Goal: Task Accomplishment & Management: Use online tool/utility

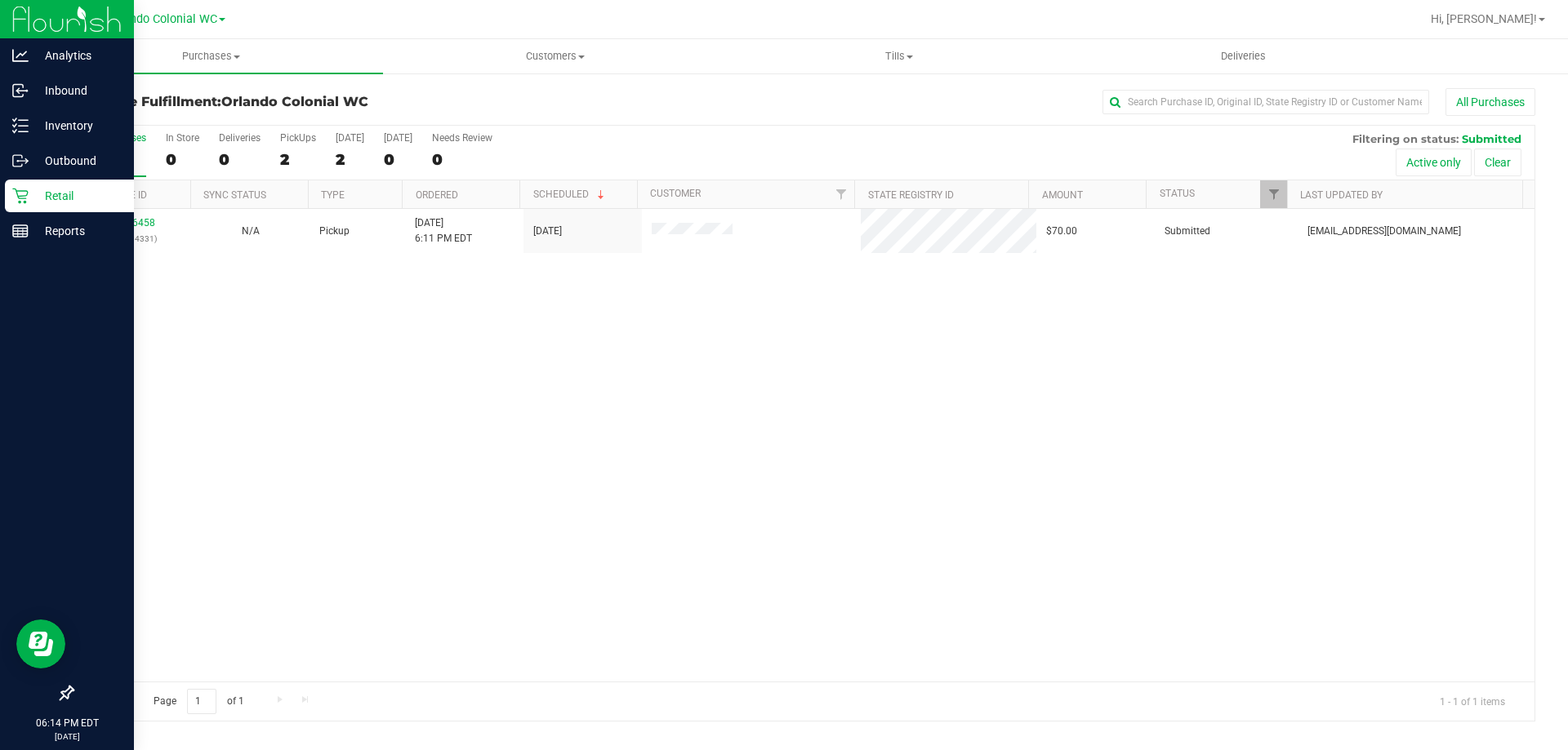
click at [71, 188] on p "Retail" at bounding box center [77, 196] width 98 height 19
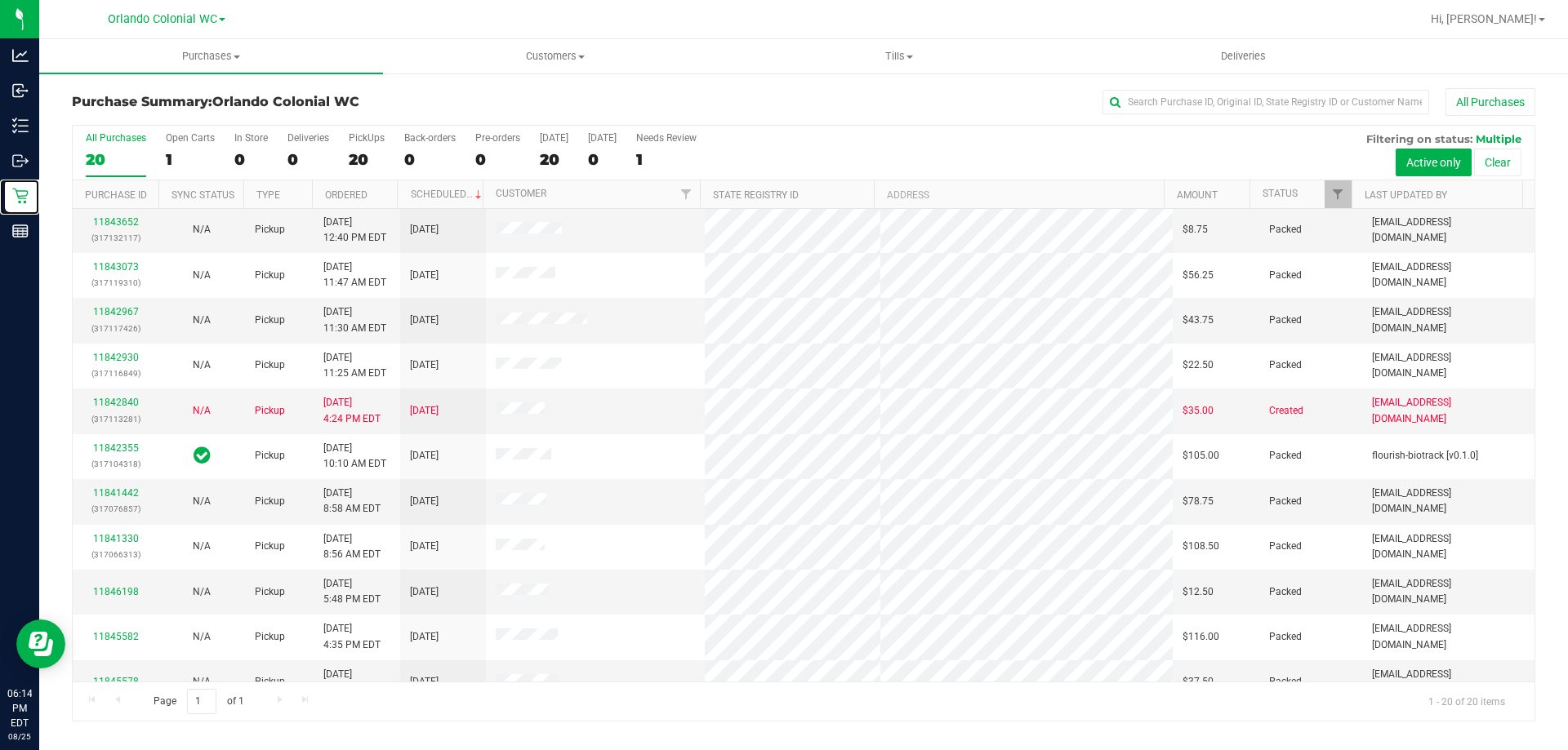
scroll to position [431, 0]
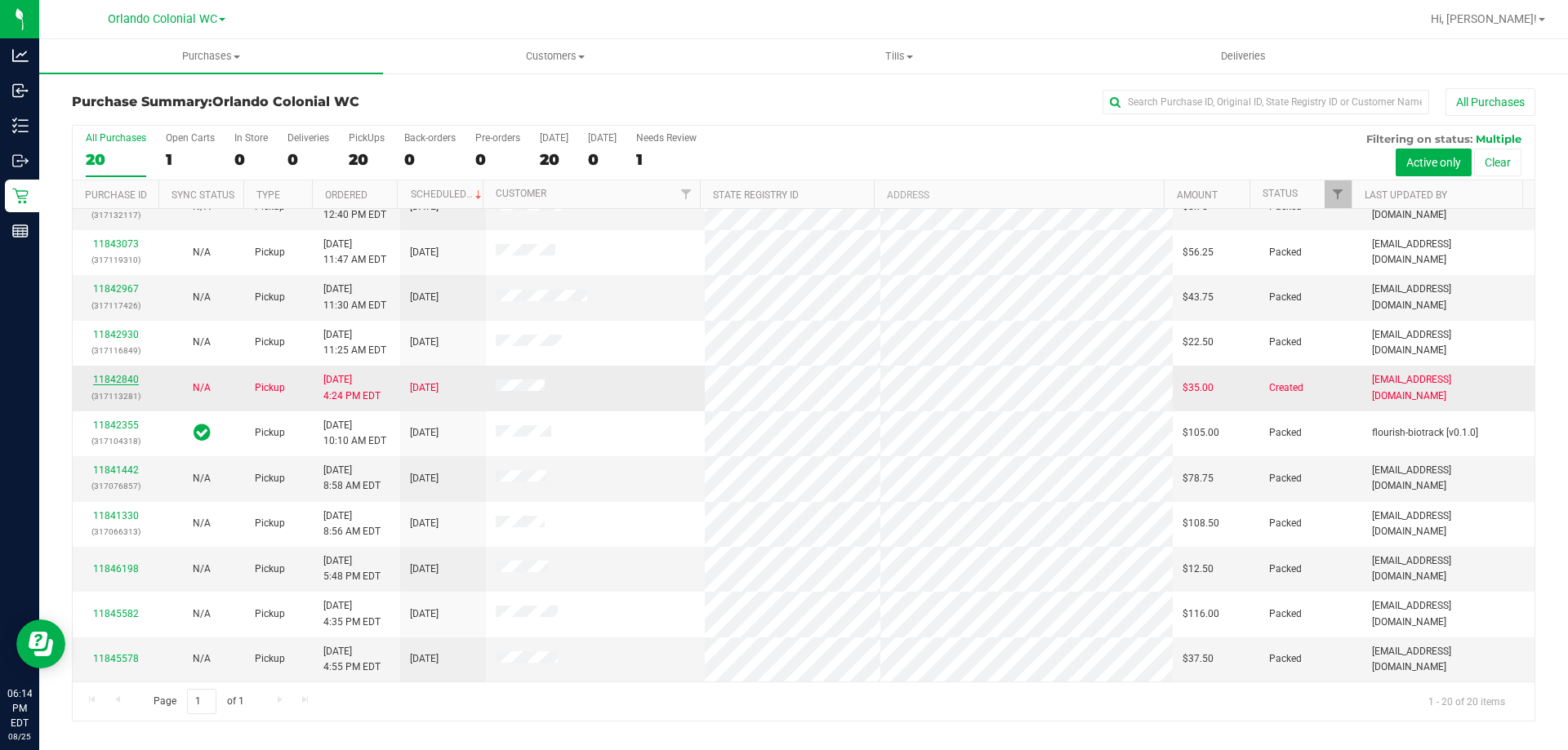
click at [122, 379] on link "11842840" at bounding box center [116, 380] width 46 height 11
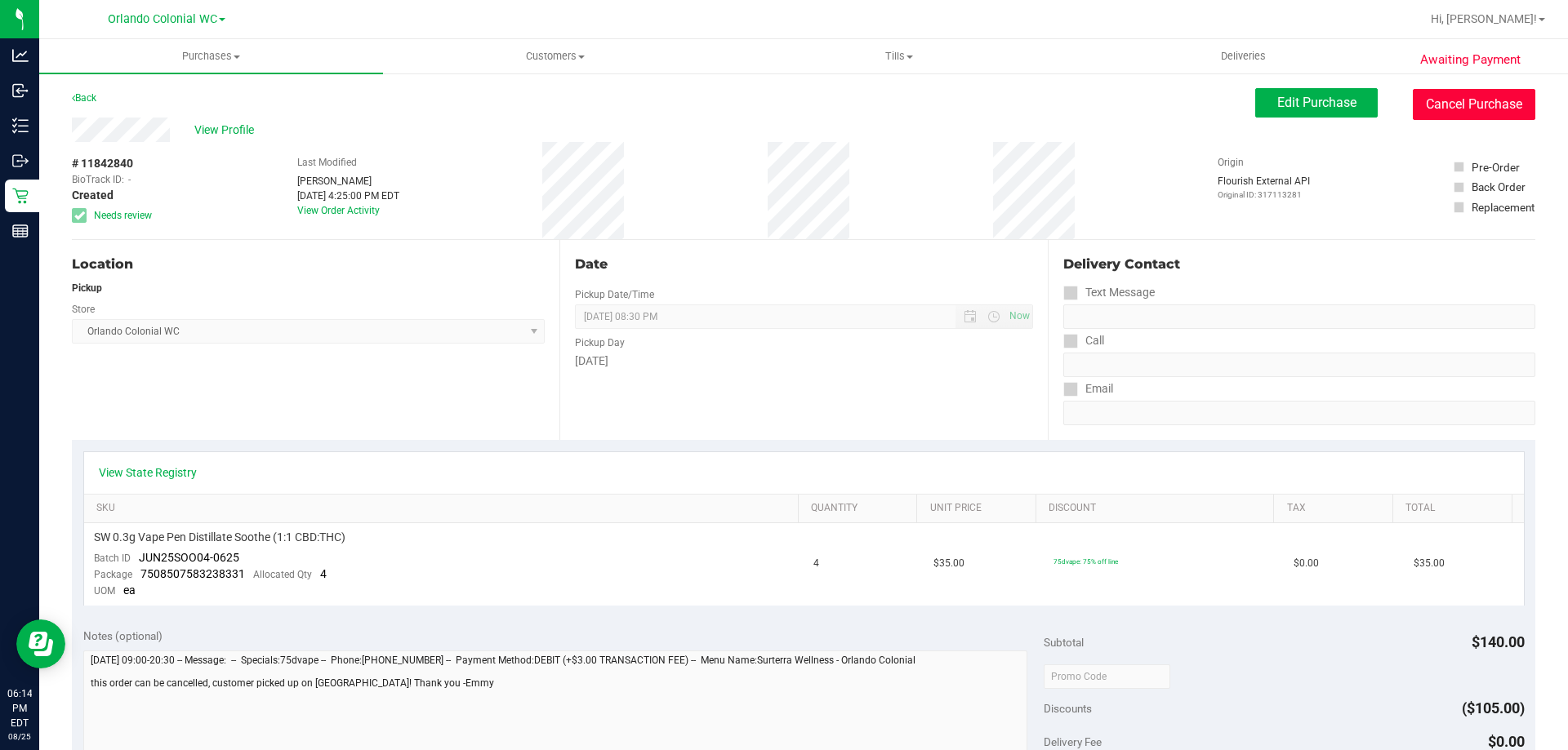
click at [1475, 112] on button "Cancel Purchase" at bounding box center [1474, 104] width 123 height 31
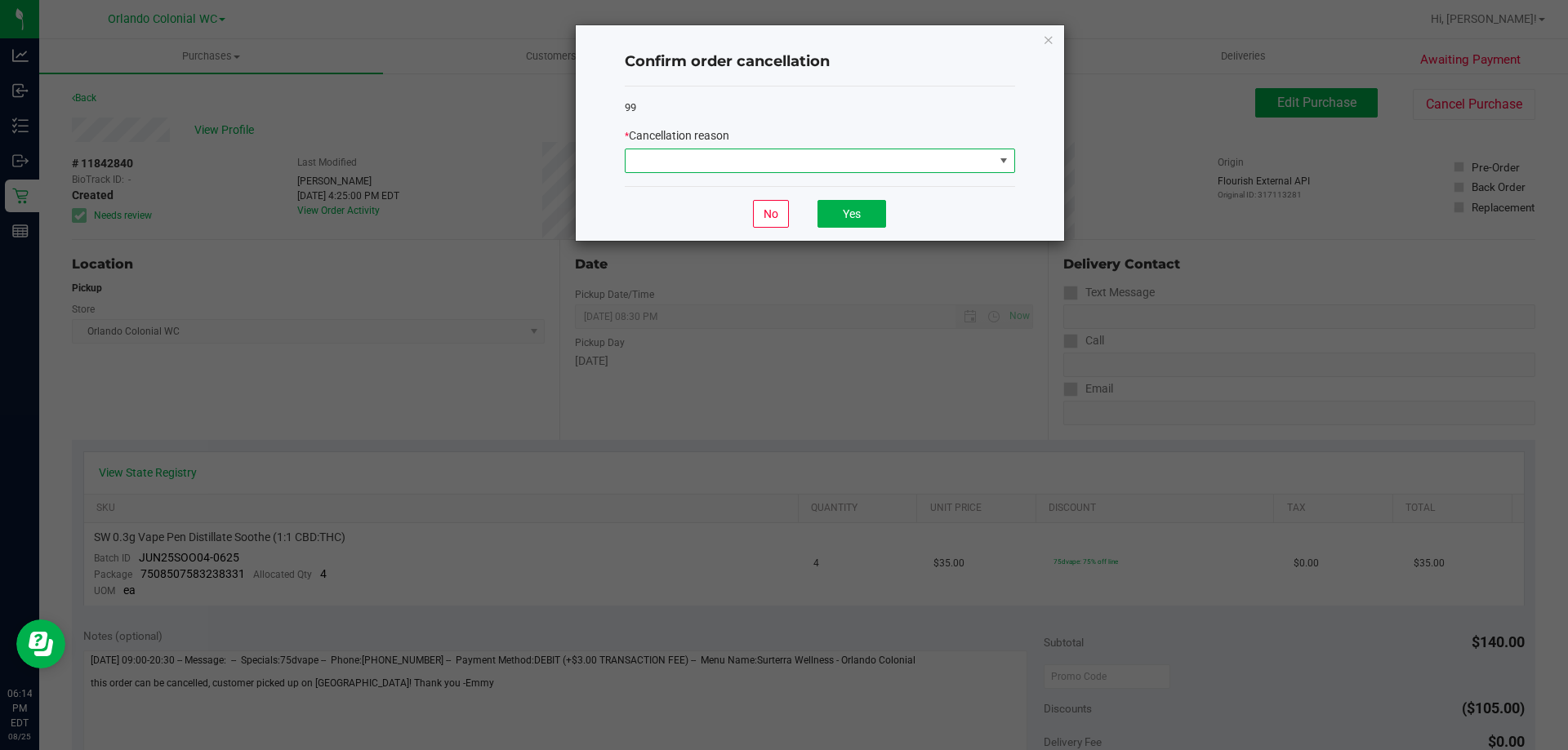
drag, startPoint x: 660, startPoint y: 148, endPoint x: 667, endPoint y: 155, distance: 9.9
click at [661, 148] on span at bounding box center [820, 160] width 391 height 25
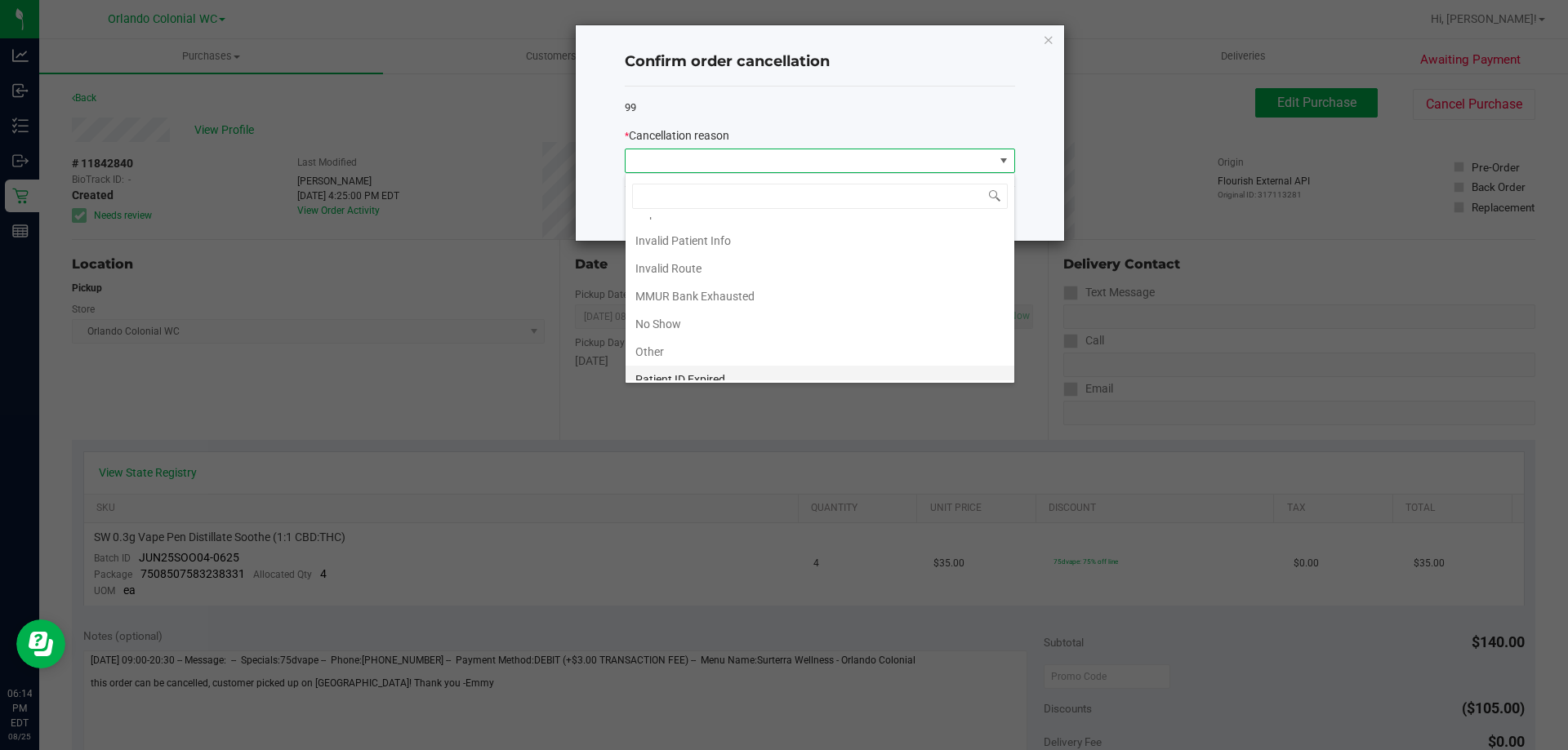
scroll to position [87, 0]
click at [703, 308] on li "Other" at bounding box center [820, 311] width 389 height 27
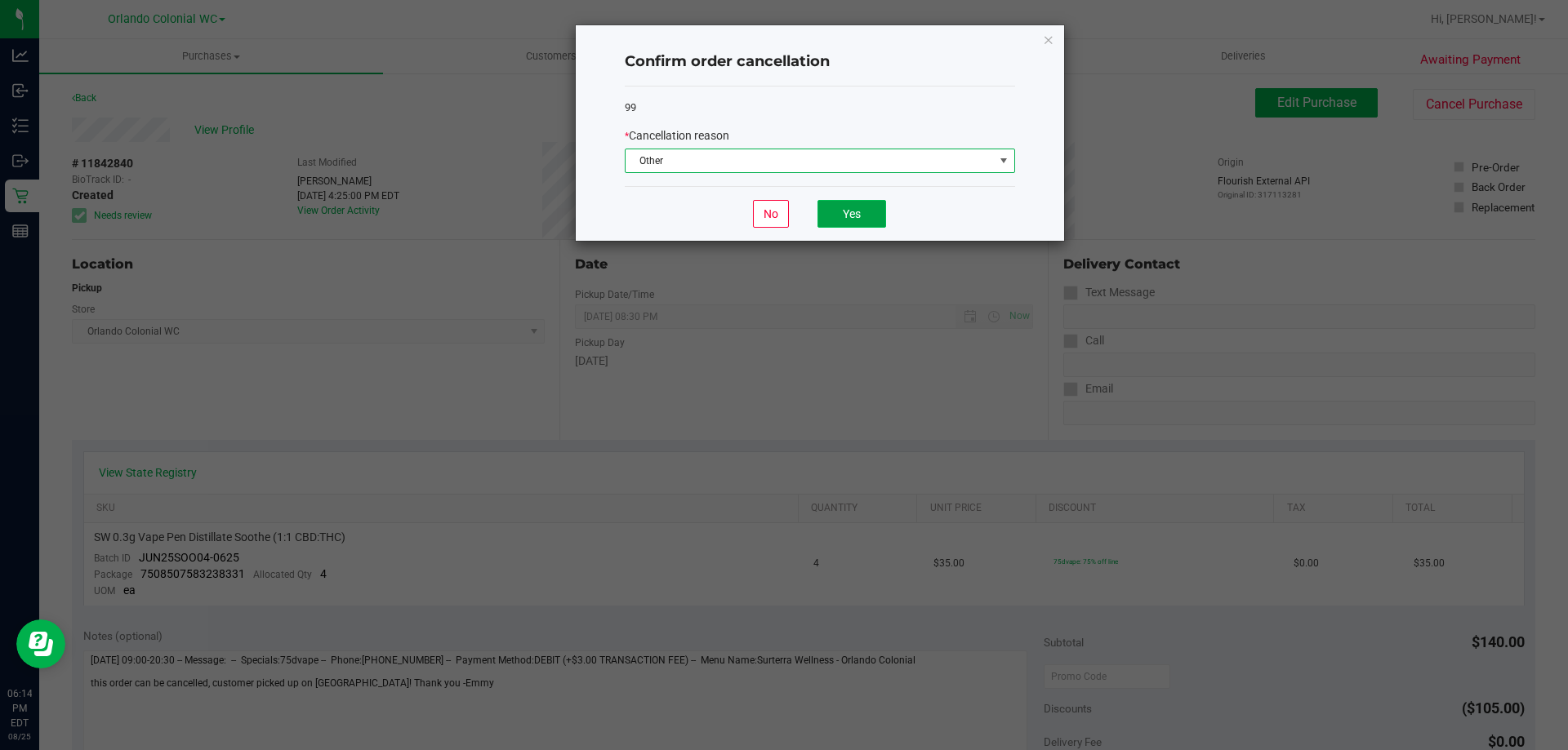
click at [869, 222] on button "Yes" at bounding box center [852, 214] width 69 height 27
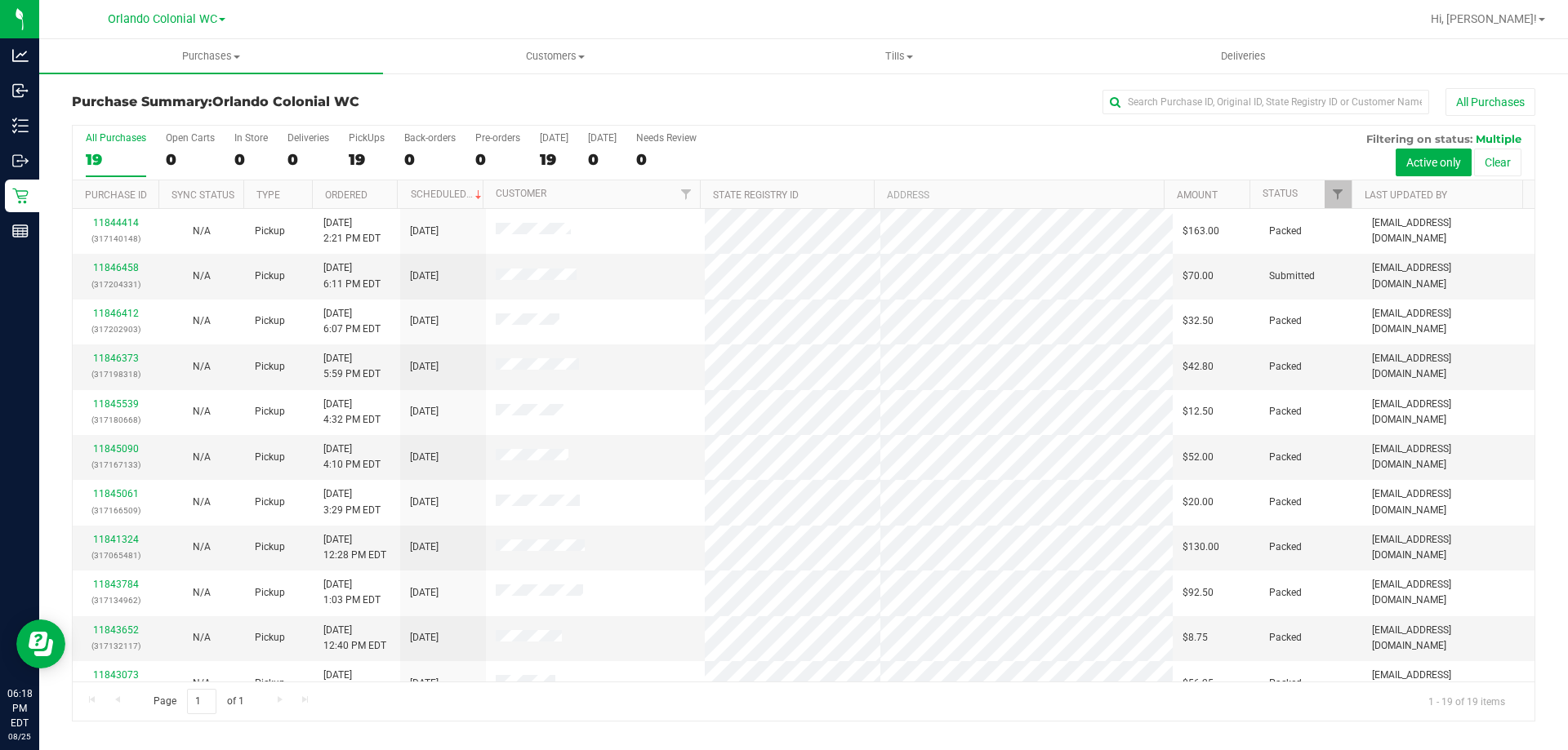
drag, startPoint x: 628, startPoint y: 96, endPoint x: 682, endPoint y: 24, distance: 90.0
click at [628, 96] on div "All Purchases" at bounding box center [1047, 102] width 976 height 27
click at [206, 65] on uib-tab-heading "Purchases Summary of purchases Fulfillment All purchases" at bounding box center [211, 56] width 344 height 34
click at [151, 112] on li "Fulfillment" at bounding box center [211, 118] width 344 height 19
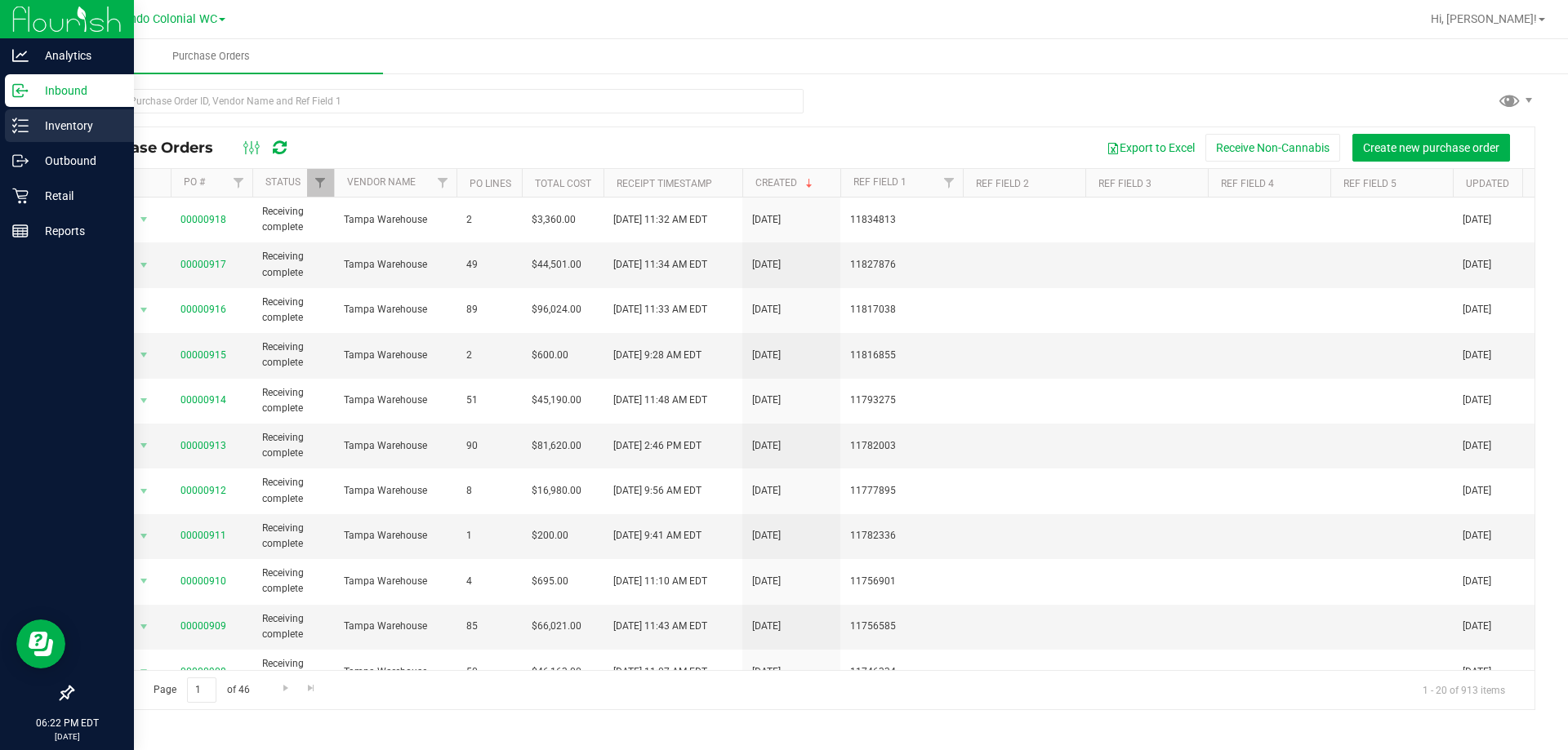
click at [41, 137] on div "Inventory" at bounding box center [69, 126] width 129 height 33
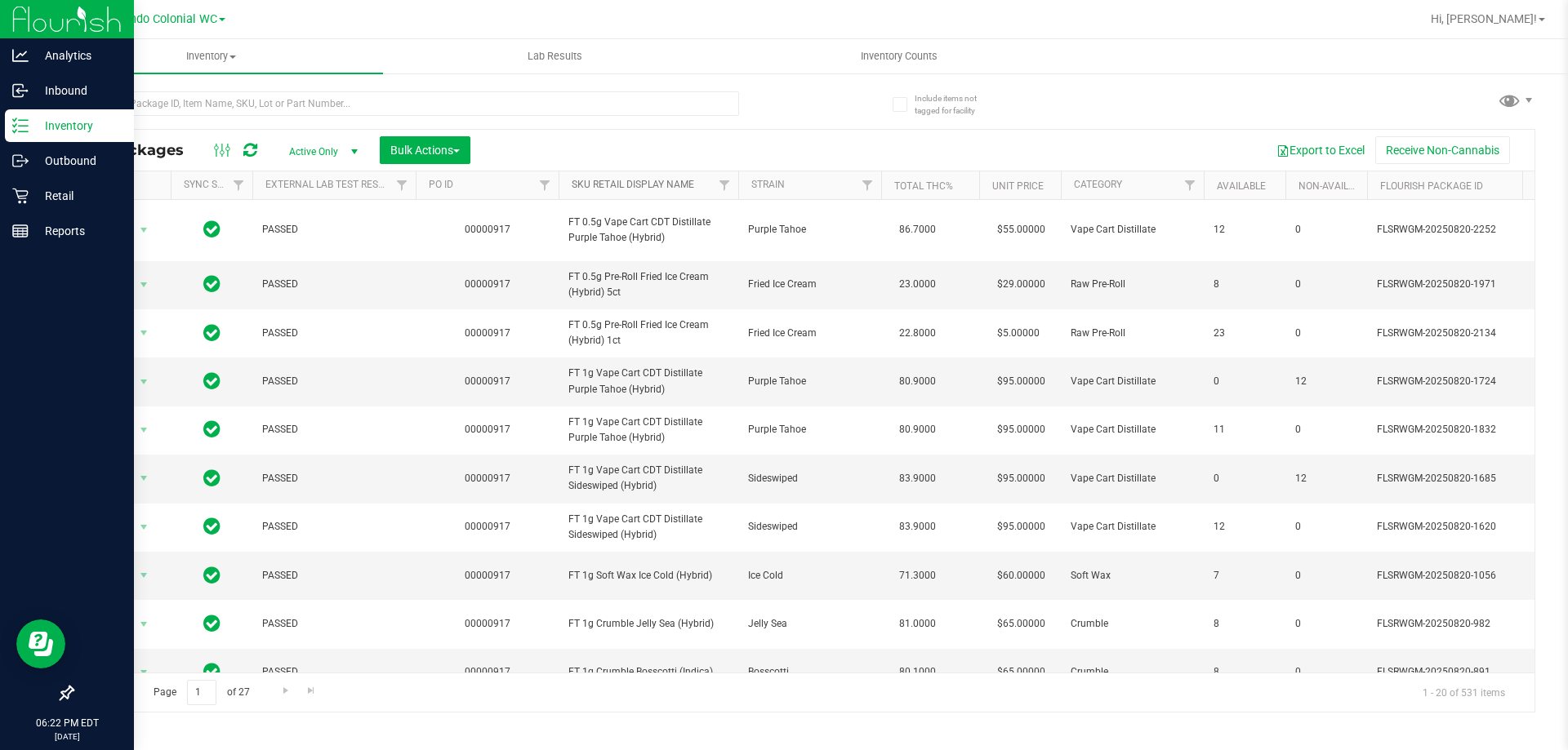
click at [611, 183] on link "SKU Retail Display Name" at bounding box center [633, 184] width 123 height 11
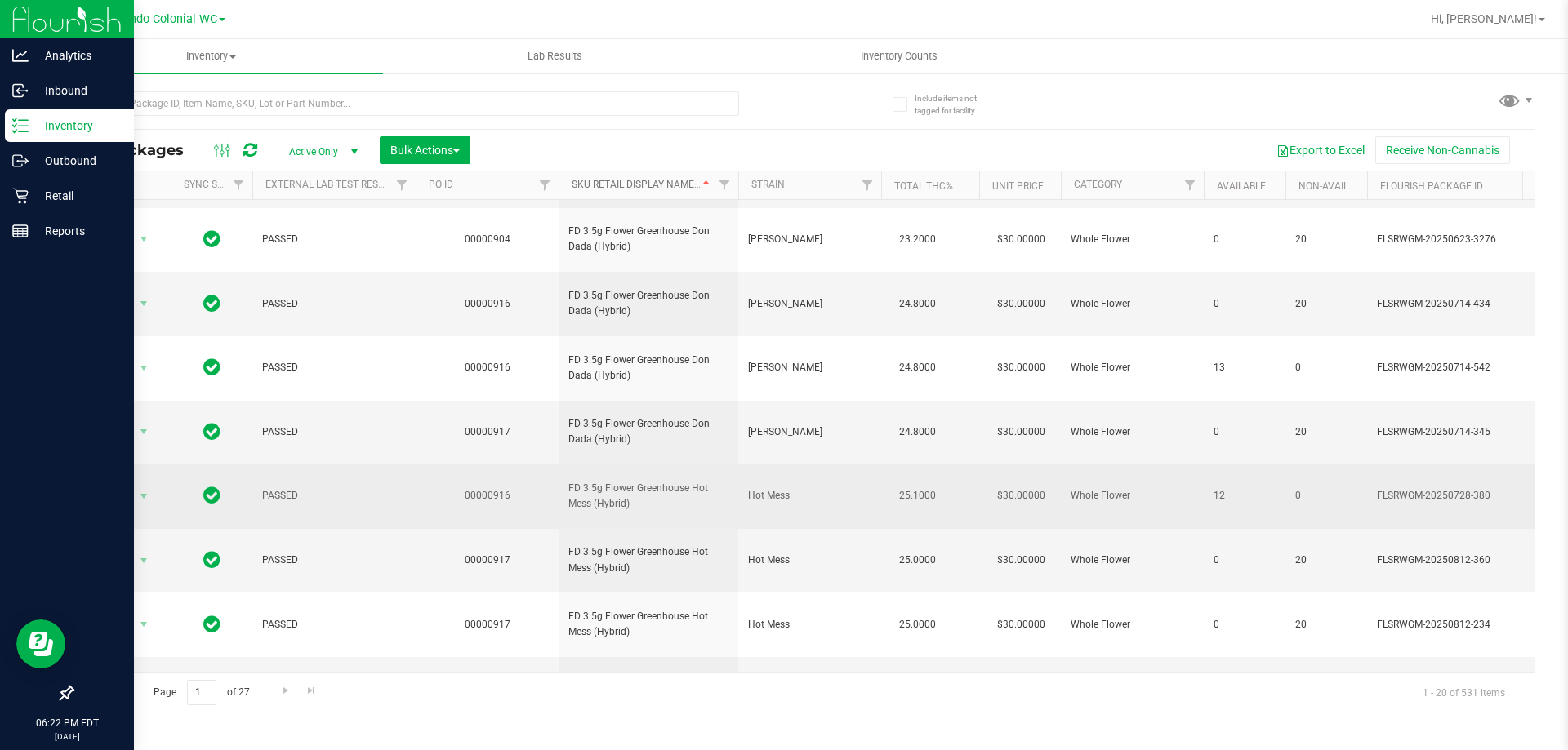
scroll to position [509, 0]
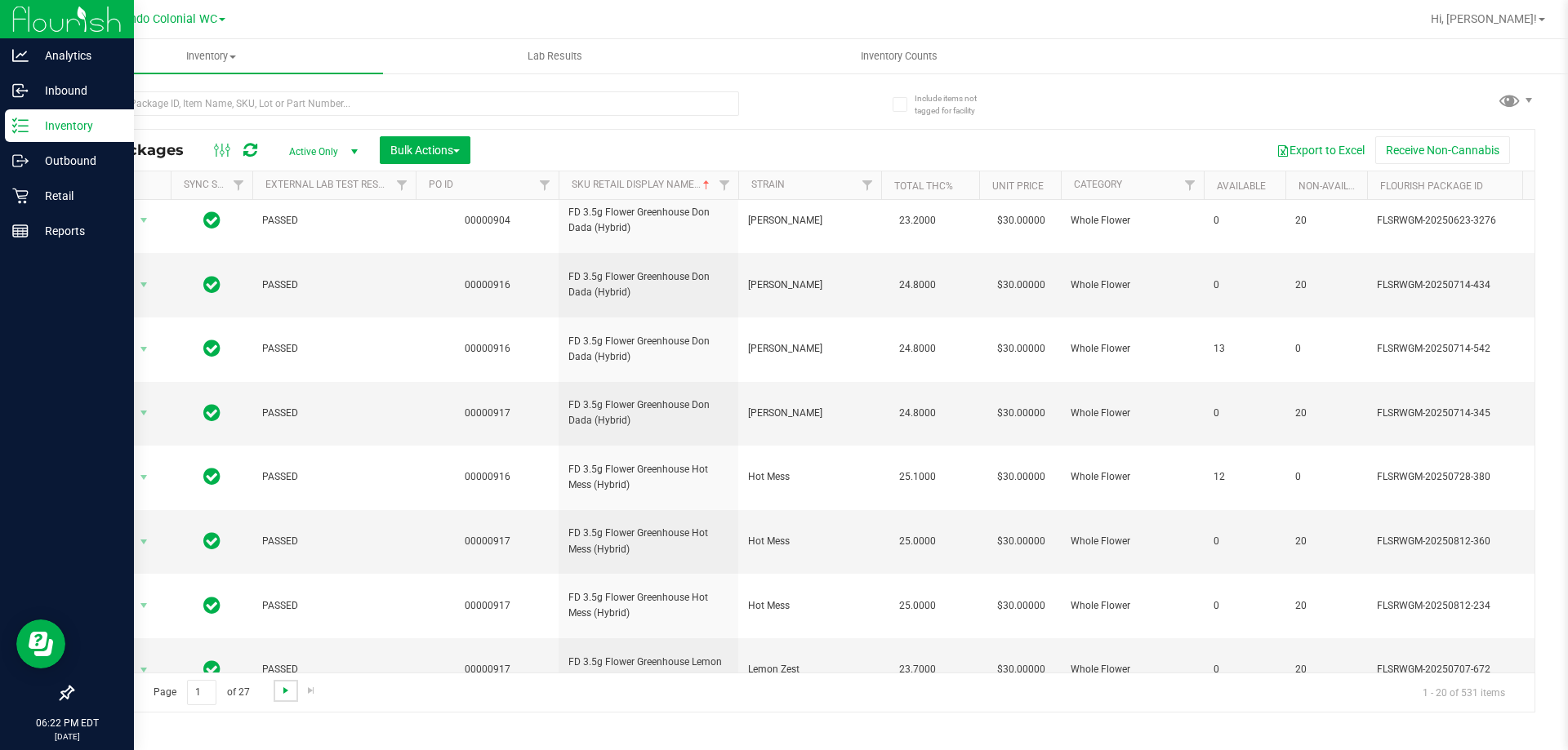
click at [280, 694] on span "Go to the next page" at bounding box center [285, 691] width 13 height 13
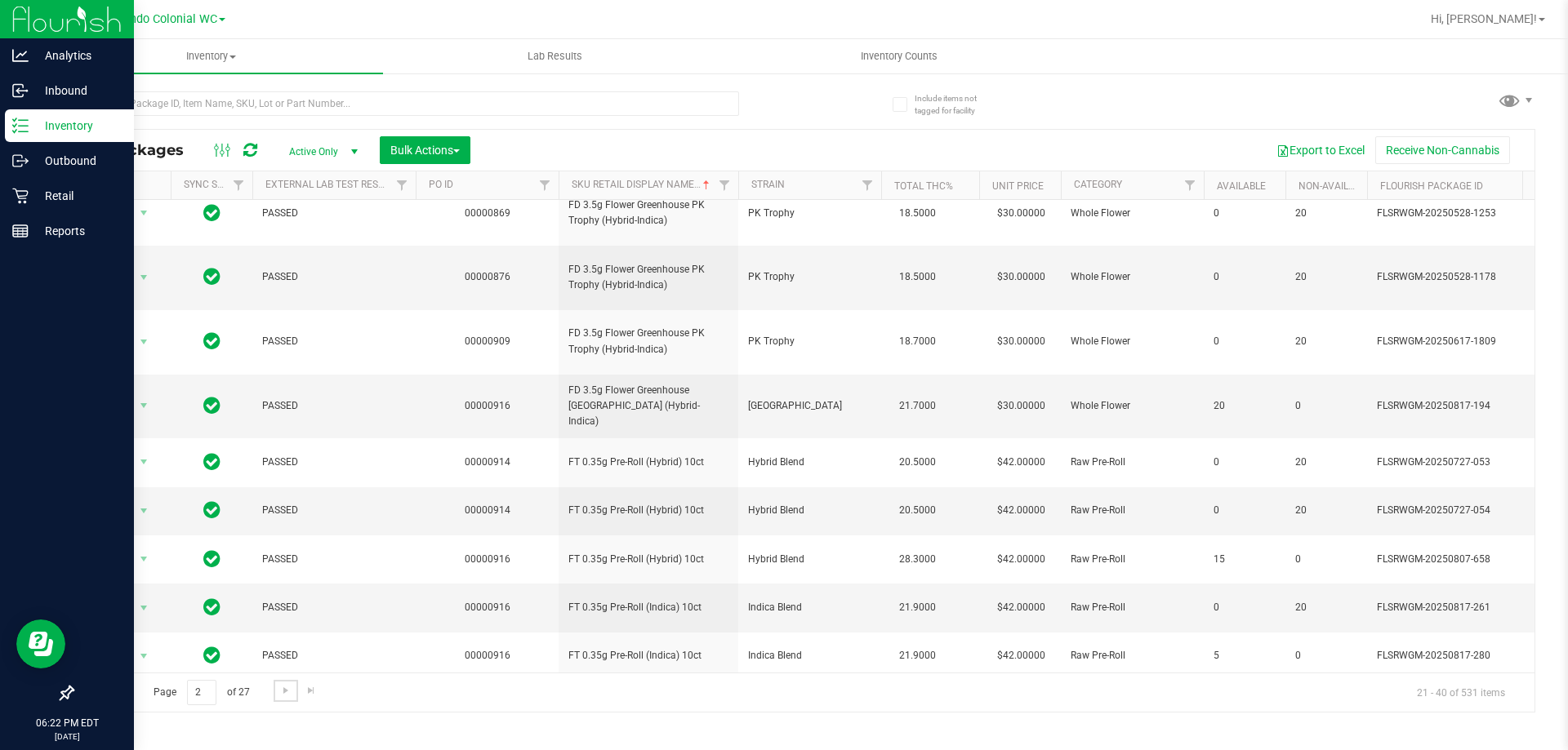
scroll to position [509, 0]
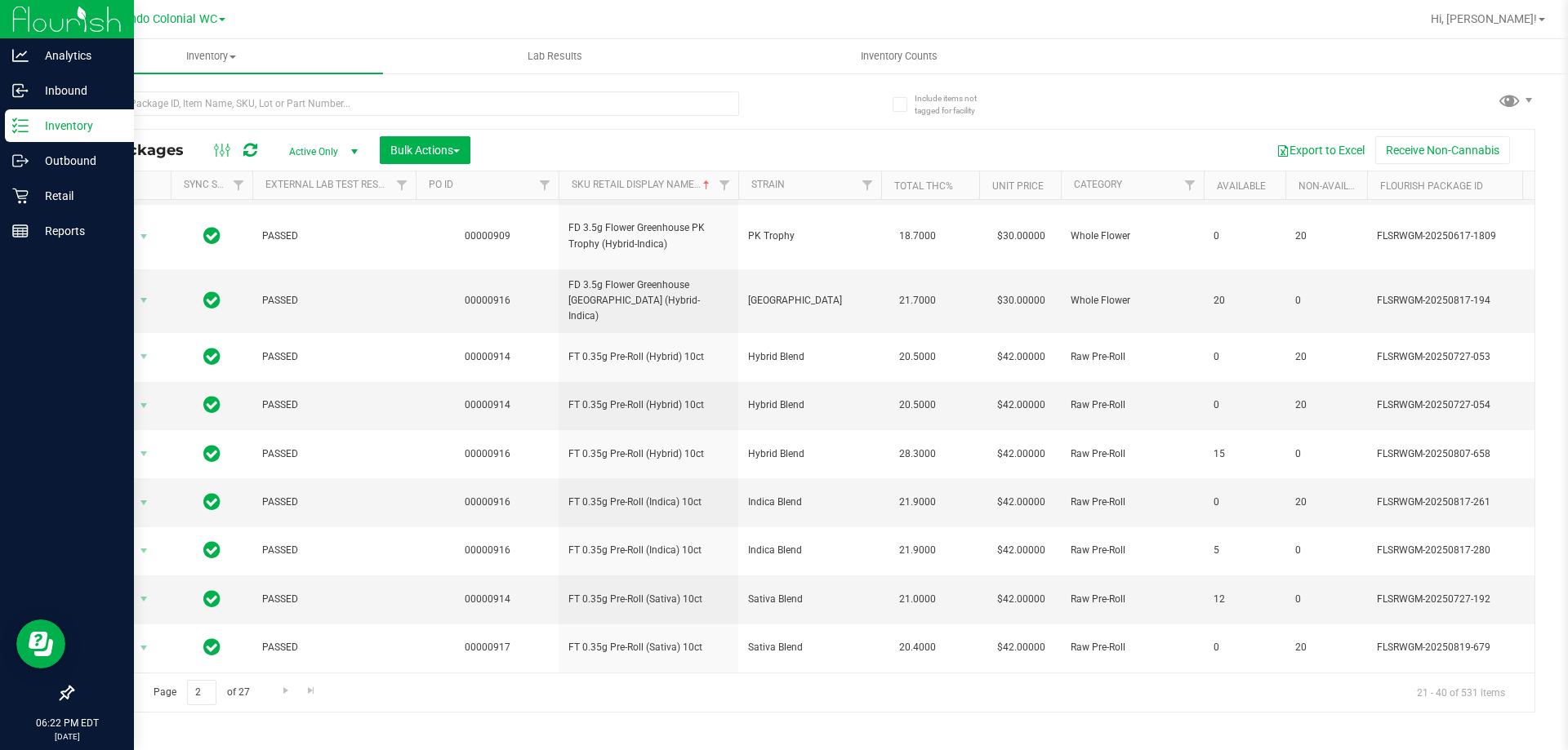
click at [269, 696] on div "Page 2 of 27 21 - 40 of 531 items" at bounding box center [803, 692] width 1462 height 39
click at [279, 696] on span "Go to the next page" at bounding box center [285, 691] width 13 height 13
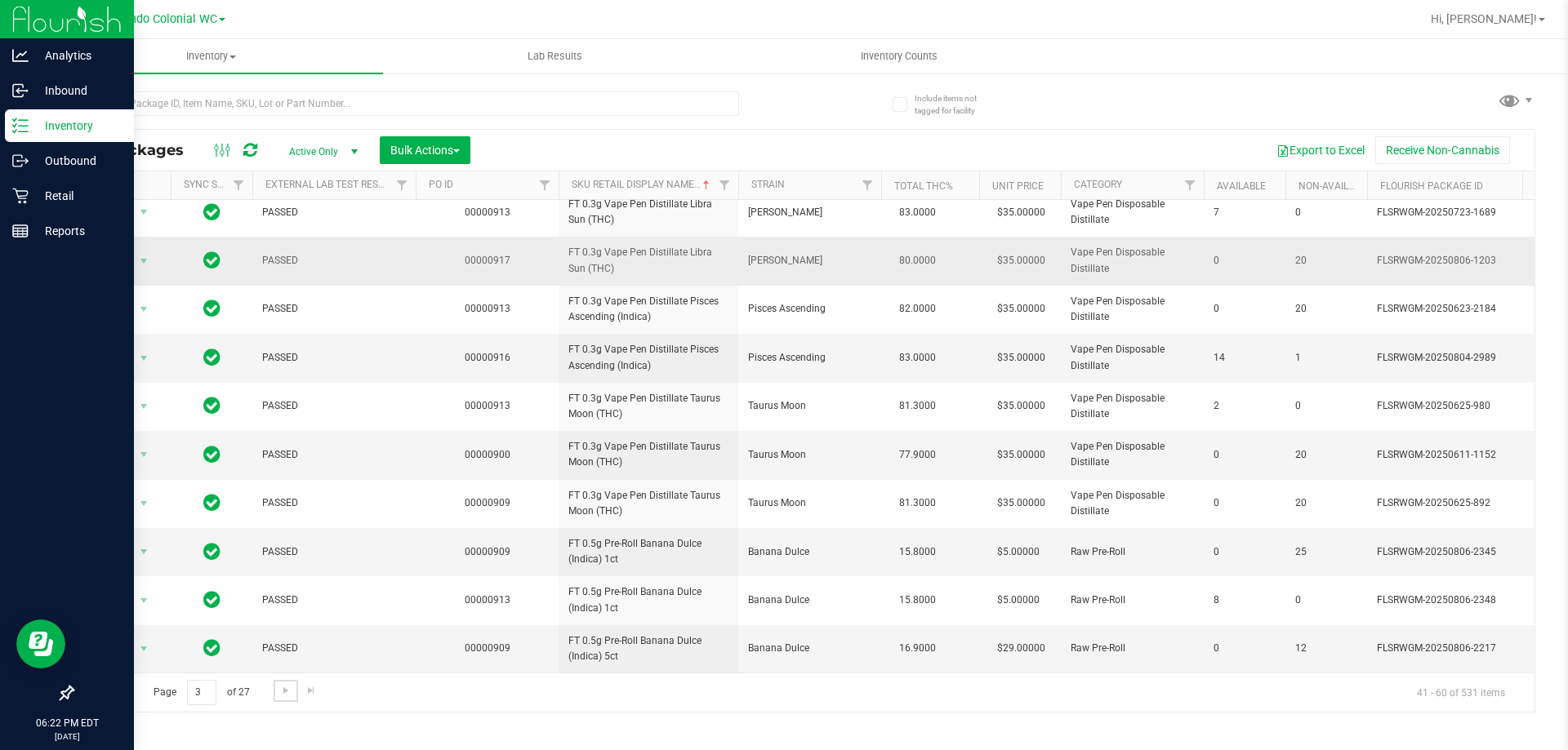
scroll to position [509, 0]
click at [284, 687] on span "Go to the next page" at bounding box center [285, 691] width 13 height 13
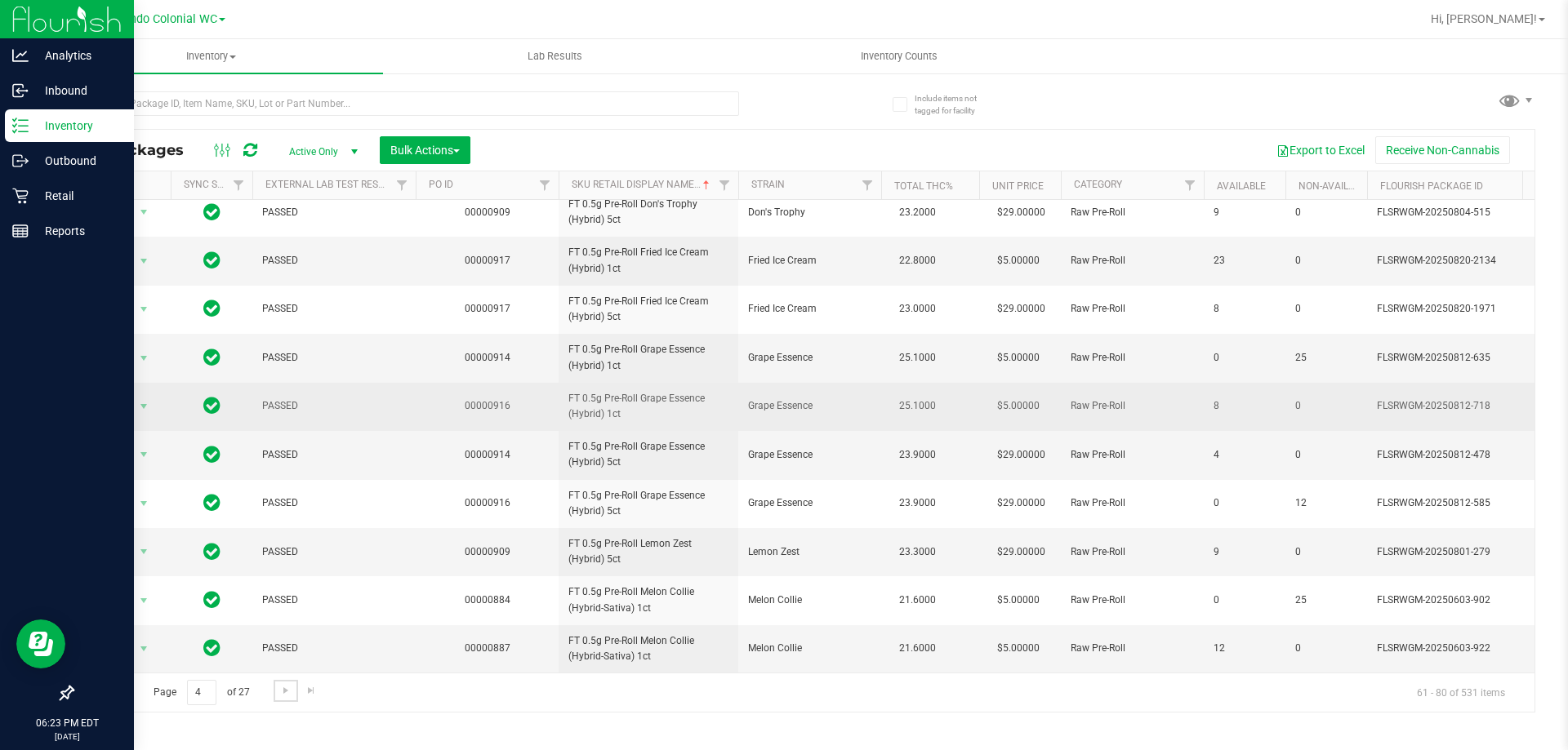
scroll to position [509, 0]
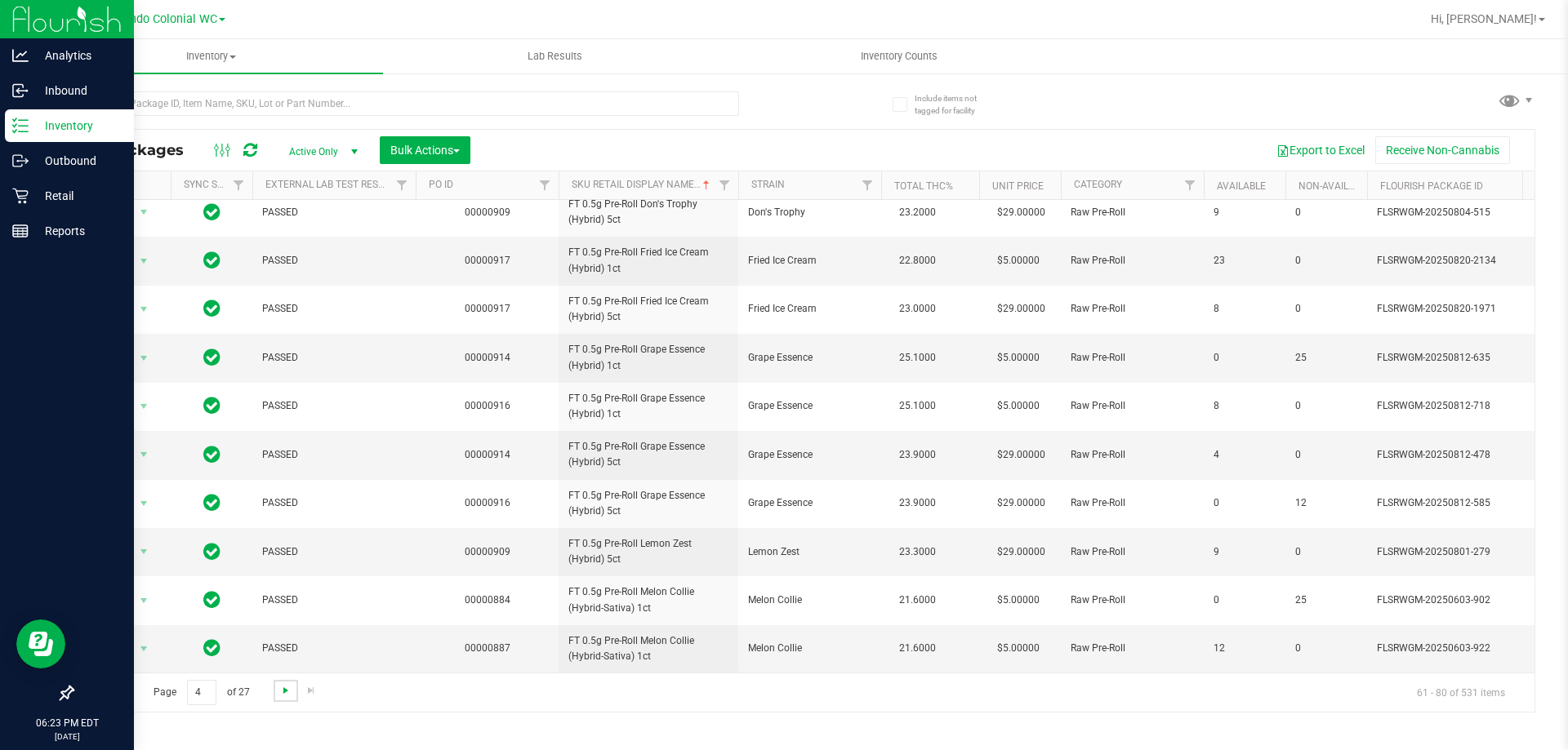
click at [283, 689] on span "Go to the next page" at bounding box center [285, 691] width 13 height 13
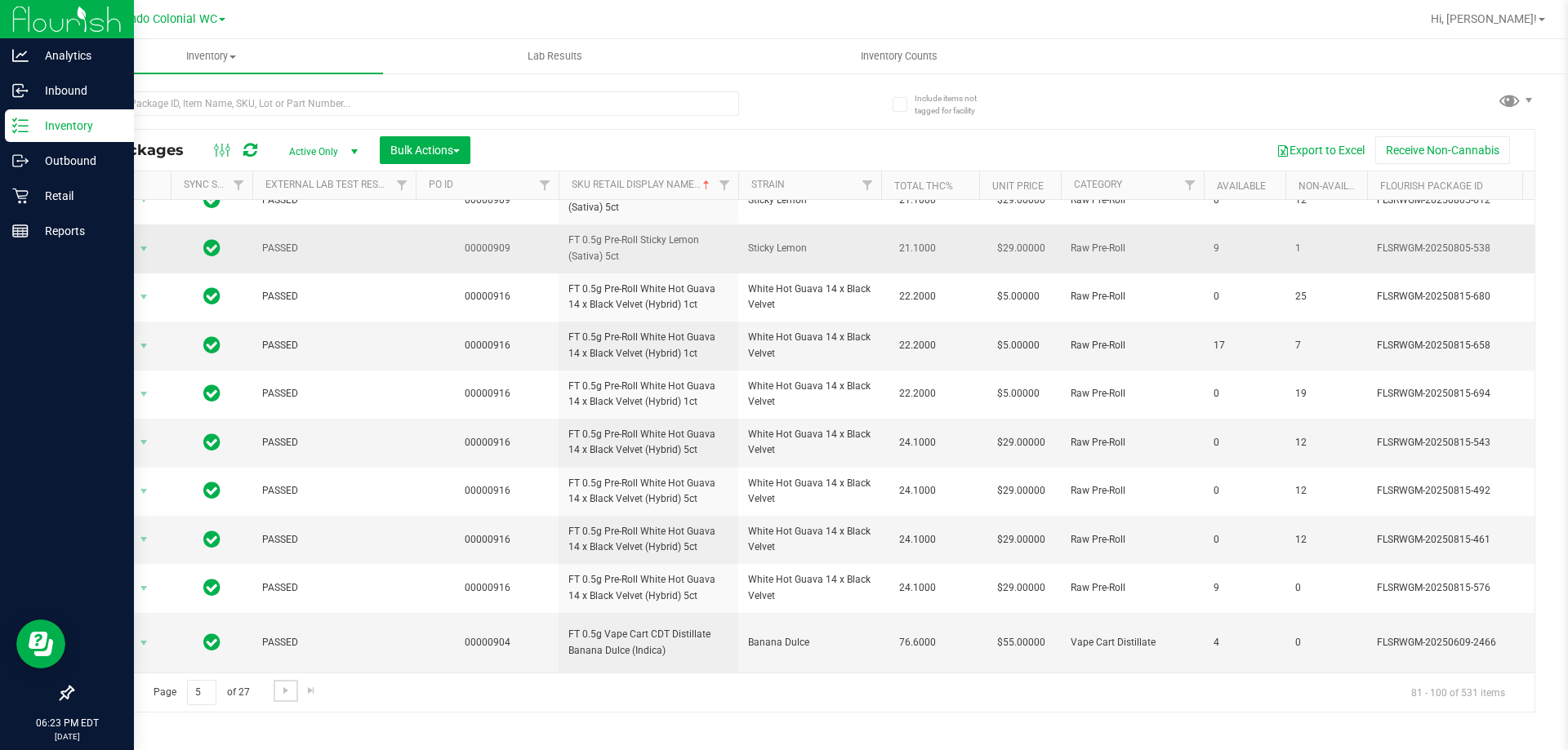
scroll to position [521, 0]
click at [285, 696] on span "Go to the next page" at bounding box center [285, 691] width 13 height 13
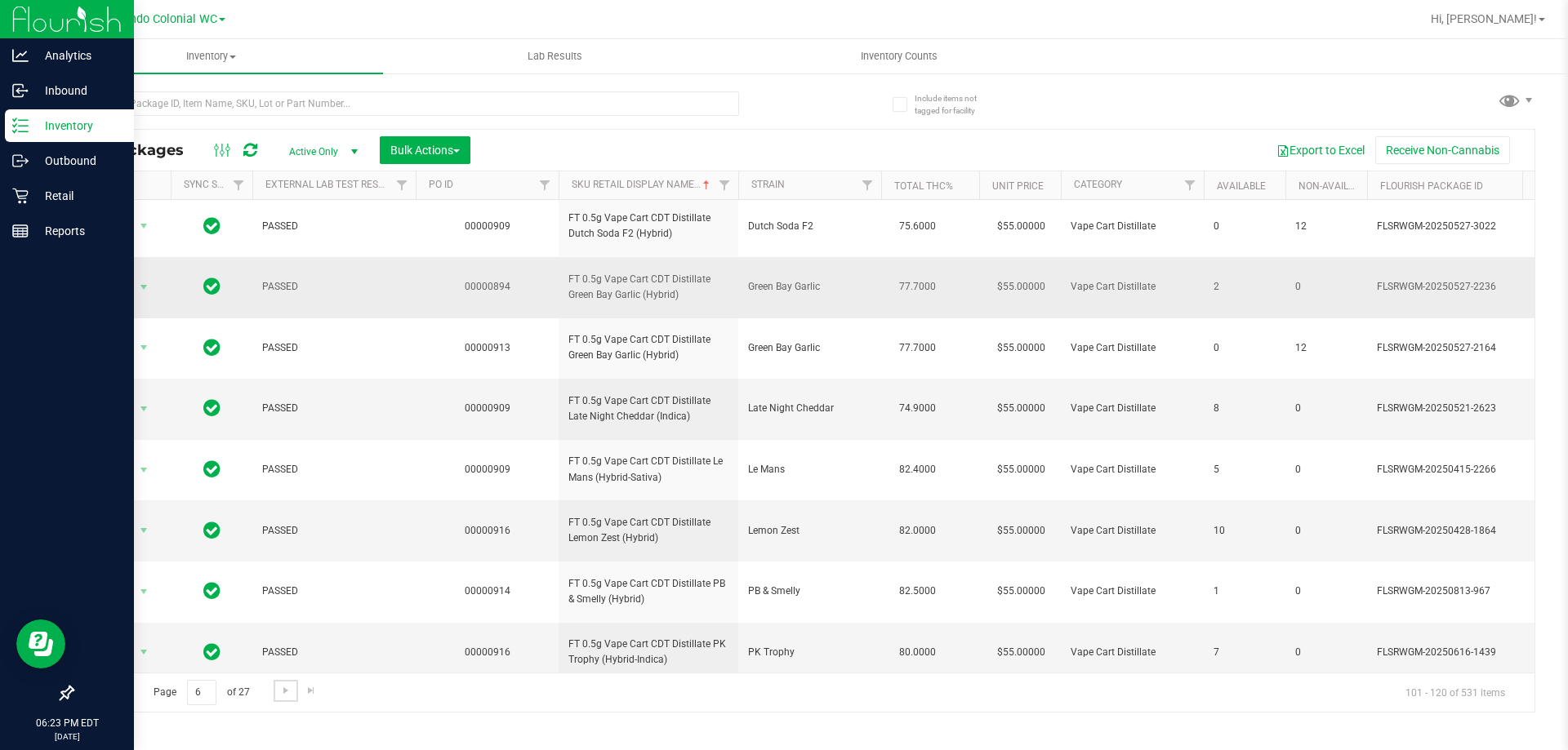
scroll to position [757, 0]
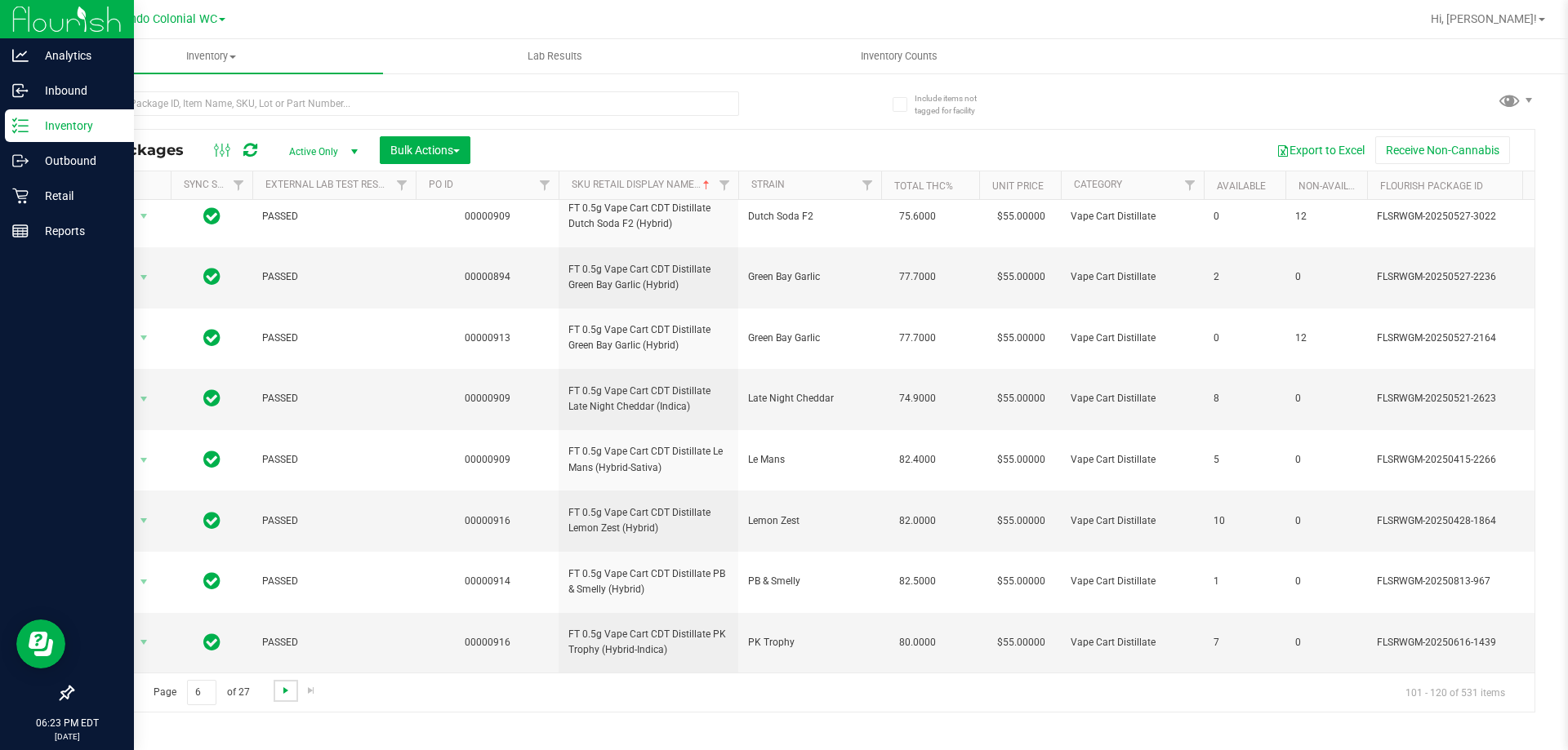
click at [289, 689] on span "Go to the next page" at bounding box center [285, 691] width 13 height 13
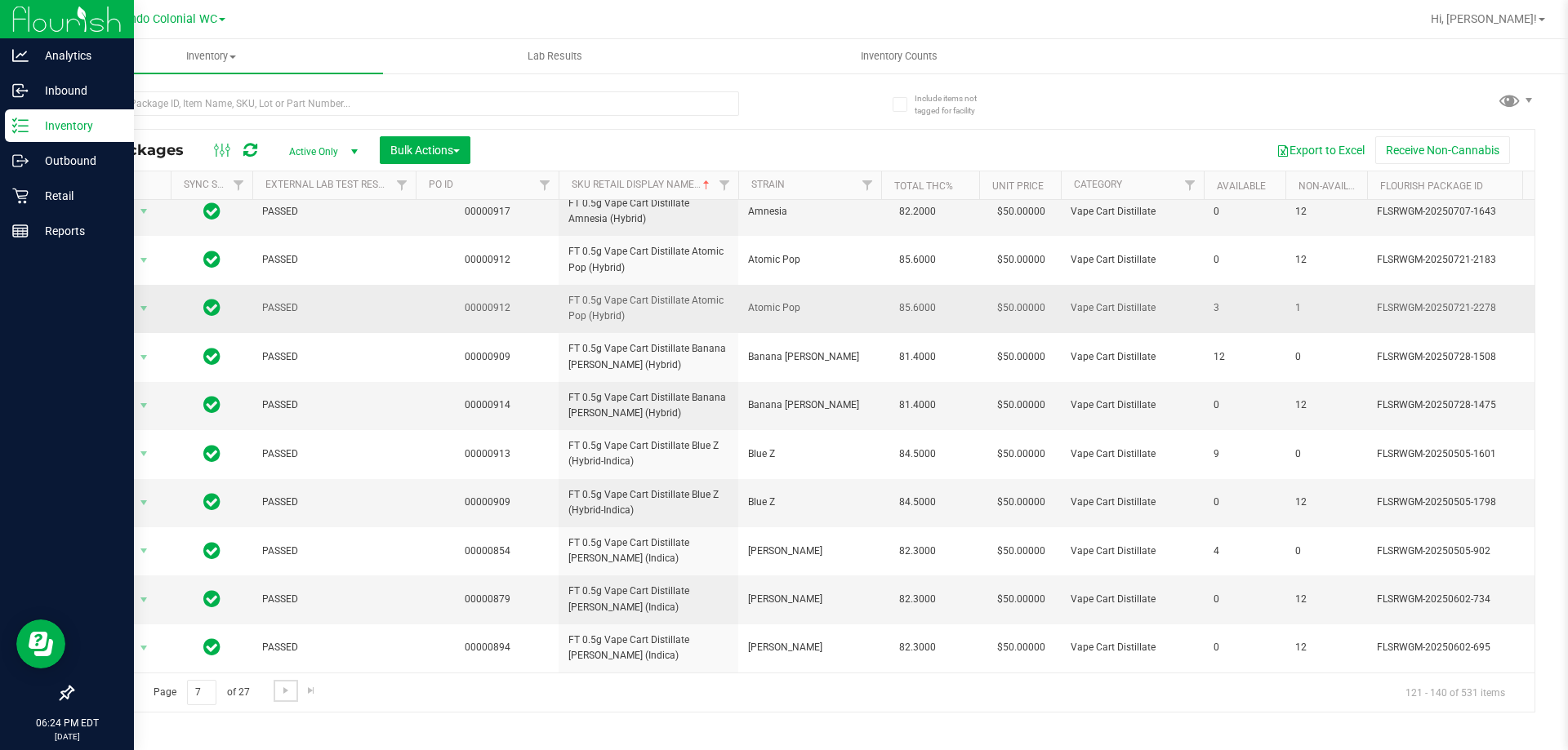
scroll to position [551, 0]
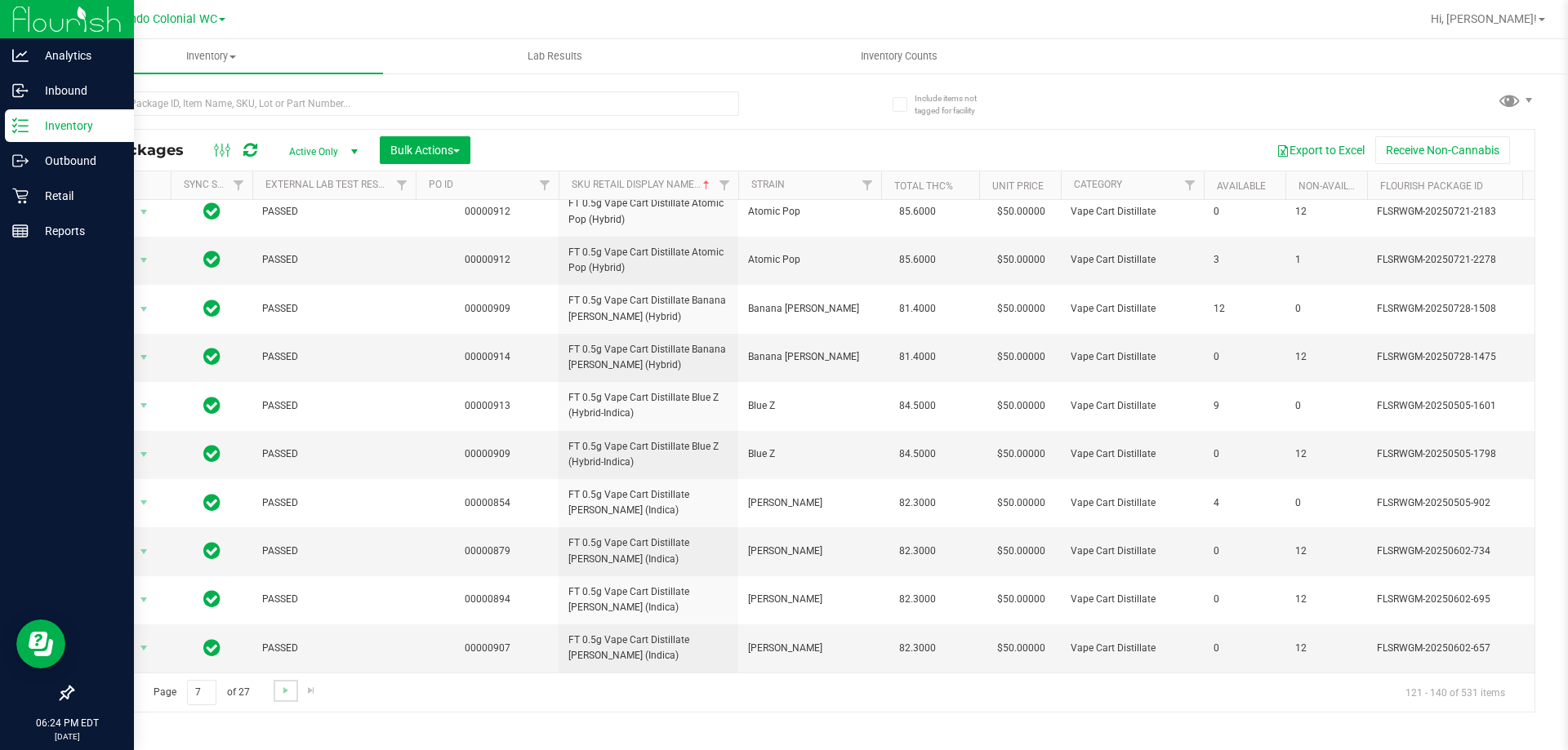
click at [276, 689] on link "Go to the next page" at bounding box center [285, 691] width 24 height 22
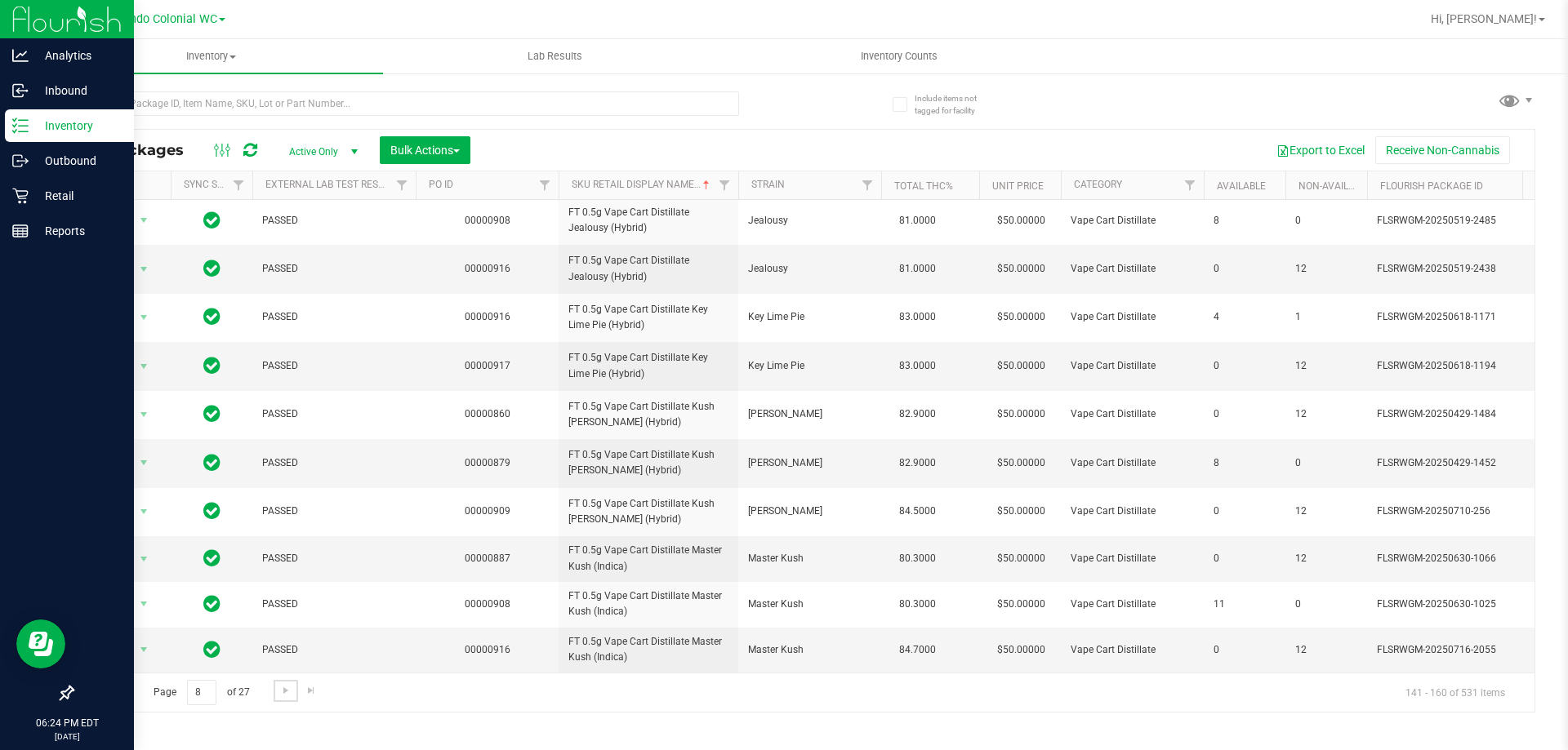
scroll to position [500, 0]
click at [287, 697] on link "Go to the next page" at bounding box center [285, 691] width 24 height 22
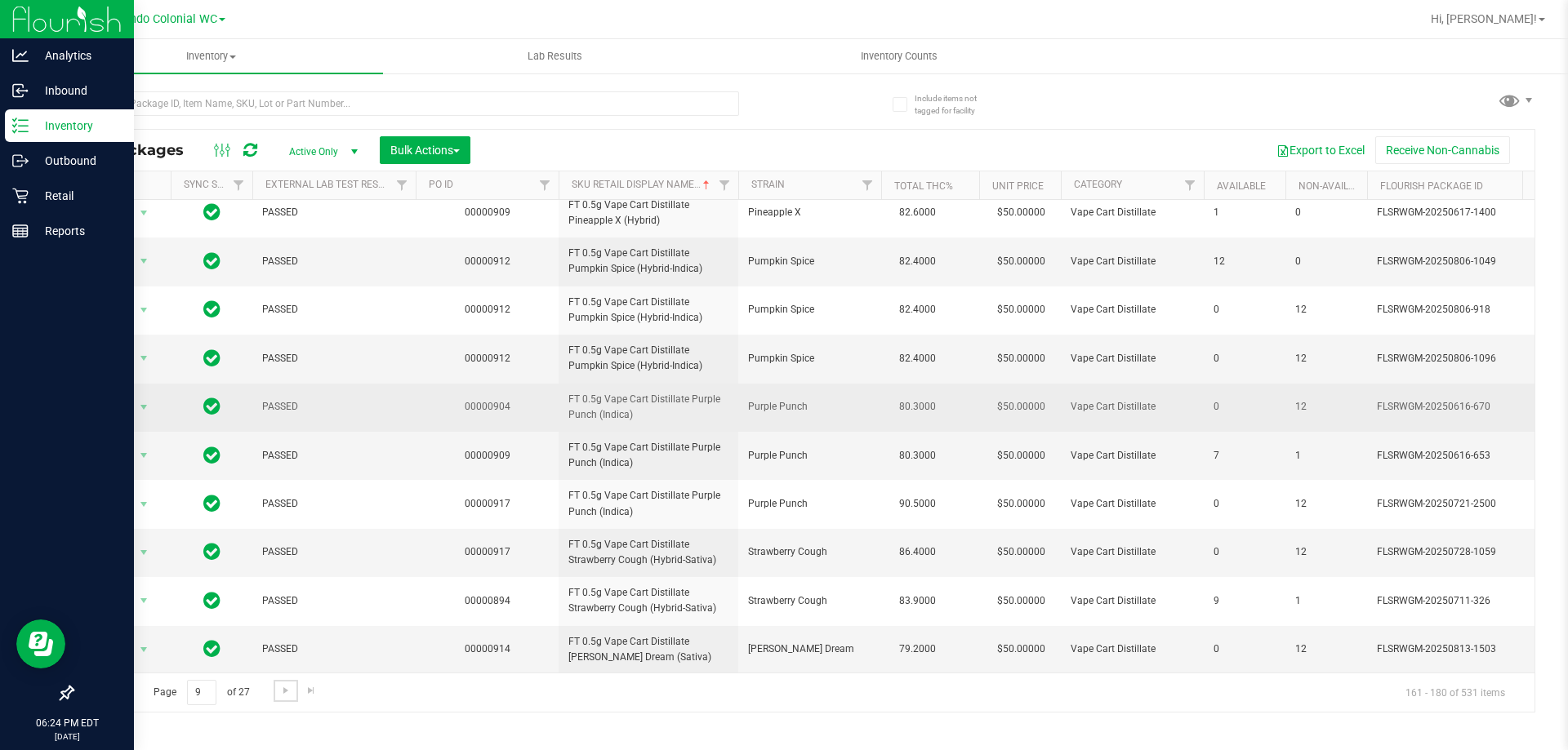
scroll to position [503, 0]
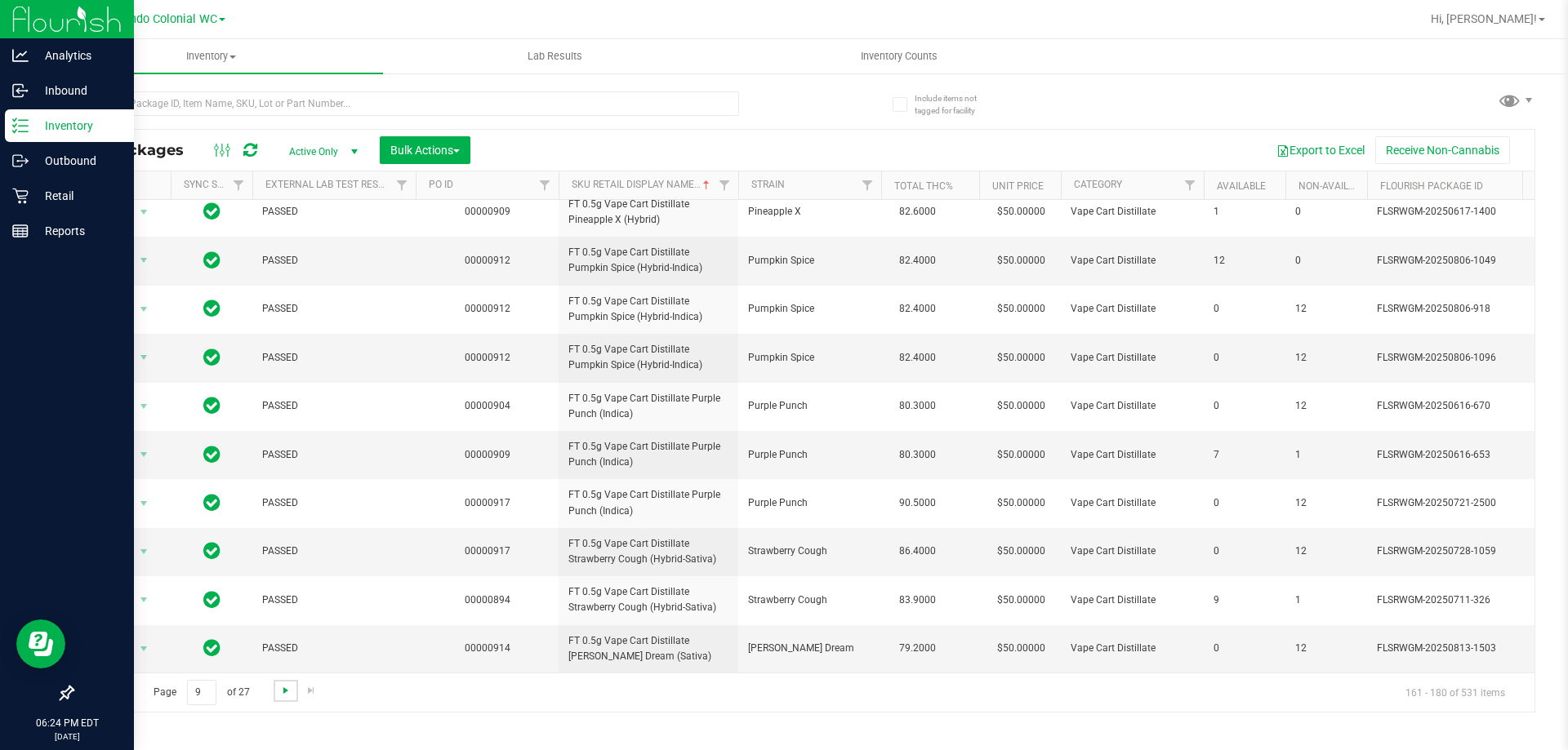
click at [285, 695] on span "Go to the next page" at bounding box center [285, 691] width 13 height 13
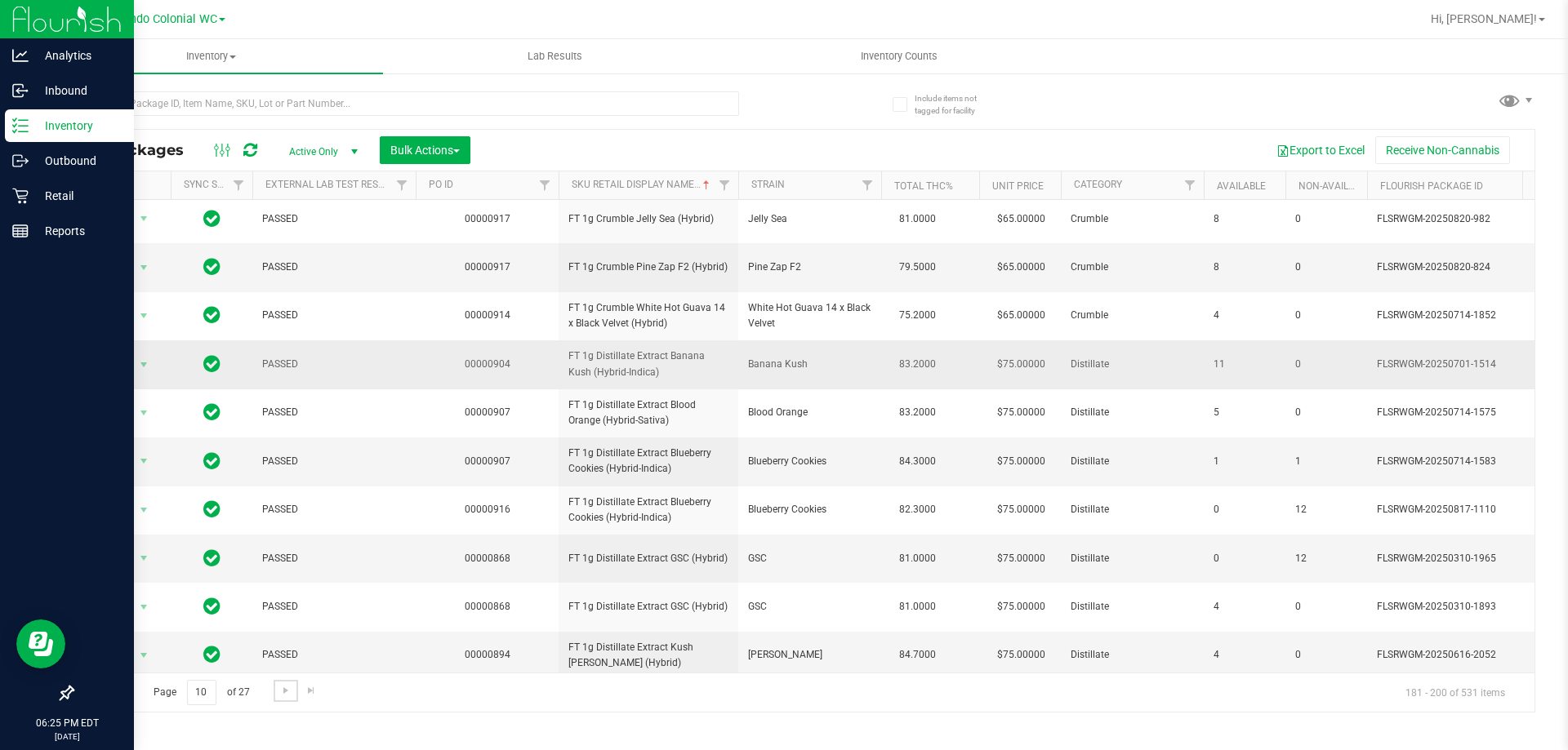
scroll to position [509, 0]
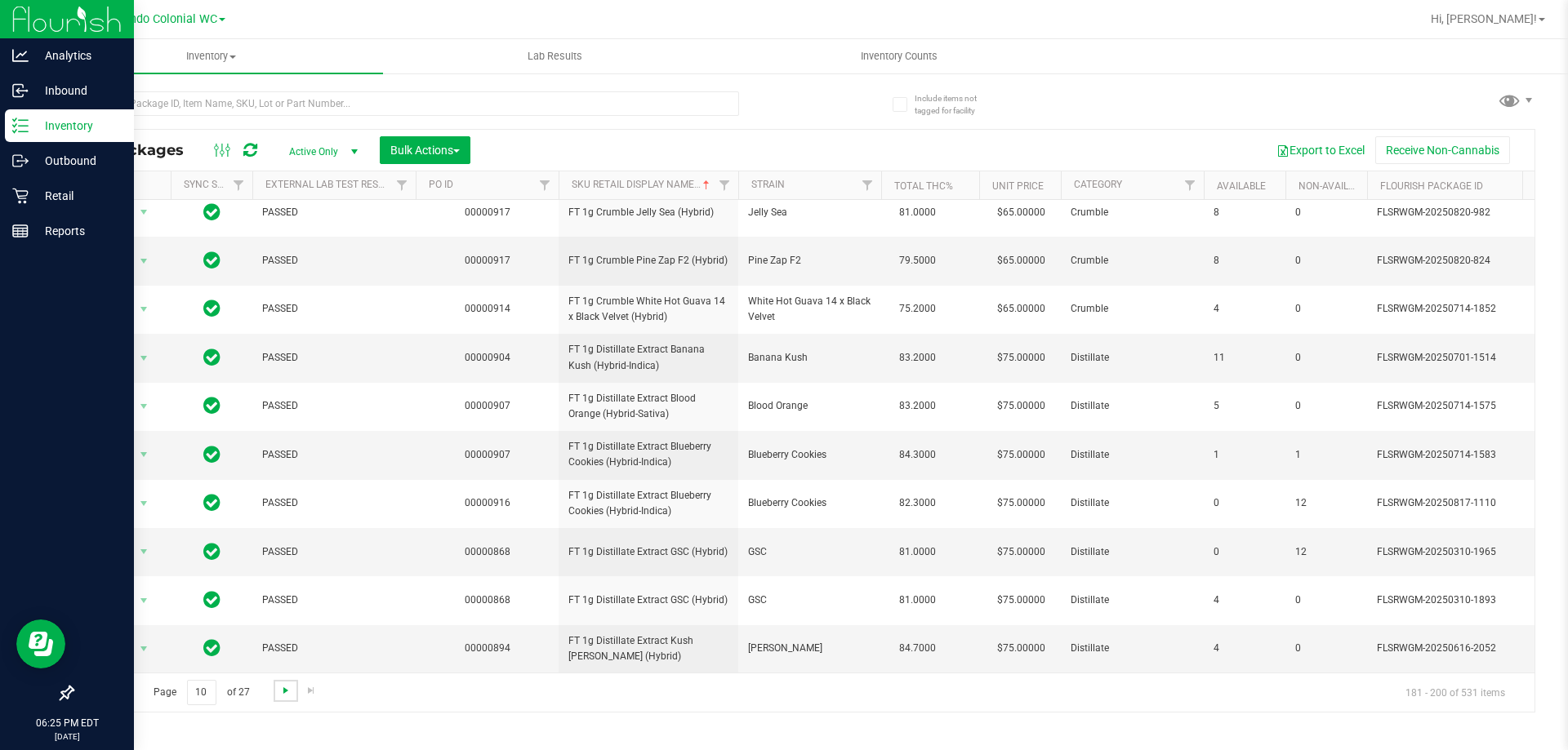
click at [284, 687] on span "Go to the next page" at bounding box center [285, 691] width 13 height 13
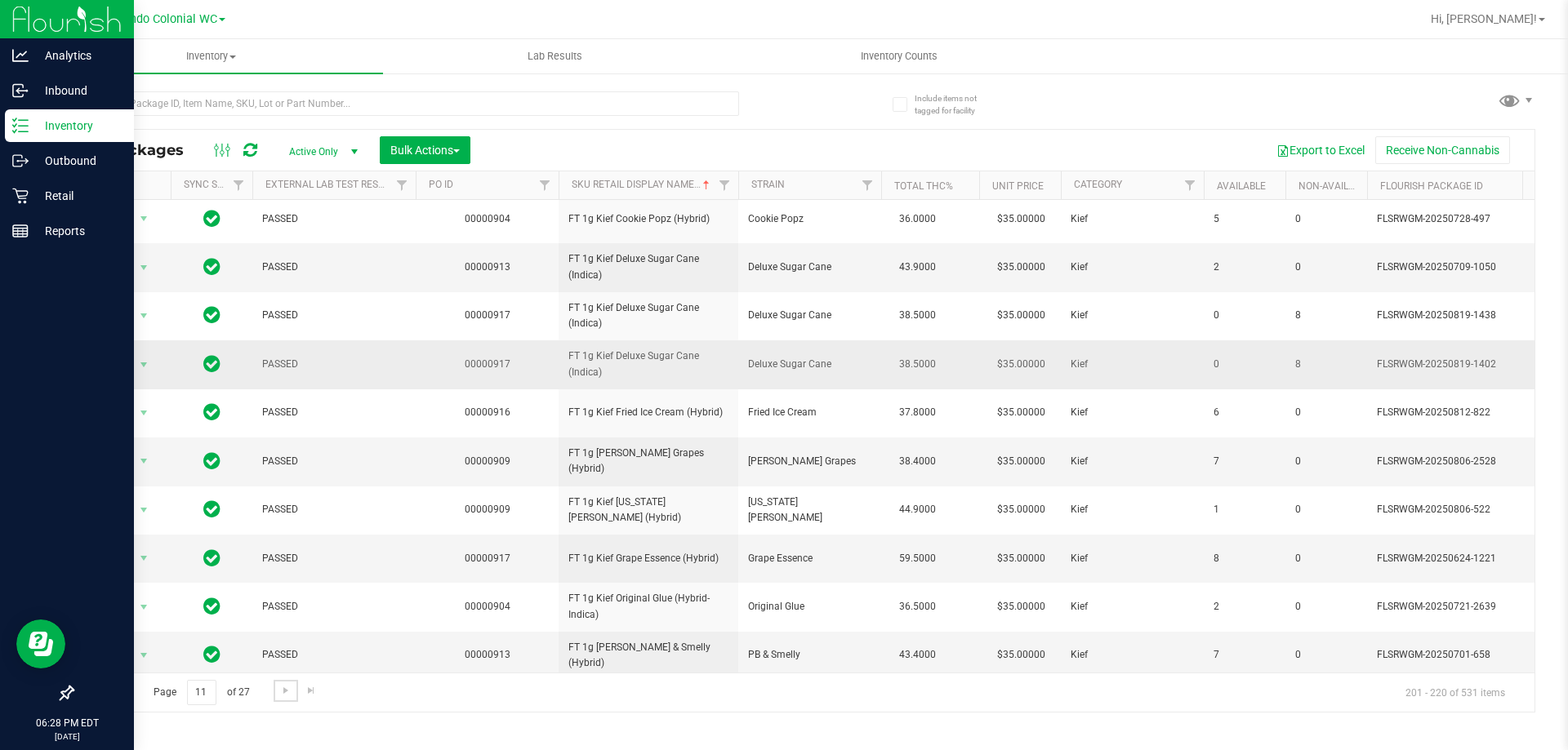
scroll to position [509, 0]
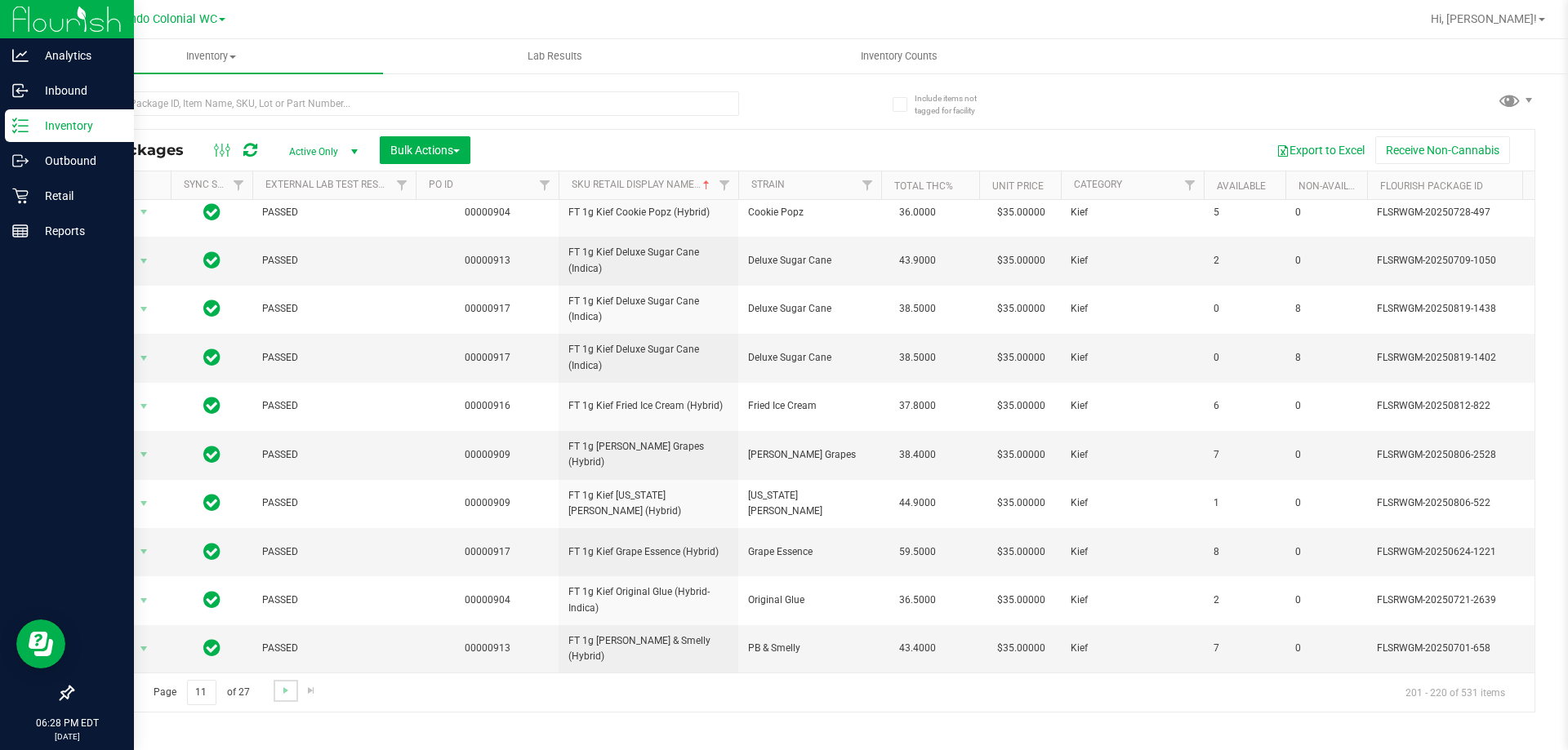
click at [274, 699] on link "Go to the next page" at bounding box center [285, 691] width 24 height 22
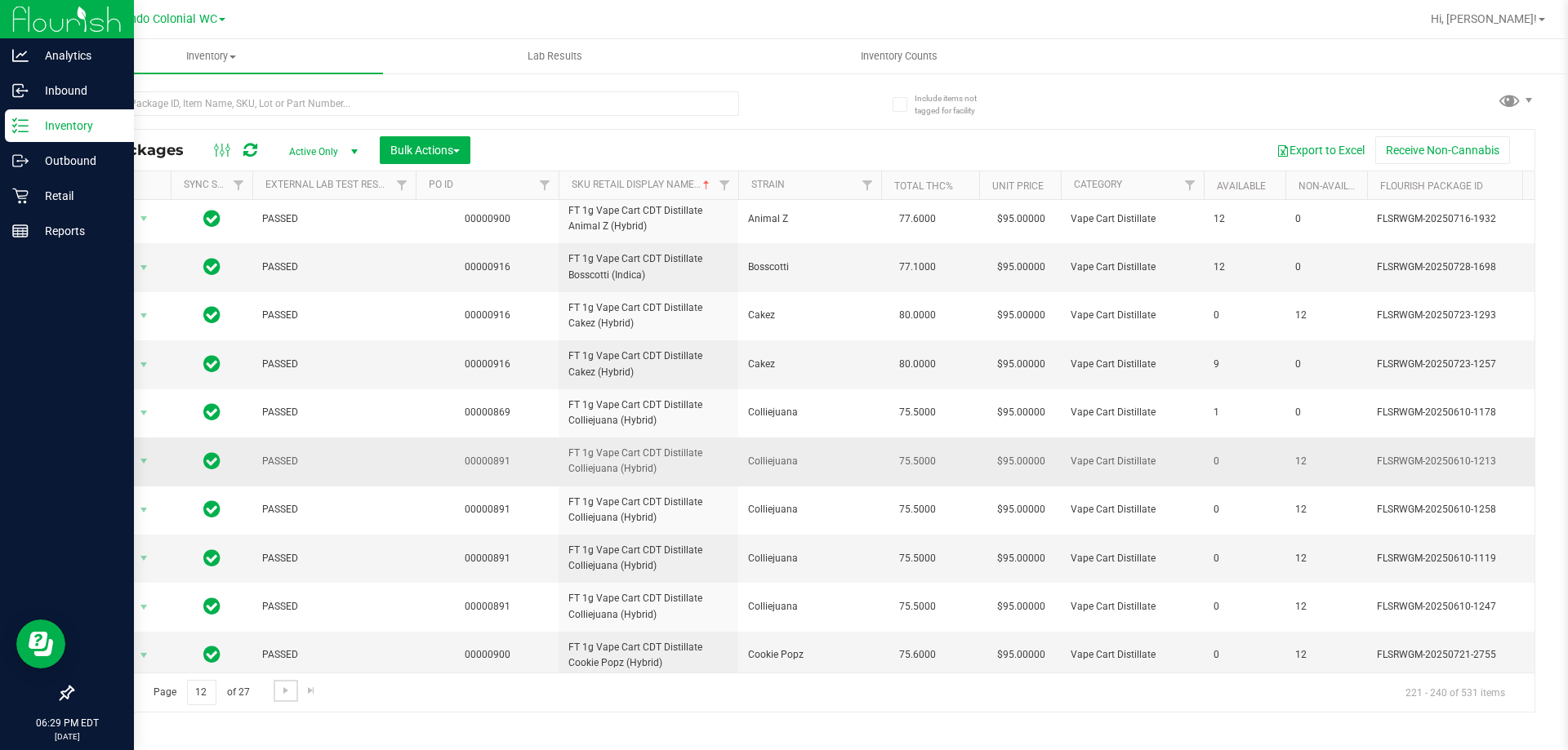
scroll to position [546, 0]
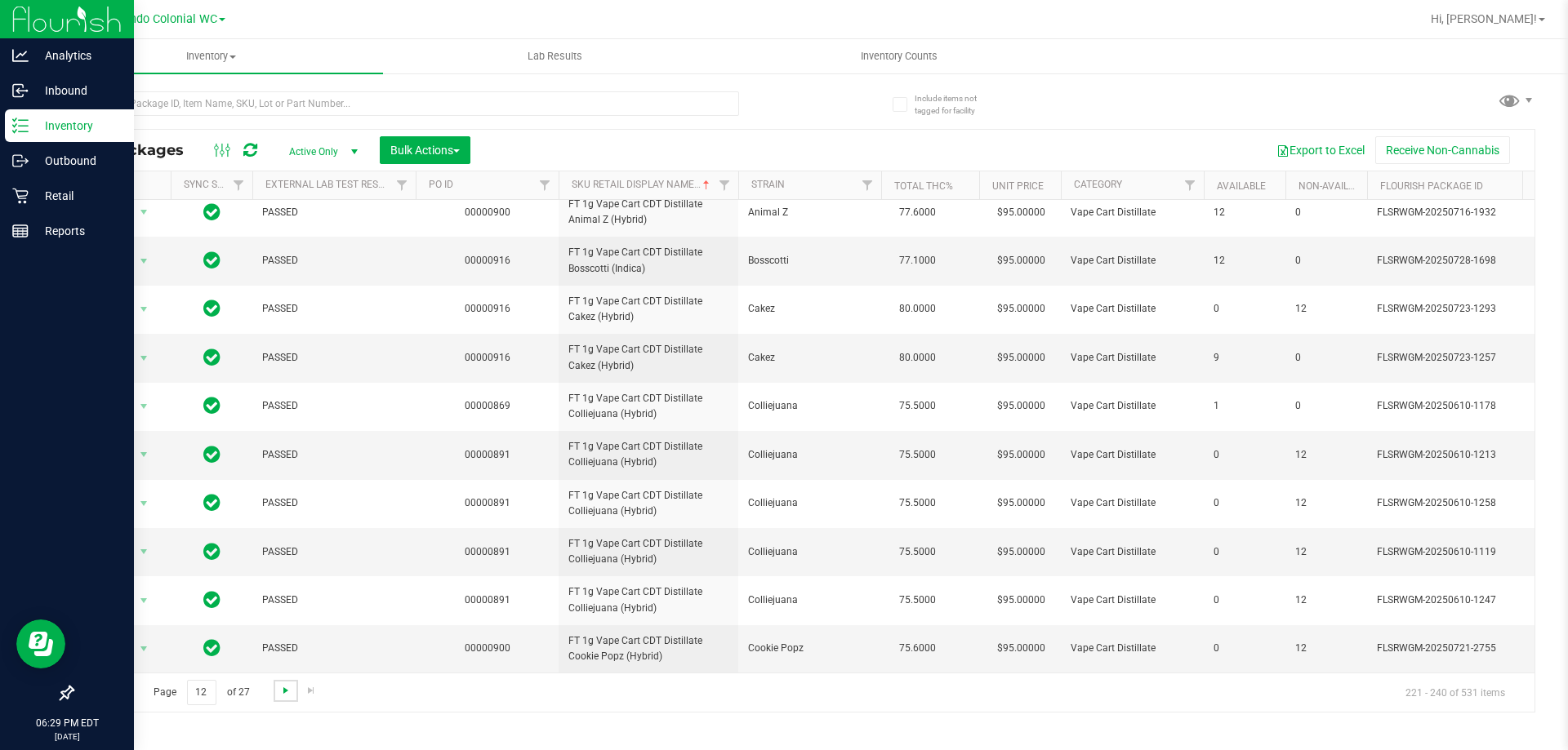
click at [286, 691] on span "Go to the next page" at bounding box center [285, 691] width 13 height 13
click at [279, 691] on span "Go to the next page" at bounding box center [285, 691] width 13 height 13
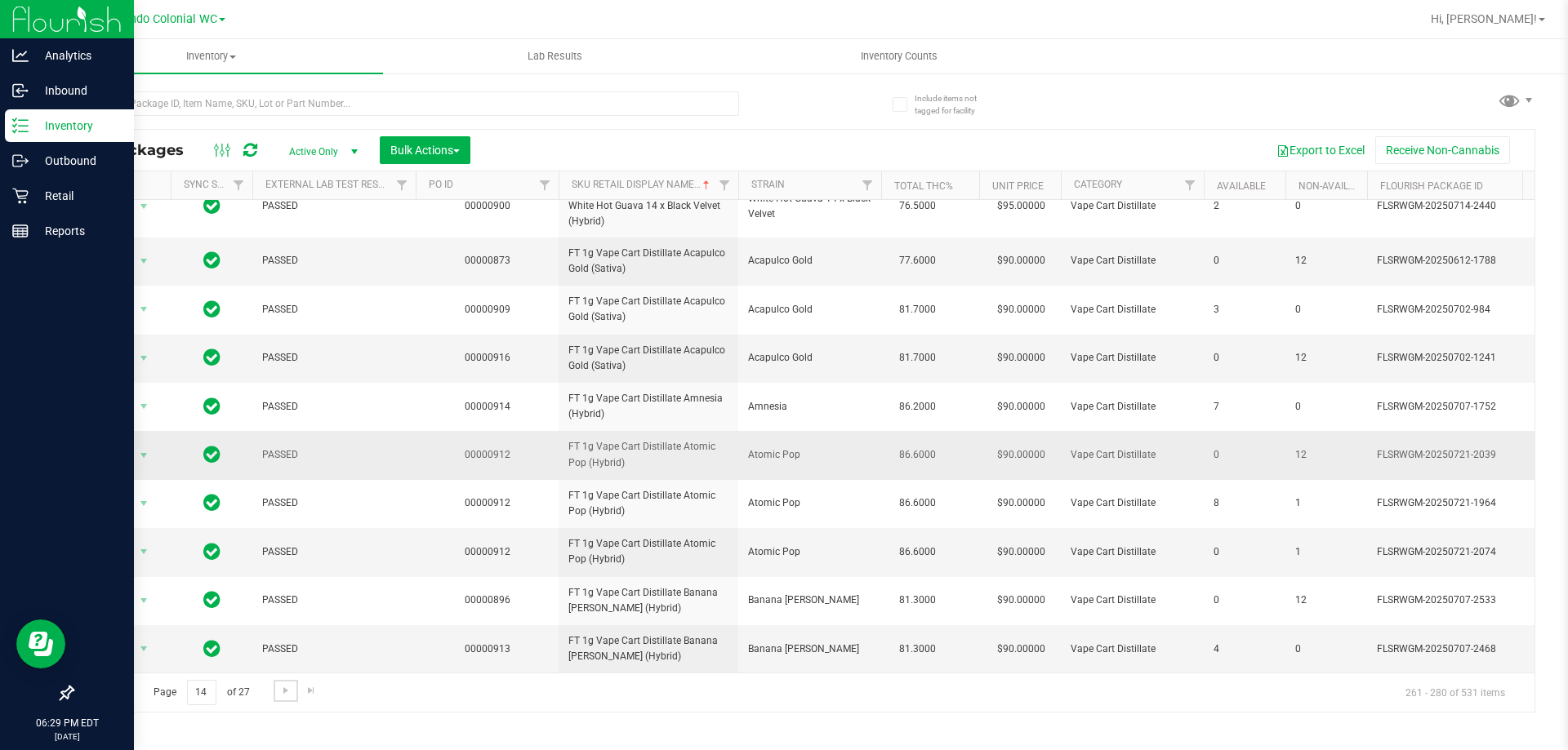
scroll to position [596, 0]
click at [288, 694] on span "Go to the next page" at bounding box center [285, 691] width 13 height 13
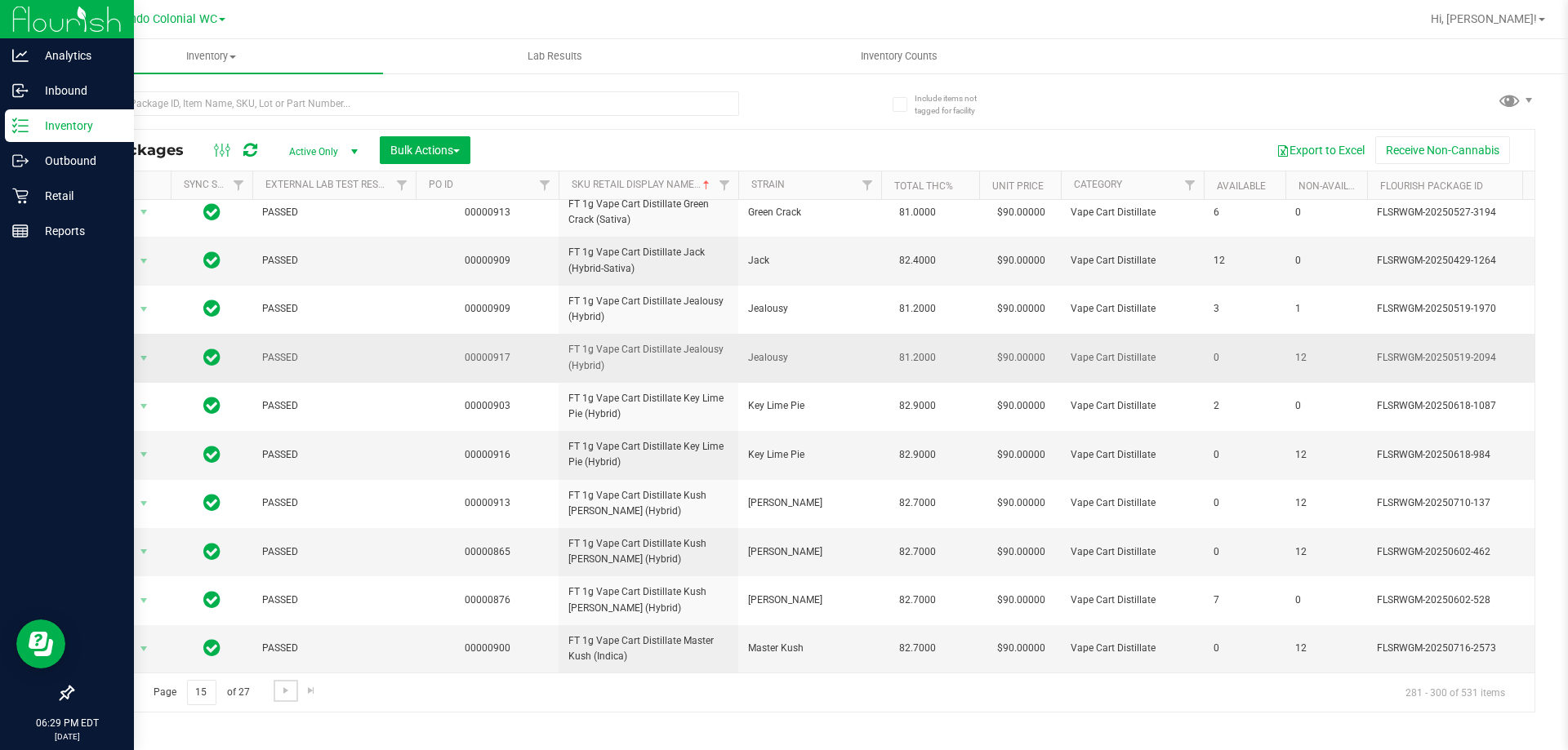
scroll to position [509, 0]
click at [288, 704] on div "Page 15 of 27 281 - 300 of 531 items" at bounding box center [803, 692] width 1462 height 39
click at [285, 696] on span "Go to the next page" at bounding box center [285, 691] width 13 height 13
click at [287, 693] on span "Go to the next page" at bounding box center [285, 691] width 13 height 13
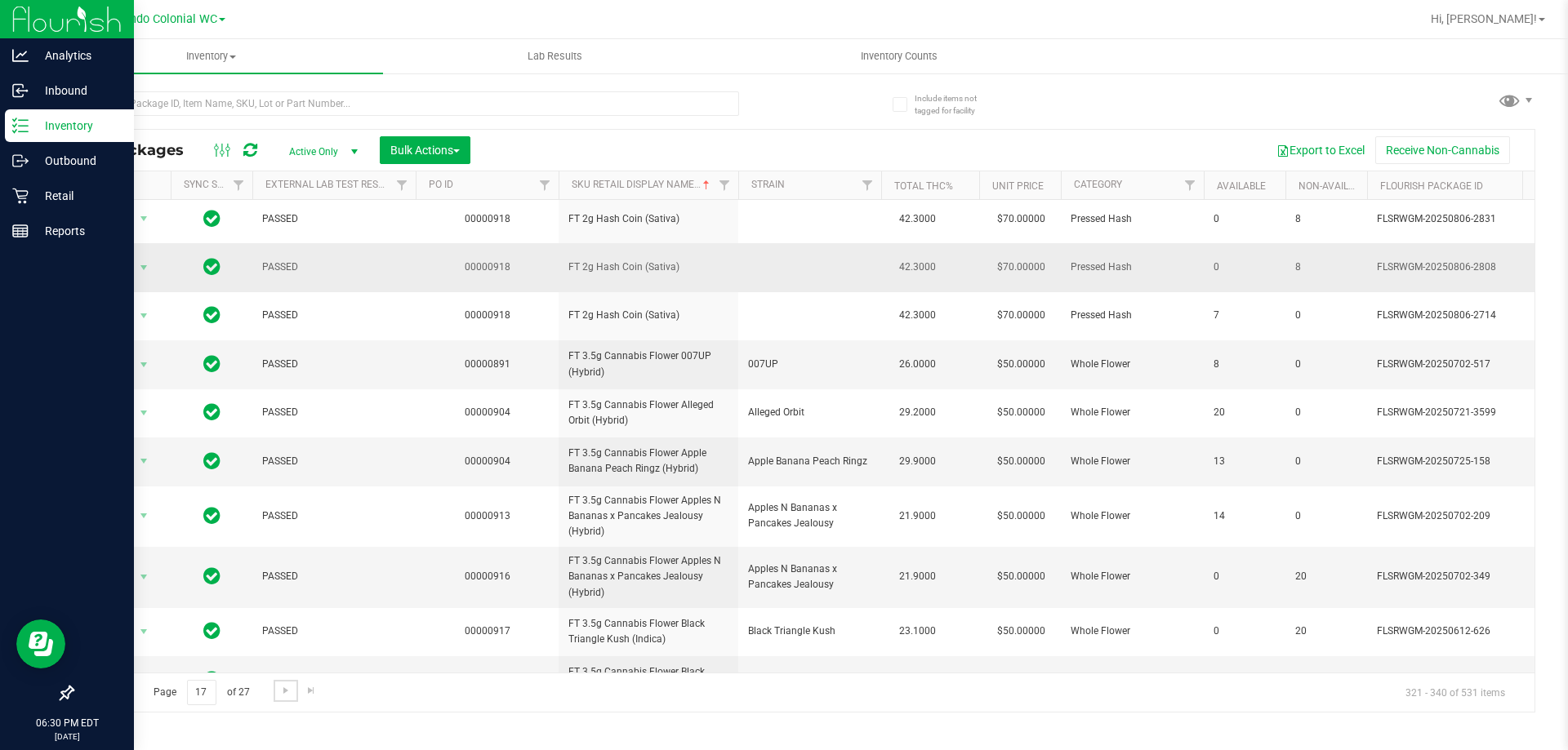
scroll to position [534, 0]
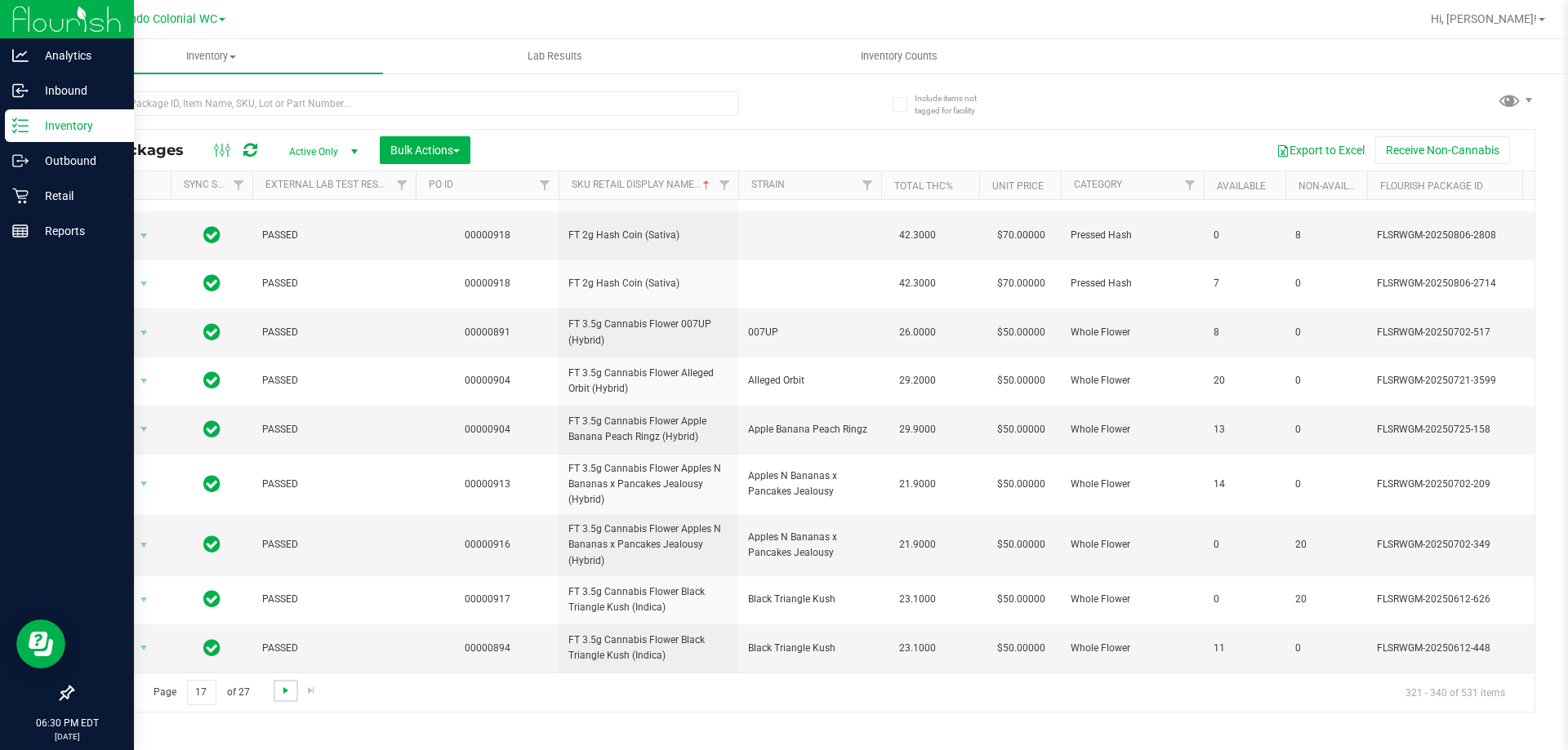
click at [279, 692] on span "Go to the next page" at bounding box center [285, 691] width 13 height 13
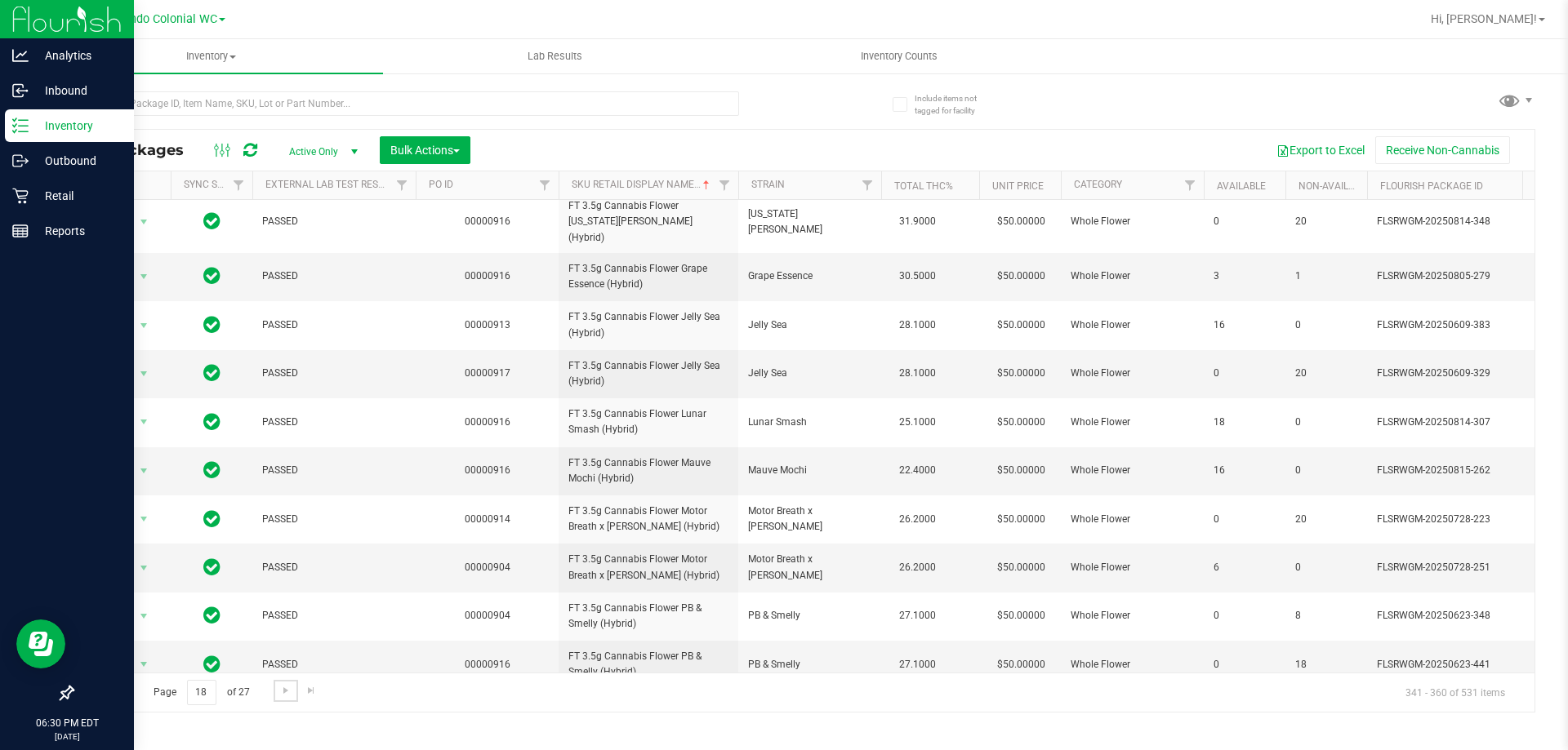
scroll to position [509, 0]
click at [282, 698] on link "Go to the next page" at bounding box center [285, 691] width 24 height 22
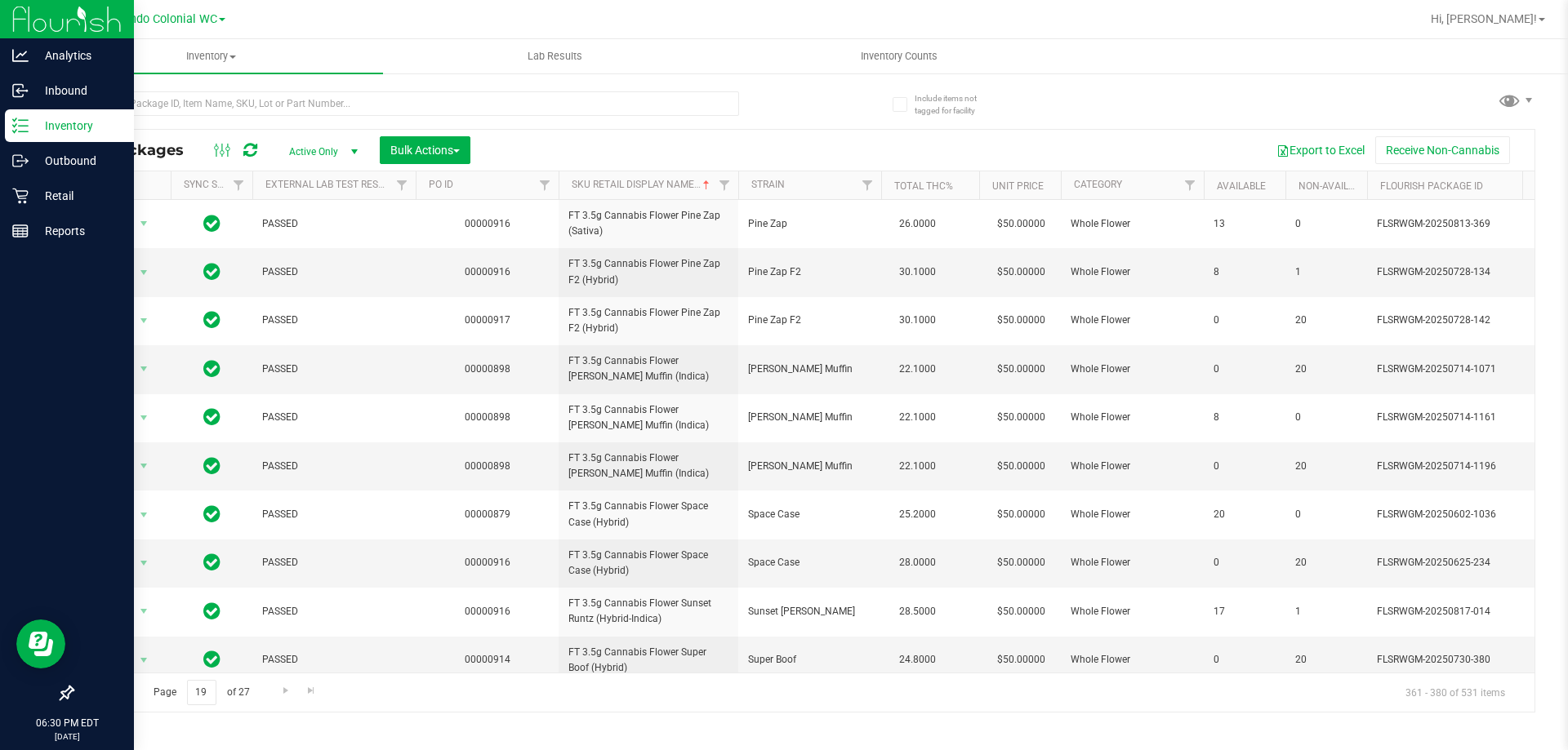
click at [114, 691] on span "Go to the previous page" at bounding box center [117, 691] width 13 height 13
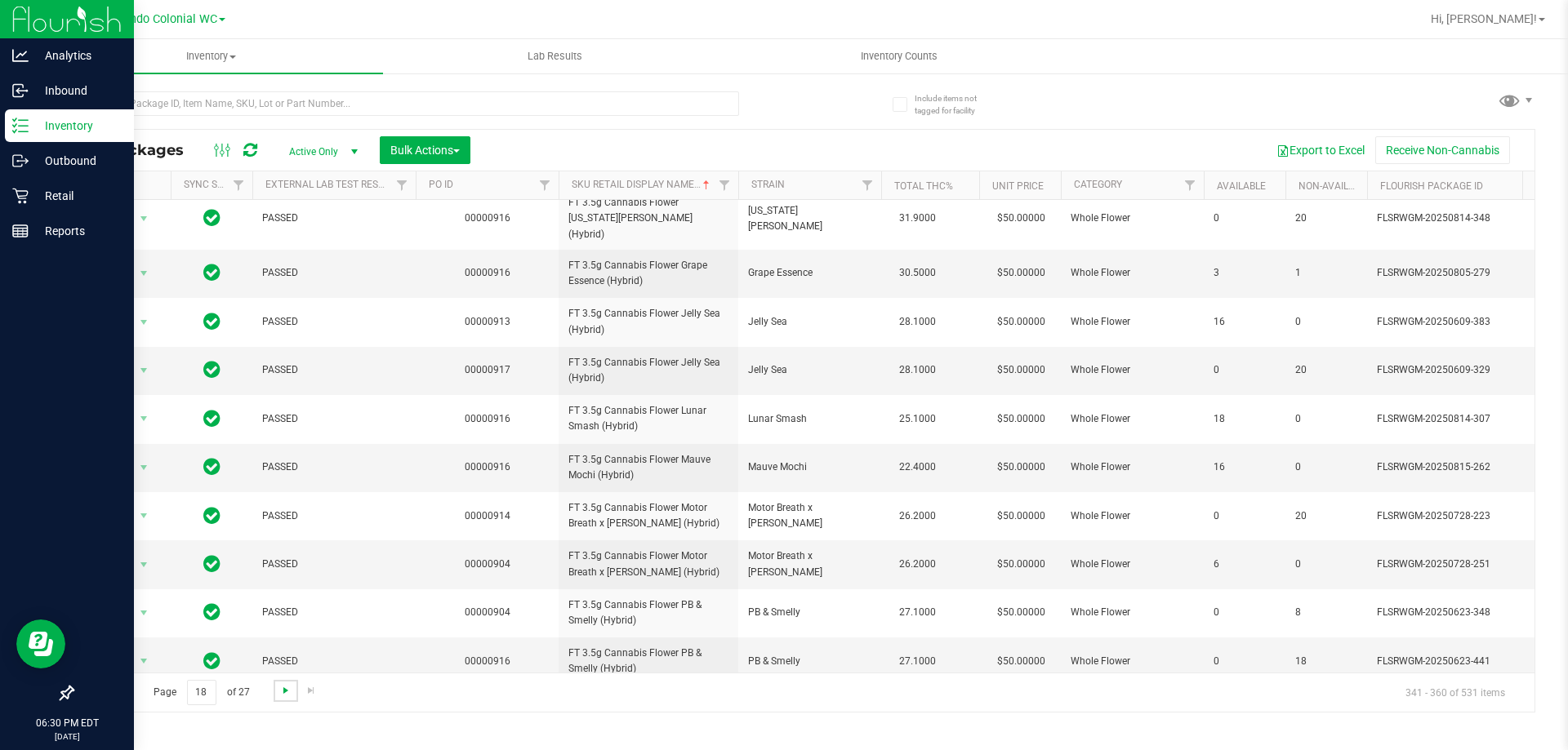
click at [283, 695] on span "Go to the next page" at bounding box center [285, 691] width 13 height 13
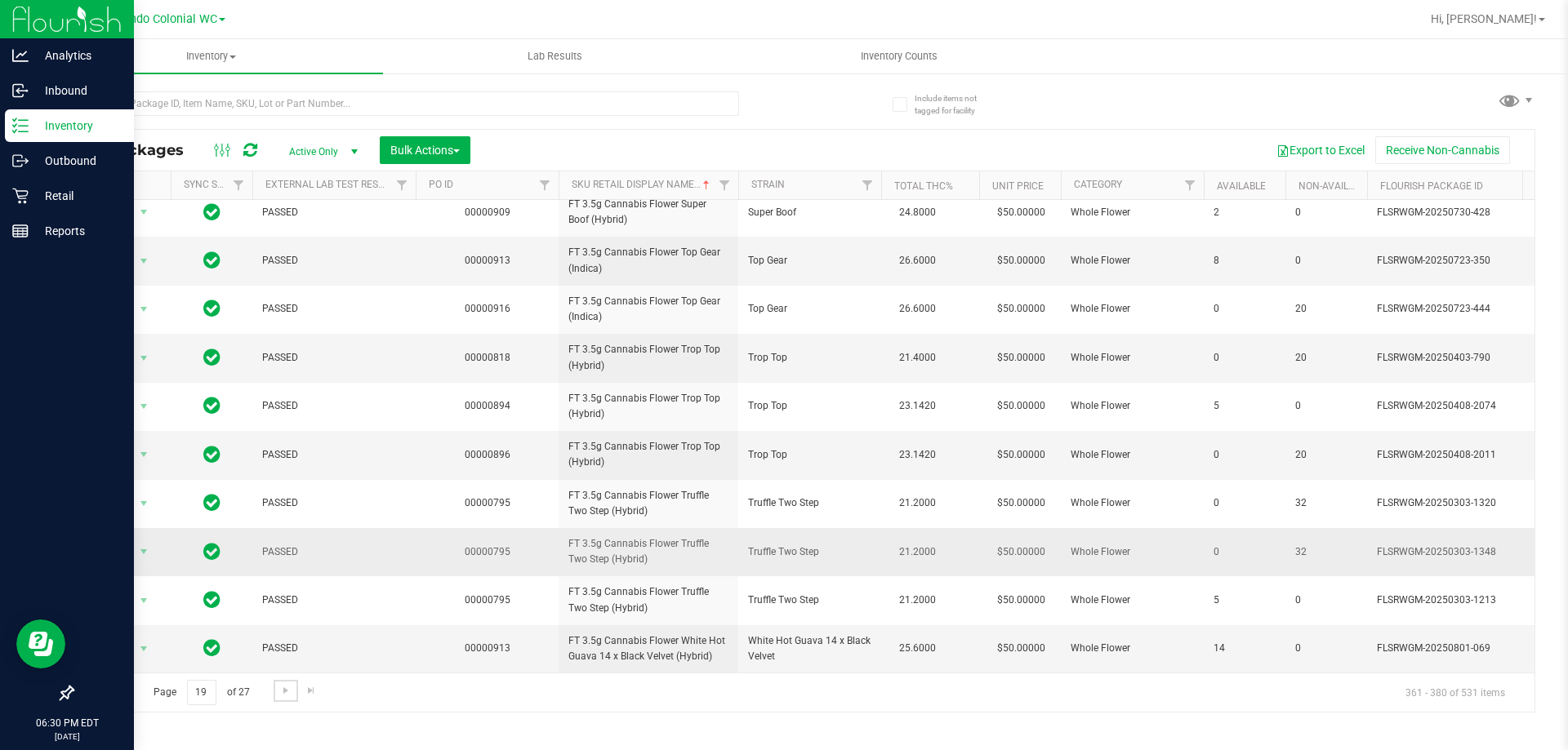
scroll to position [509, 0]
click at [288, 689] on span "Go to the next page" at bounding box center [285, 691] width 13 height 13
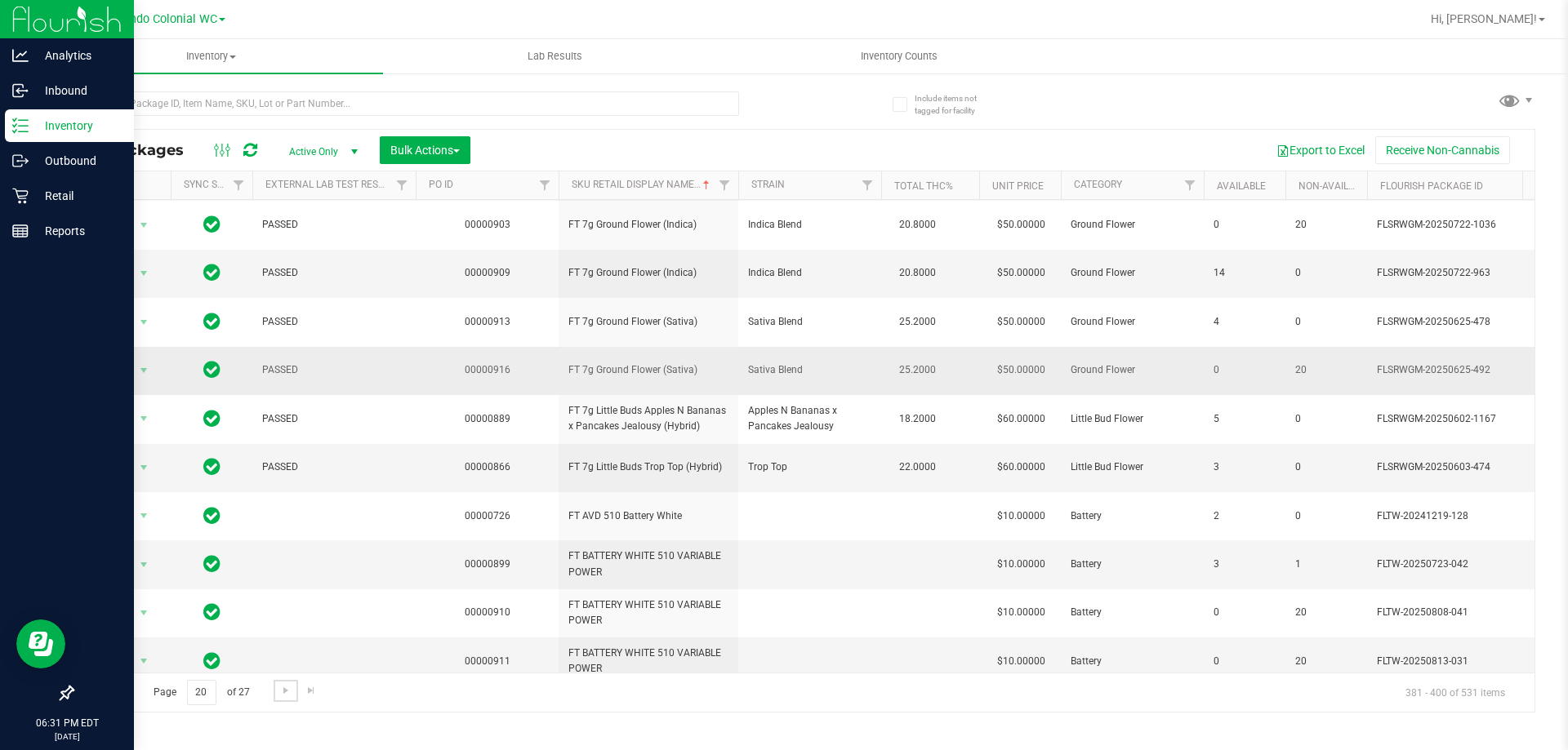
scroll to position [521, 0]
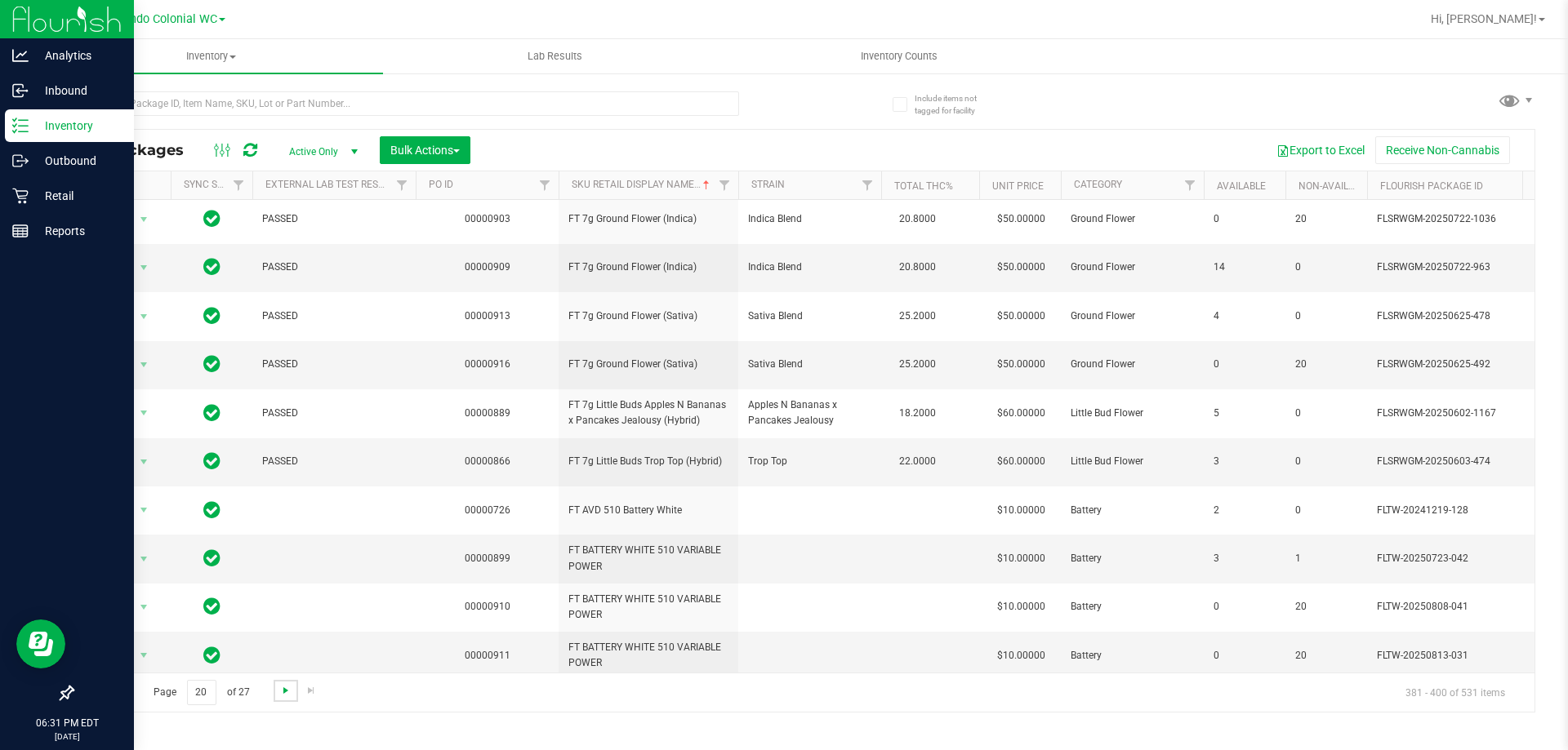
click at [279, 688] on span "Go to the next page" at bounding box center [285, 691] width 13 height 13
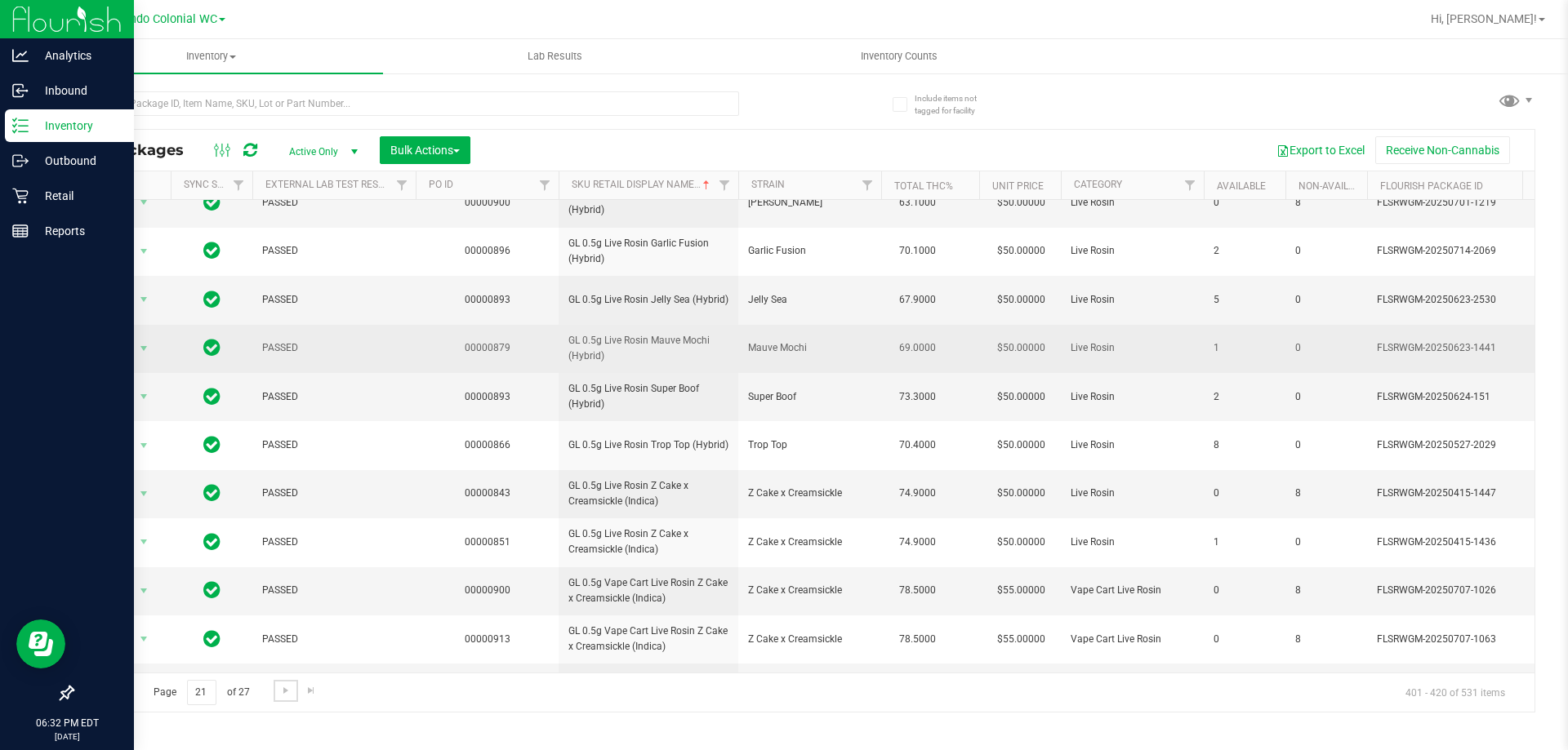
scroll to position [509, 0]
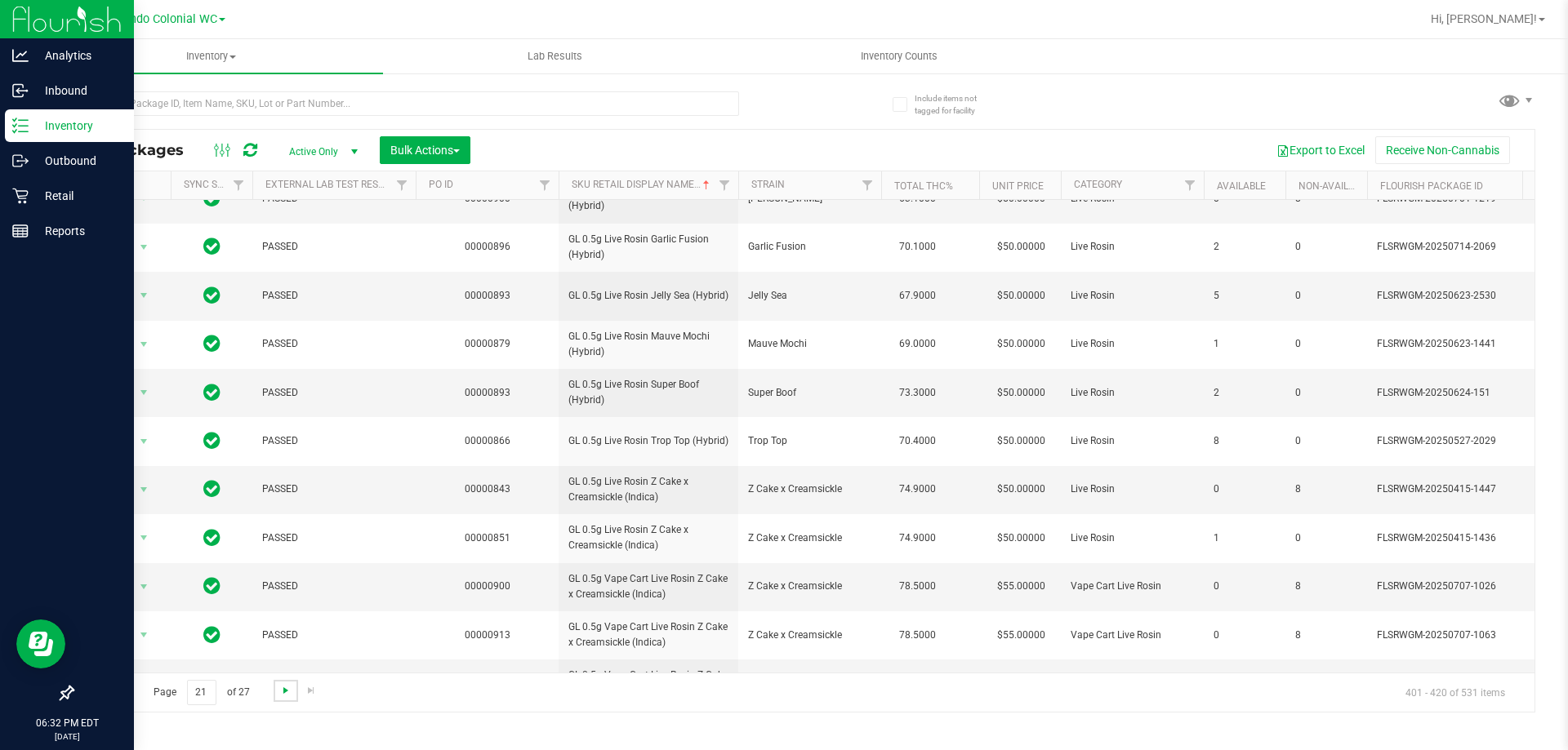
click at [285, 685] on span "Go to the next page" at bounding box center [285, 691] width 13 height 13
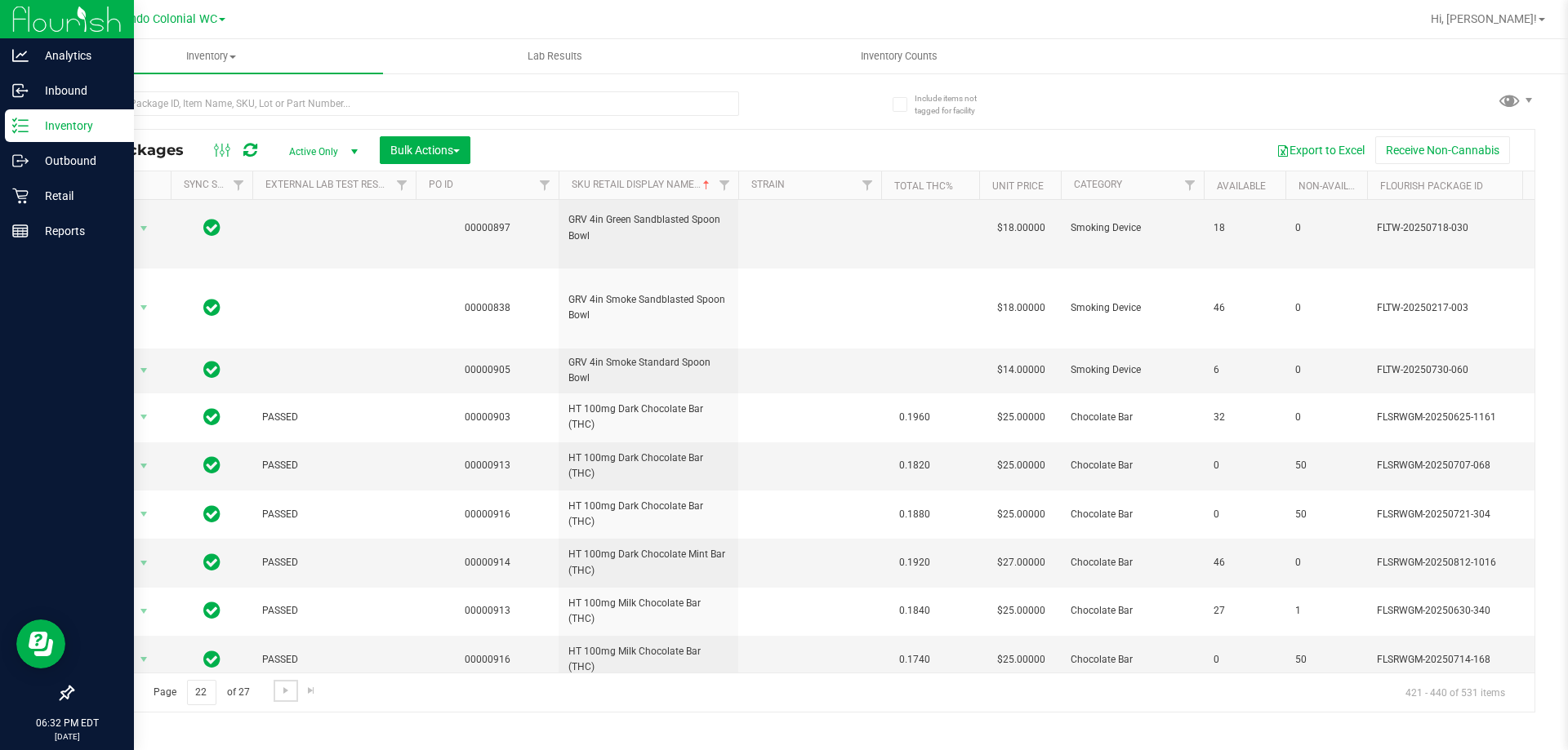
scroll to position [622, 0]
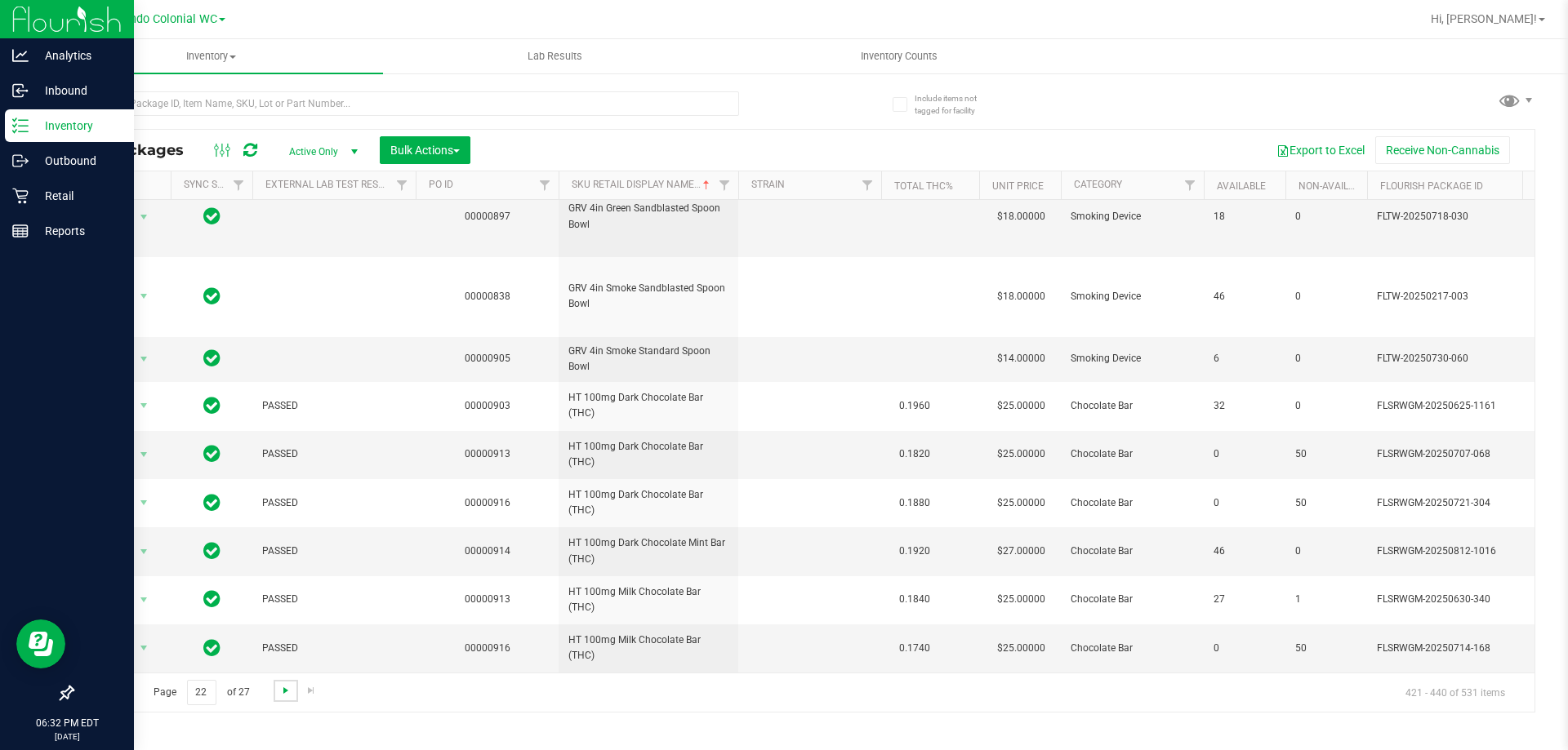
click at [283, 689] on span "Go to the next page" at bounding box center [285, 691] width 13 height 13
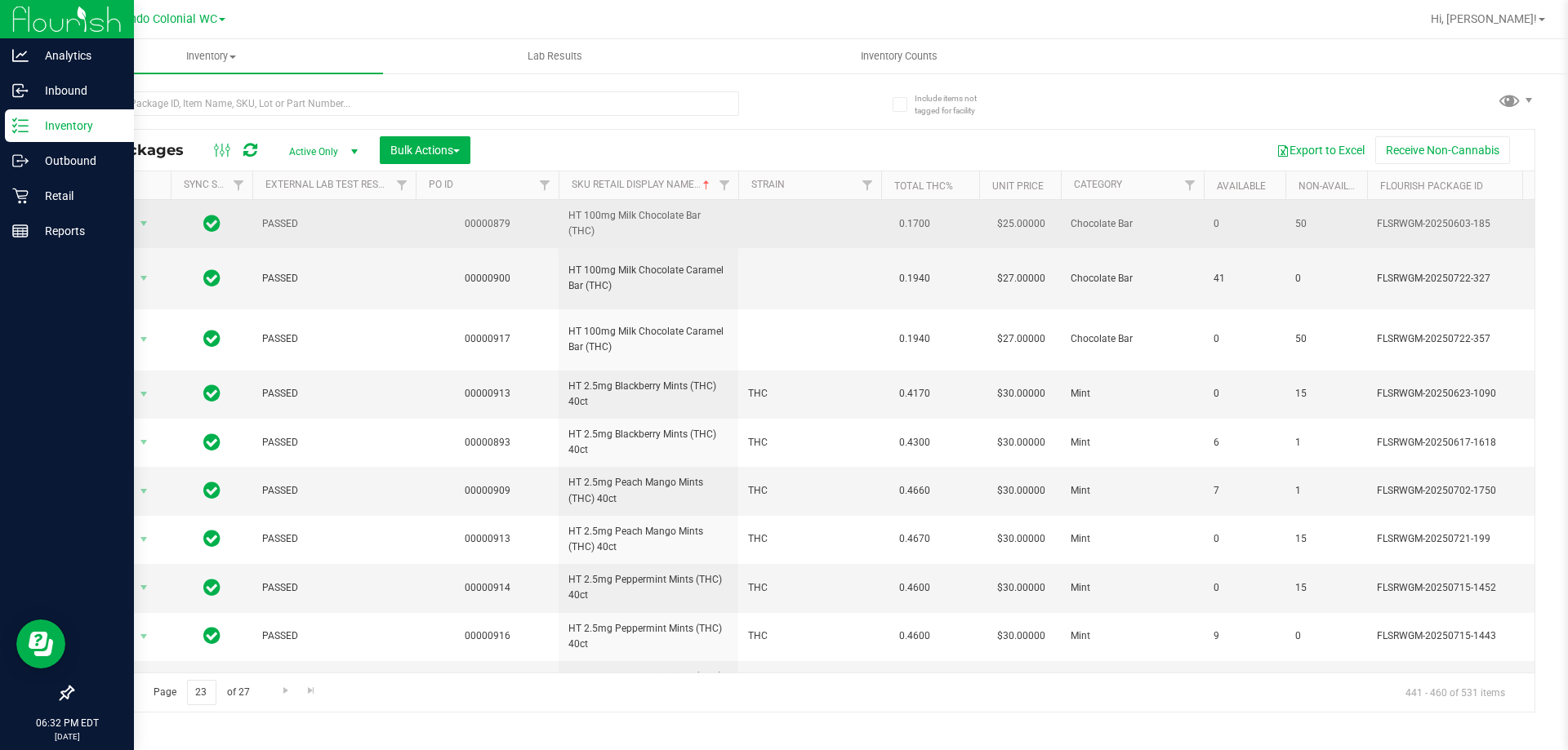
click at [649, 205] on td "HT 100mg Milk Chocolate Bar (THC)" at bounding box center [649, 224] width 179 height 48
click at [650, 235] on td "HT 100mg Milk Chocolate Bar (THC)" at bounding box center [649, 224] width 179 height 48
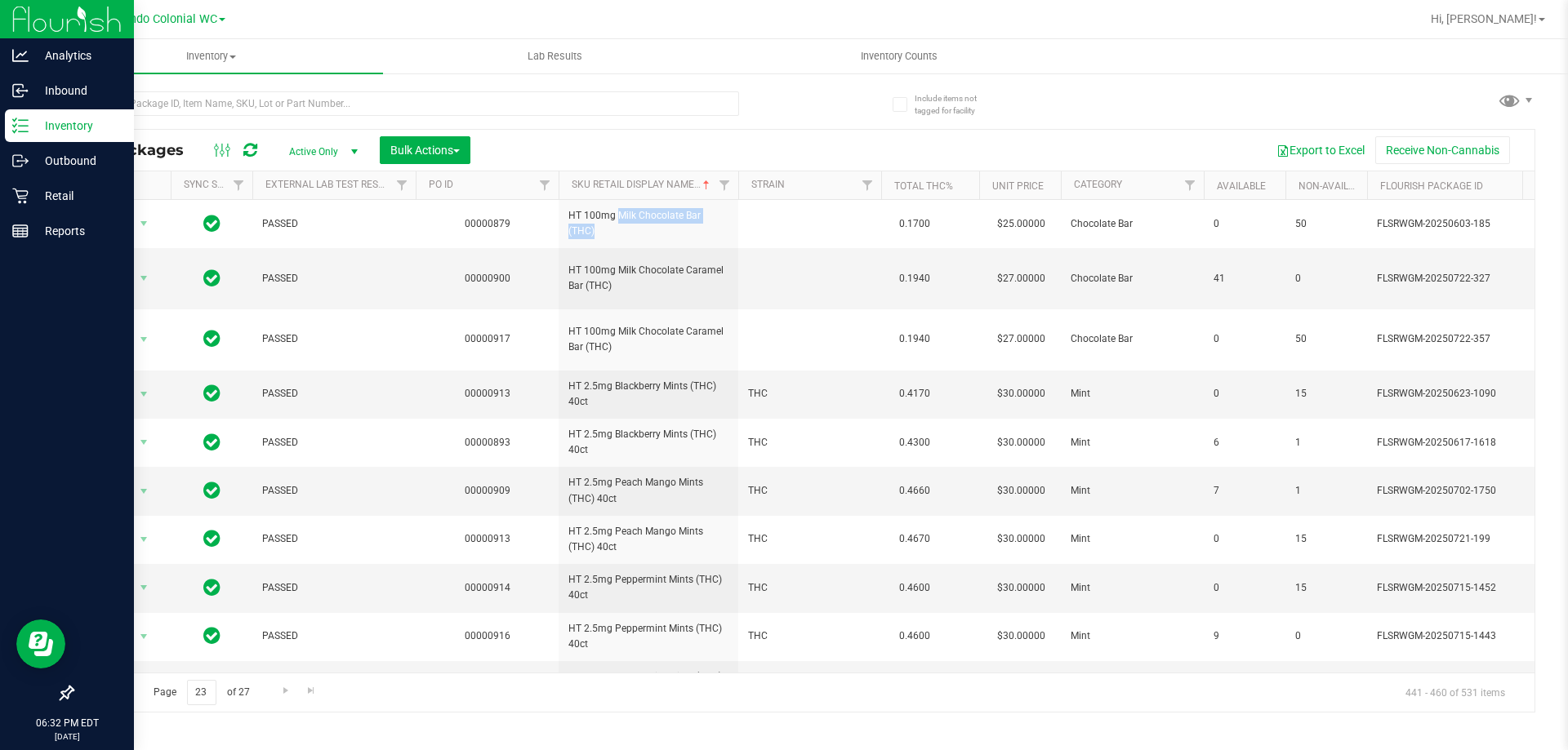
copy td "HT 100mg Milk Chocolate Bar (THC)"
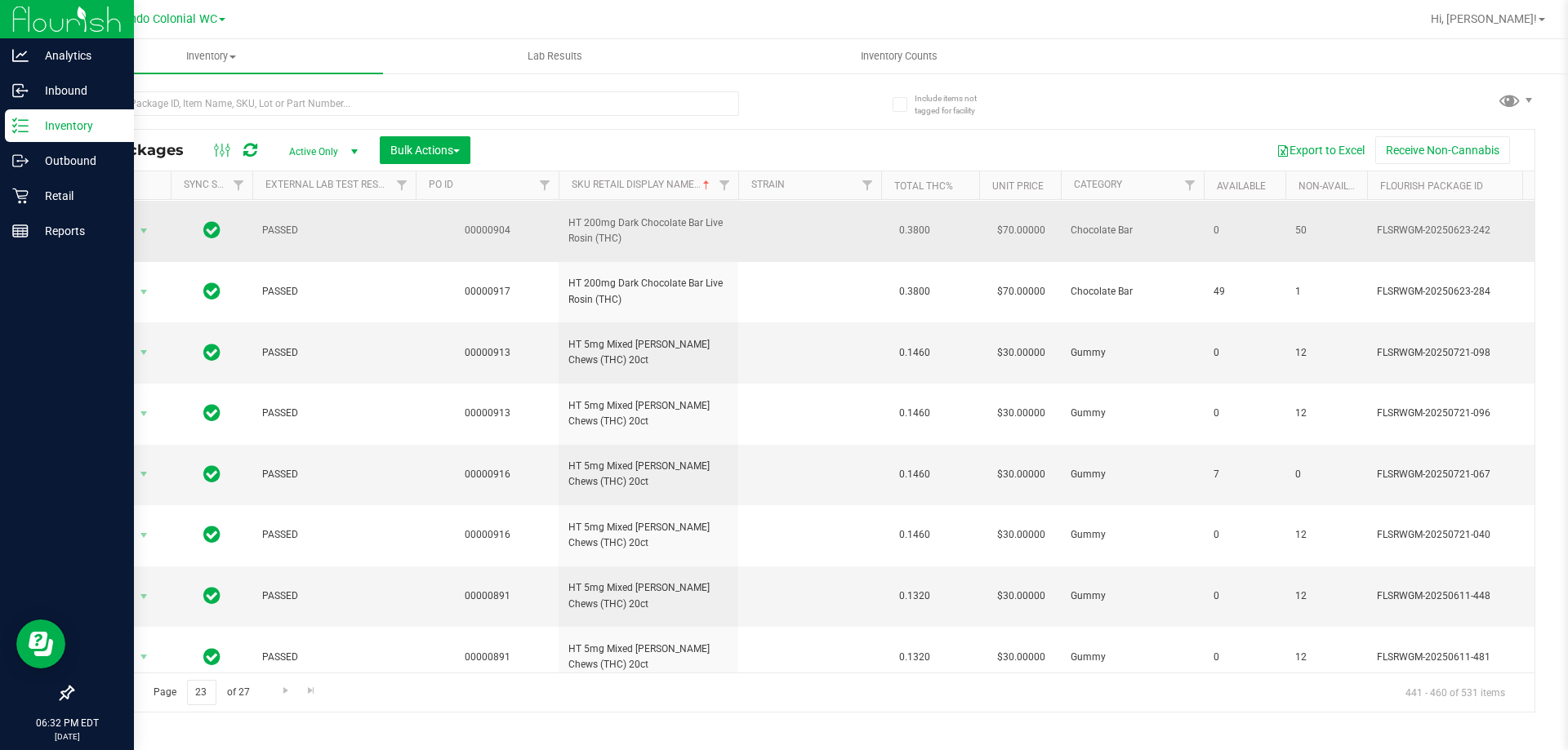
scroll to position [571, 0]
click at [290, 684] on span "Go to the next page" at bounding box center [285, 691] width 13 height 13
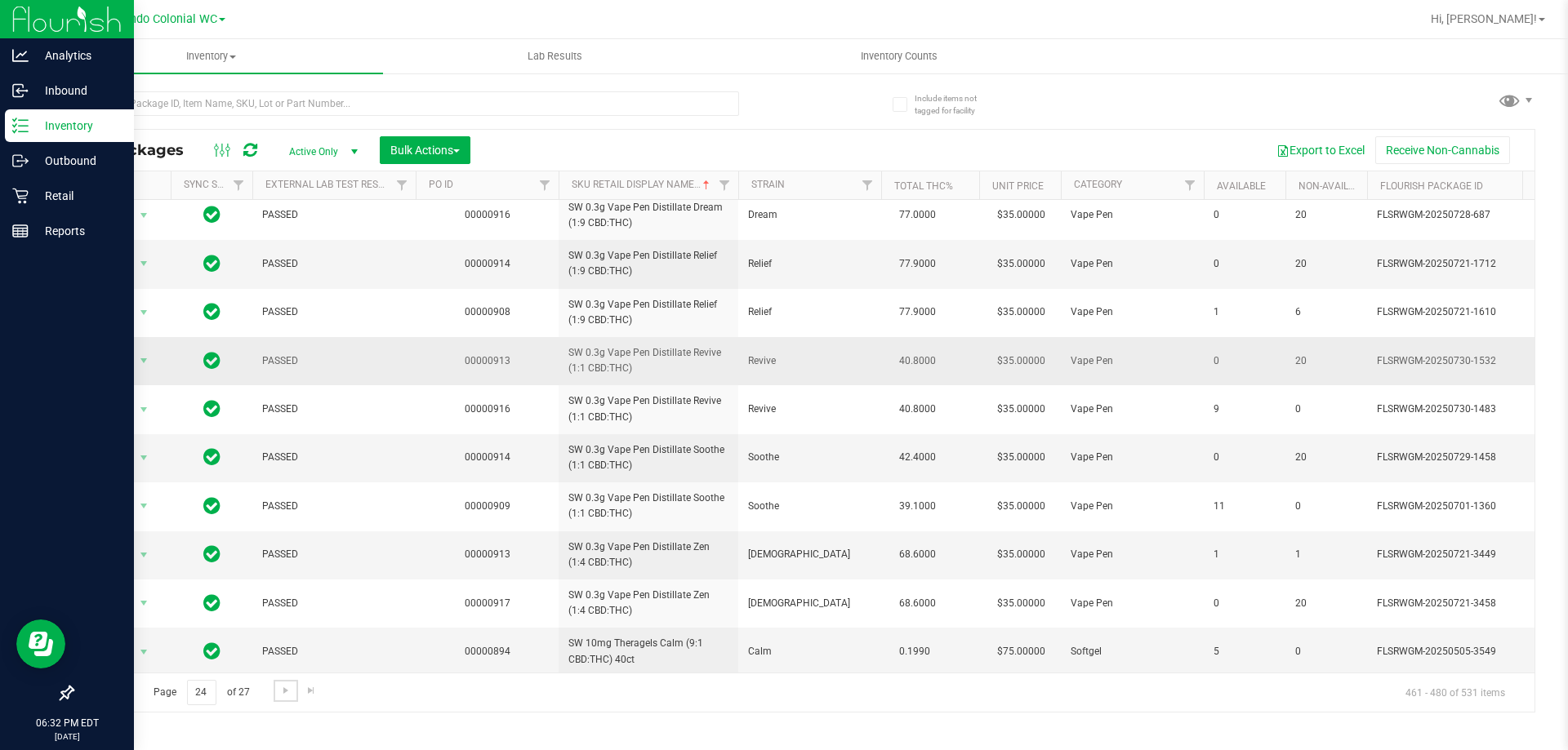
scroll to position [568, 0]
click at [285, 694] on span "Go to the next page" at bounding box center [285, 691] width 13 height 13
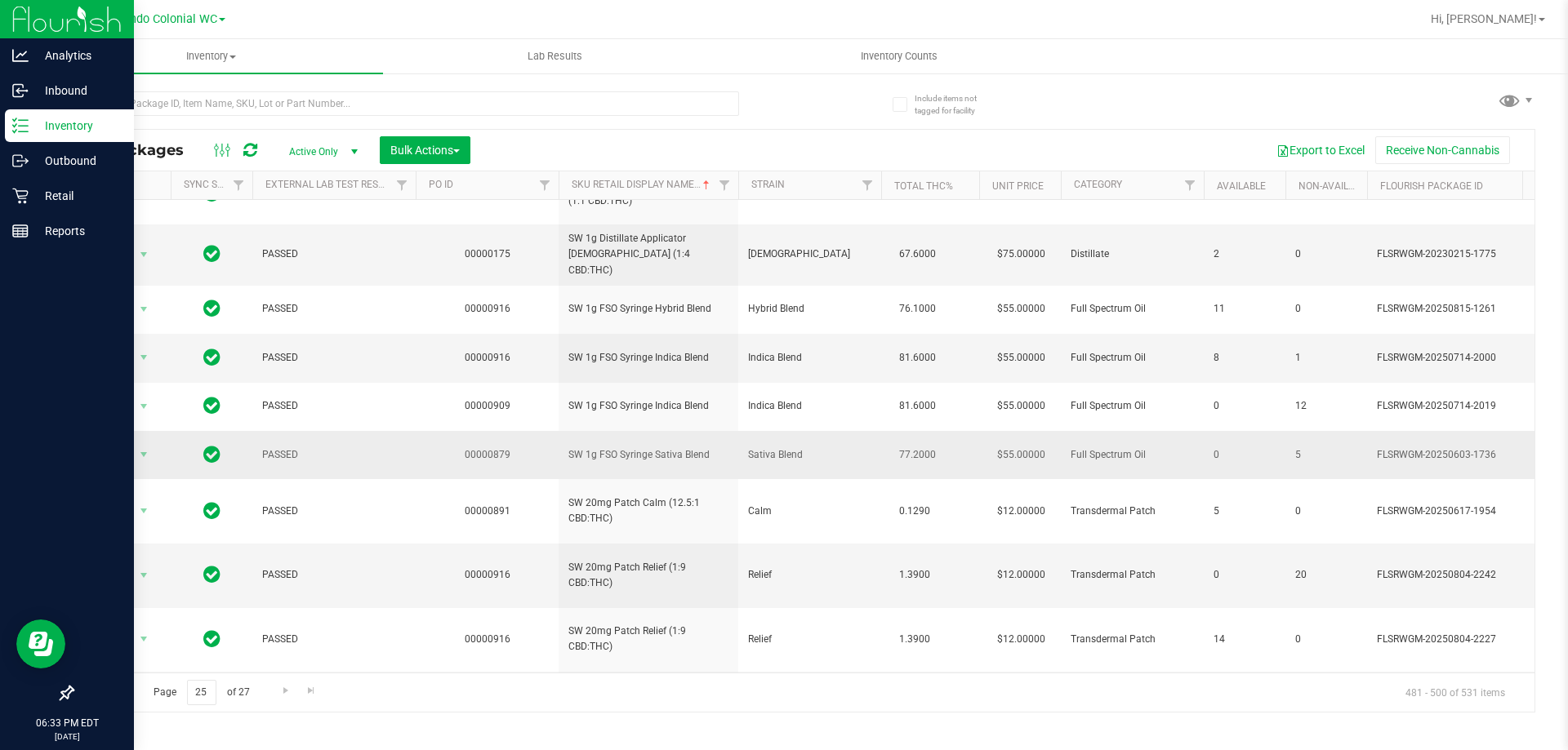
click at [652, 447] on span "SW 1g FSO Syringe Sativa Blend" at bounding box center [648, 455] width 160 height 16
copy tr "SW 1g FSO Syringe Sativa Blend"
click at [295, 693] on link "Go to the next page" at bounding box center [285, 691] width 24 height 22
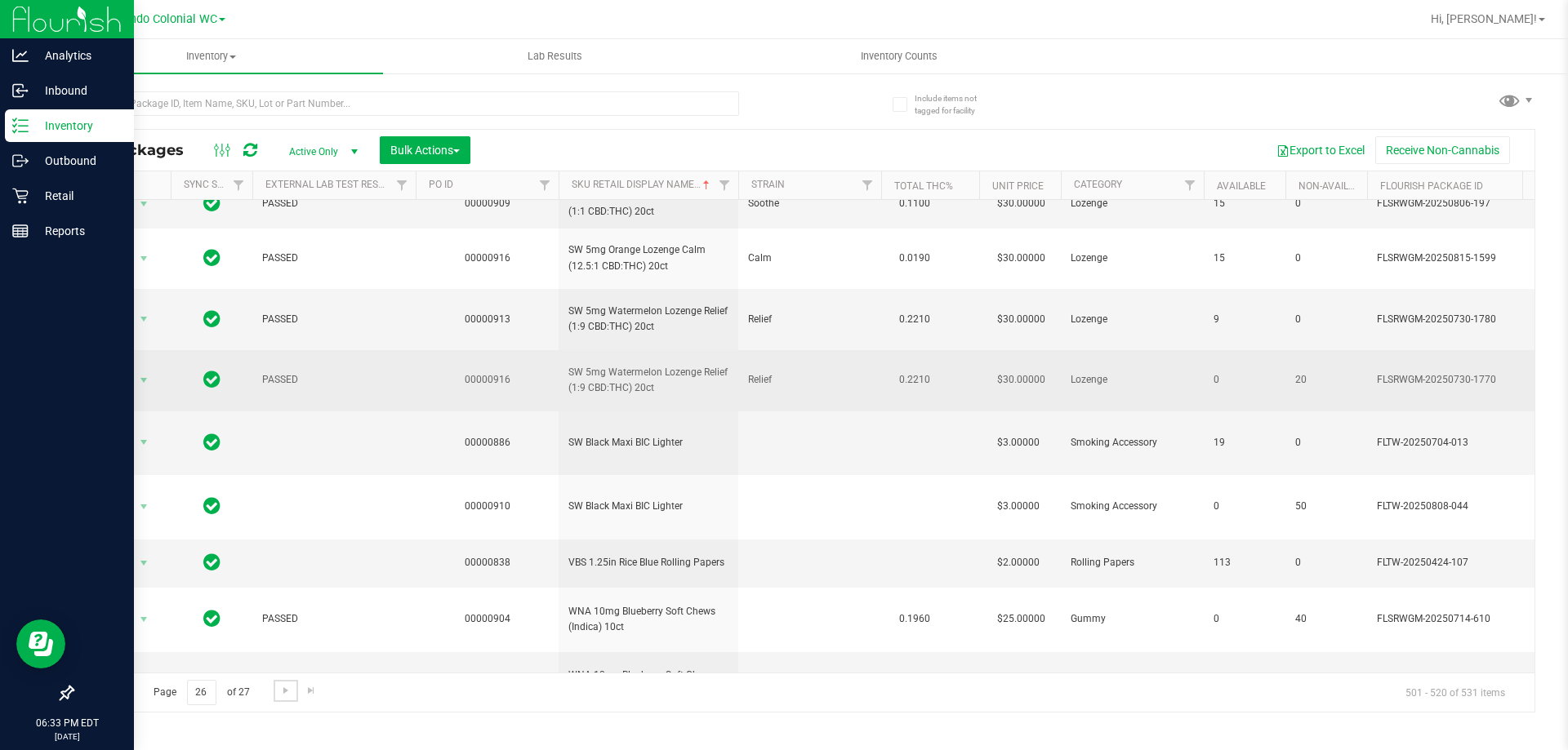
scroll to position [646, 0]
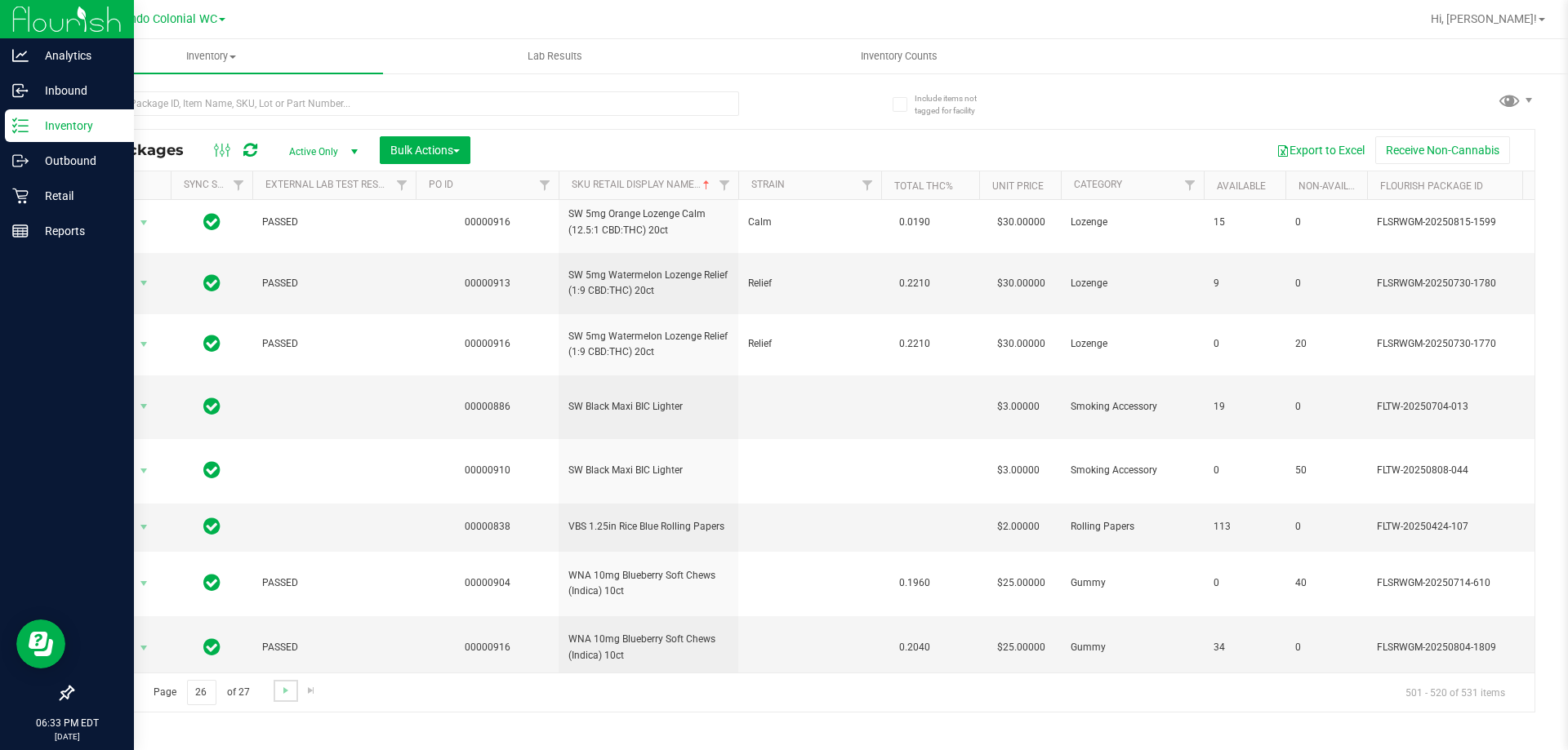
click at [274, 696] on link "Go to the next page" at bounding box center [285, 691] width 24 height 22
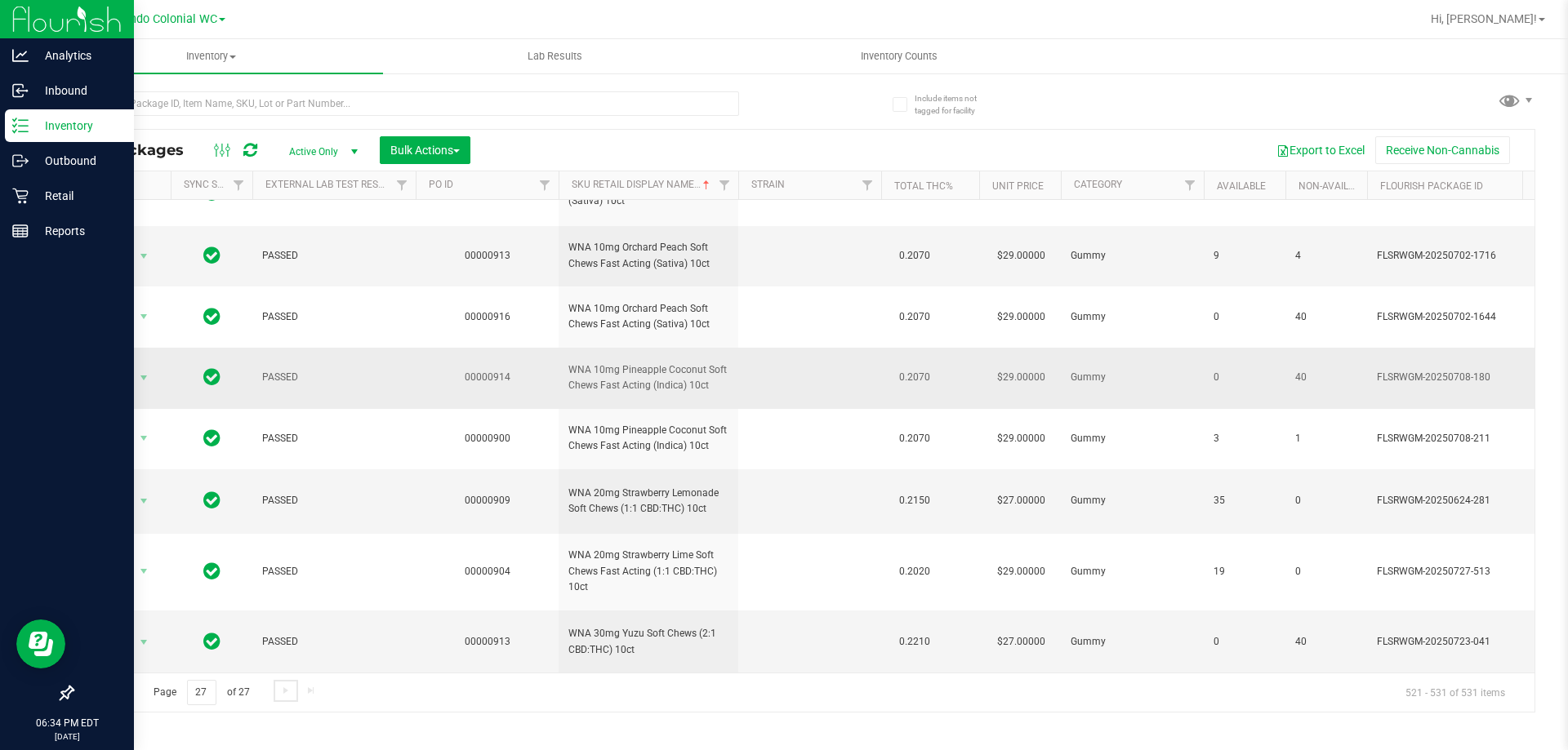
scroll to position [241, 0]
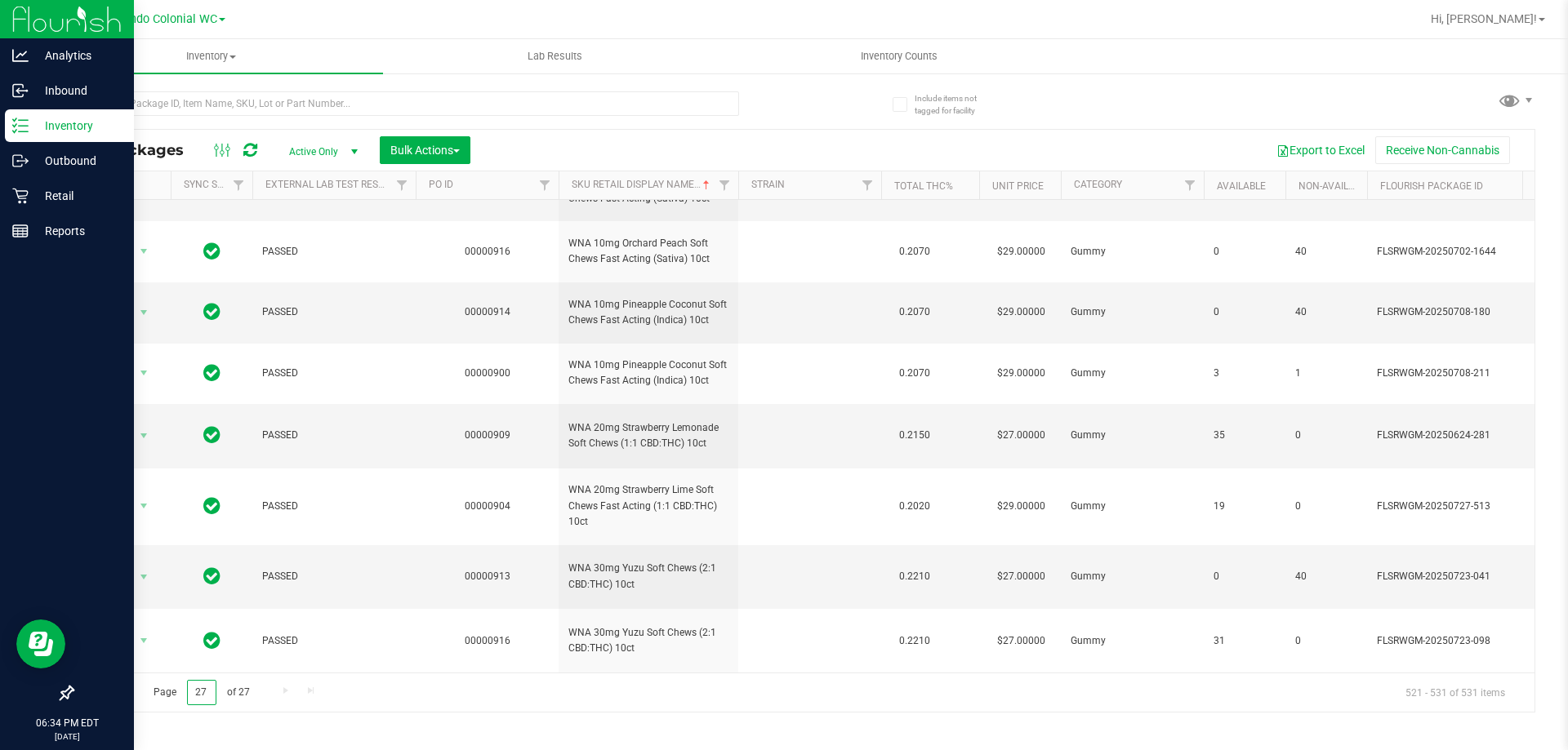
drag, startPoint x: 209, startPoint y: 685, endPoint x: 150, endPoint y: 690, distance: 59.2
click at [169, 690] on span "Page 27 of 27" at bounding box center [201, 693] width 124 height 26
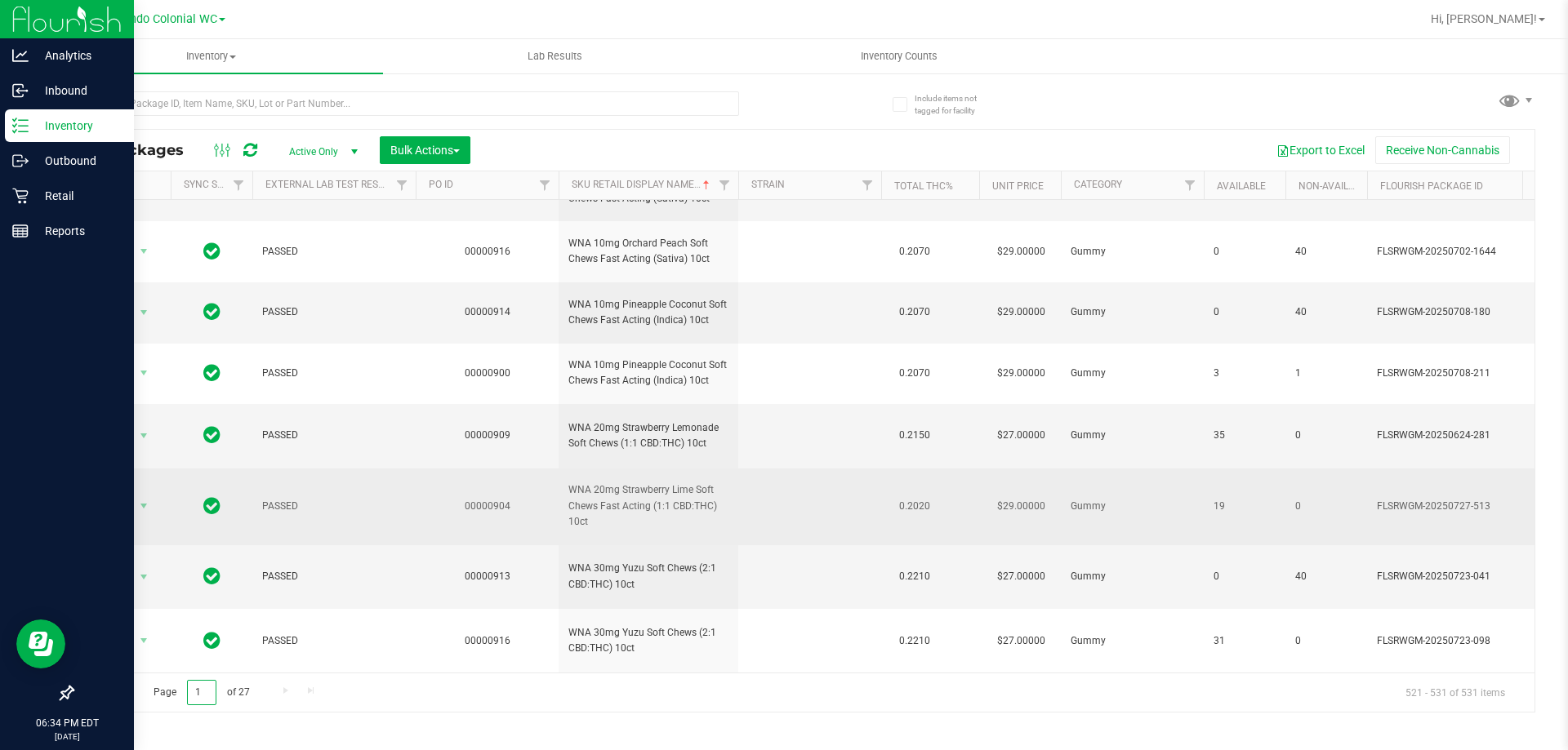
type input "1"
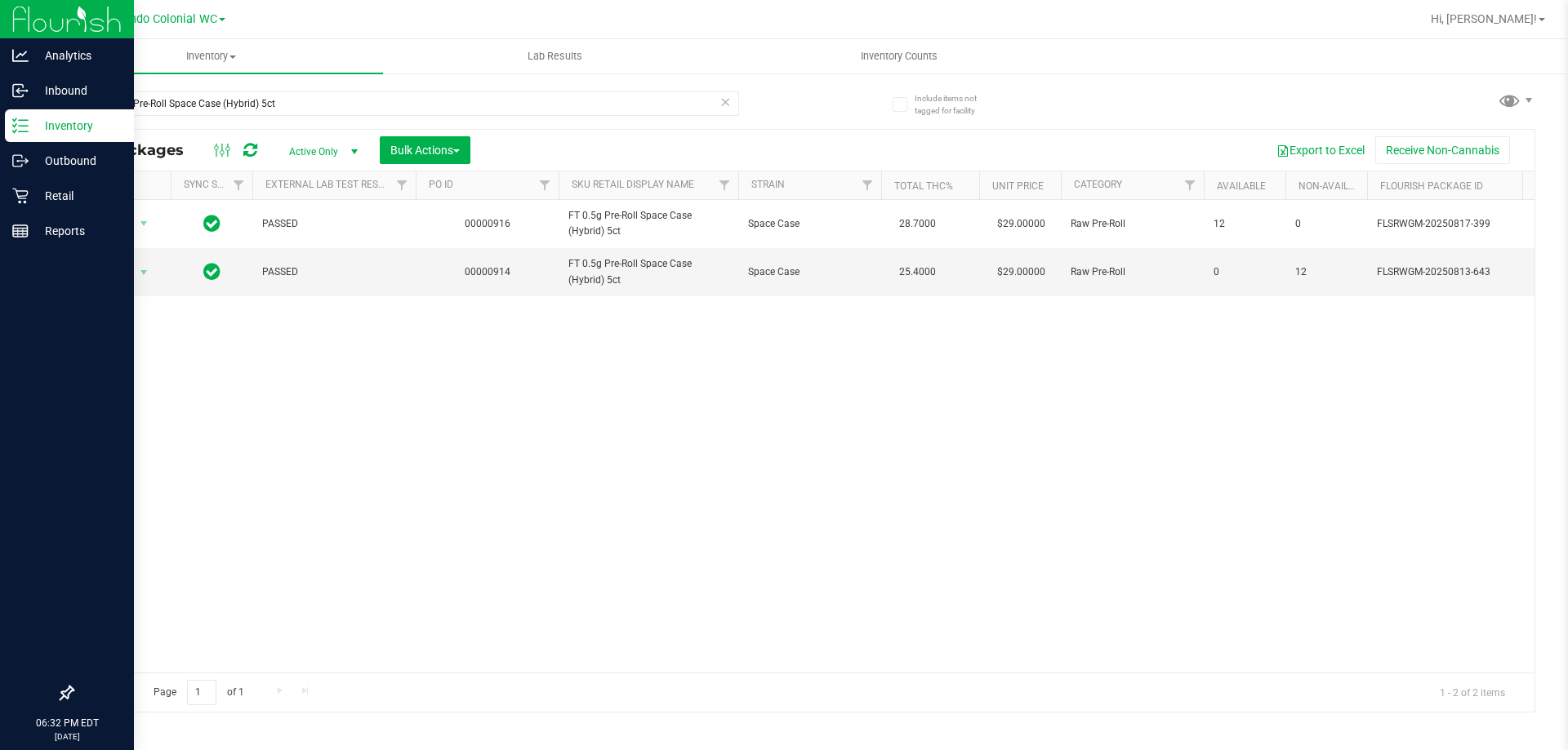
click at [0, 36] on div "Analytics Inbound Inventory Outbound Retail Reports 06:32 PM EDT [DATE] 08/25 O…" at bounding box center [784, 375] width 1568 height 750
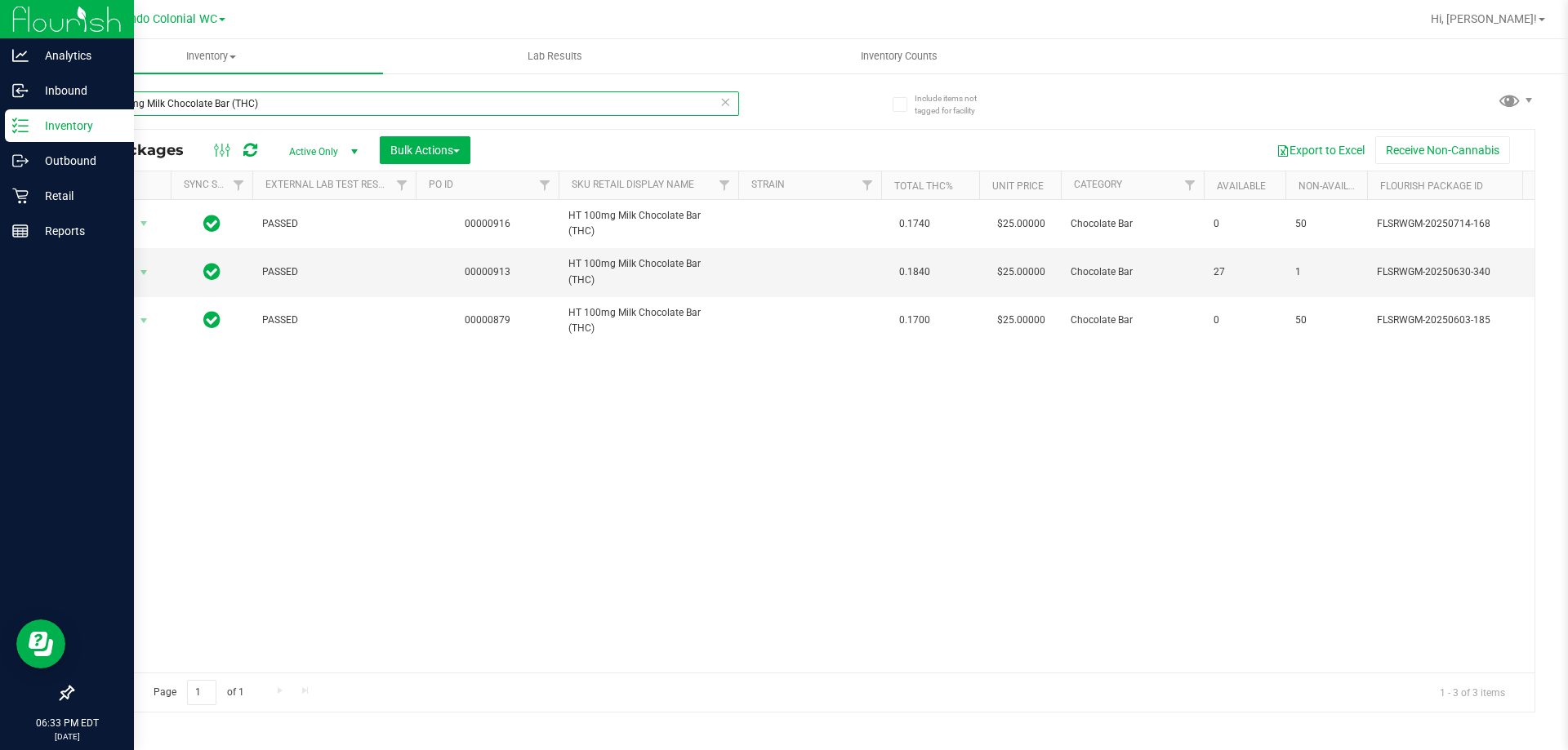
drag, startPoint x: 0, startPoint y: 70, endPoint x: 0, endPoint y: 31, distance: 39.0
click at [0, 38] on div "Analytics Inbound Inventory Outbound Retail Reports 06:33 PM EDT [DATE] 08/25 O…" at bounding box center [784, 375] width 1568 height 750
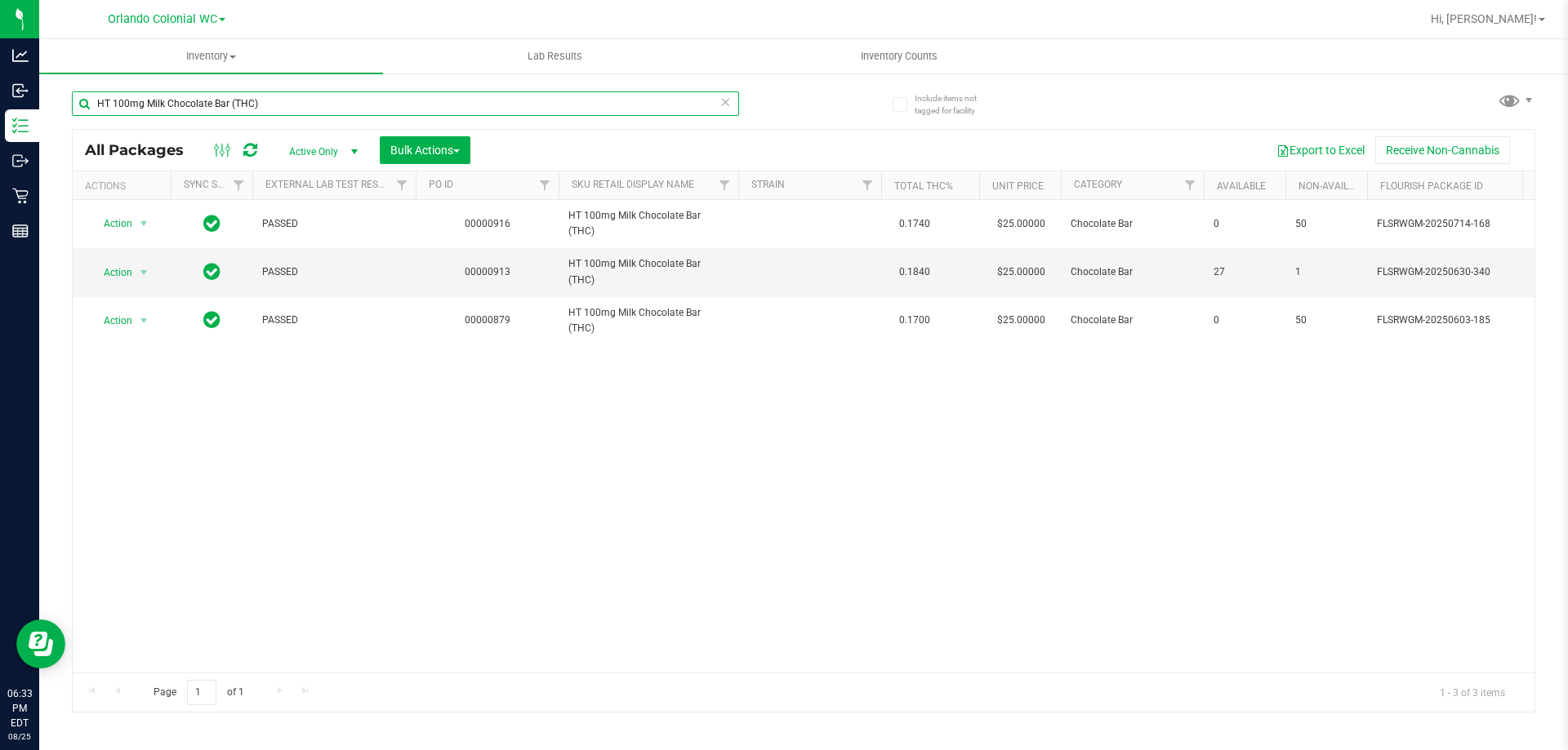
paste input "SW 1g FSO Syringe Sativa Blend"
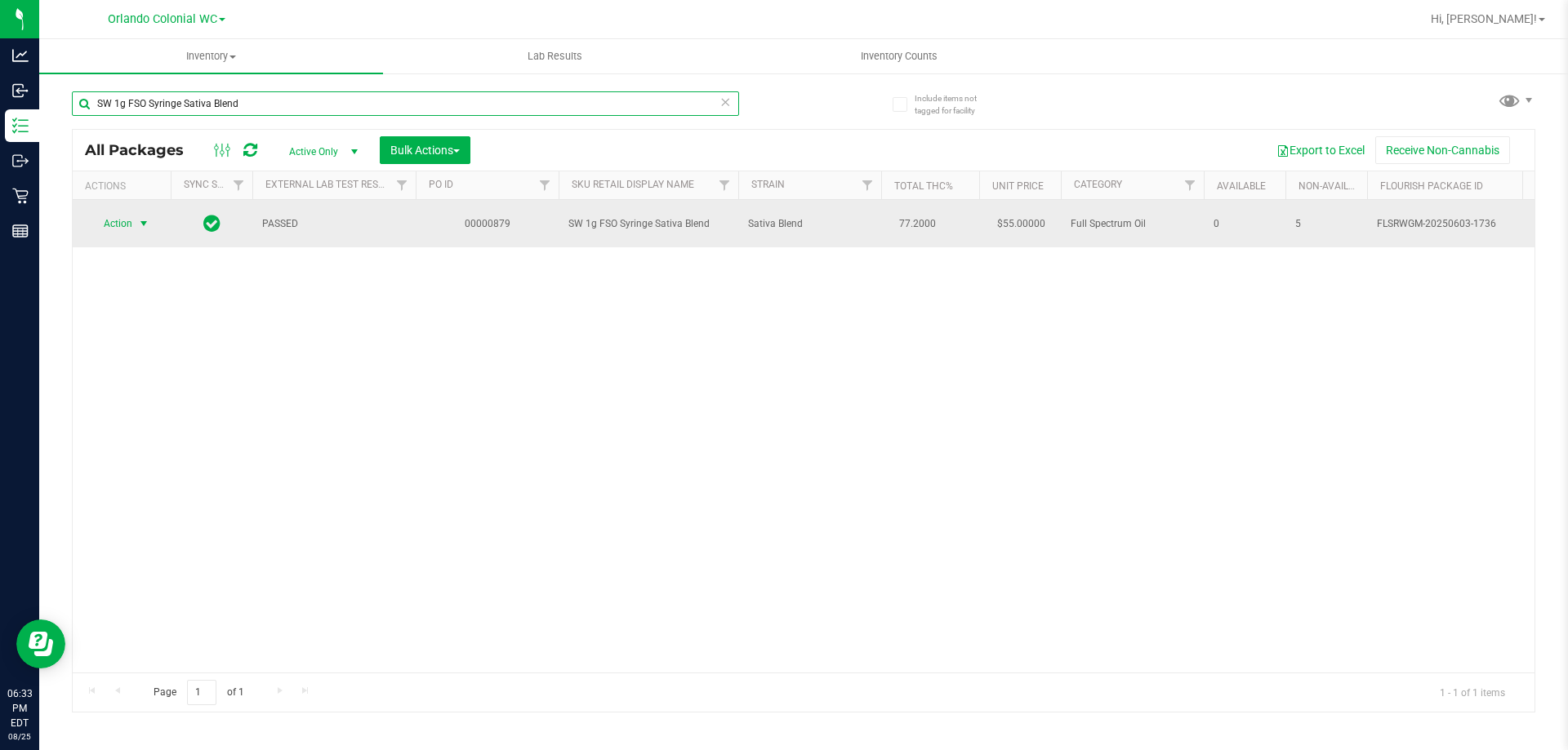
type input "SW 1g FSO Syringe Sativa Blend"
click at [139, 227] on span "select" at bounding box center [144, 223] width 13 height 13
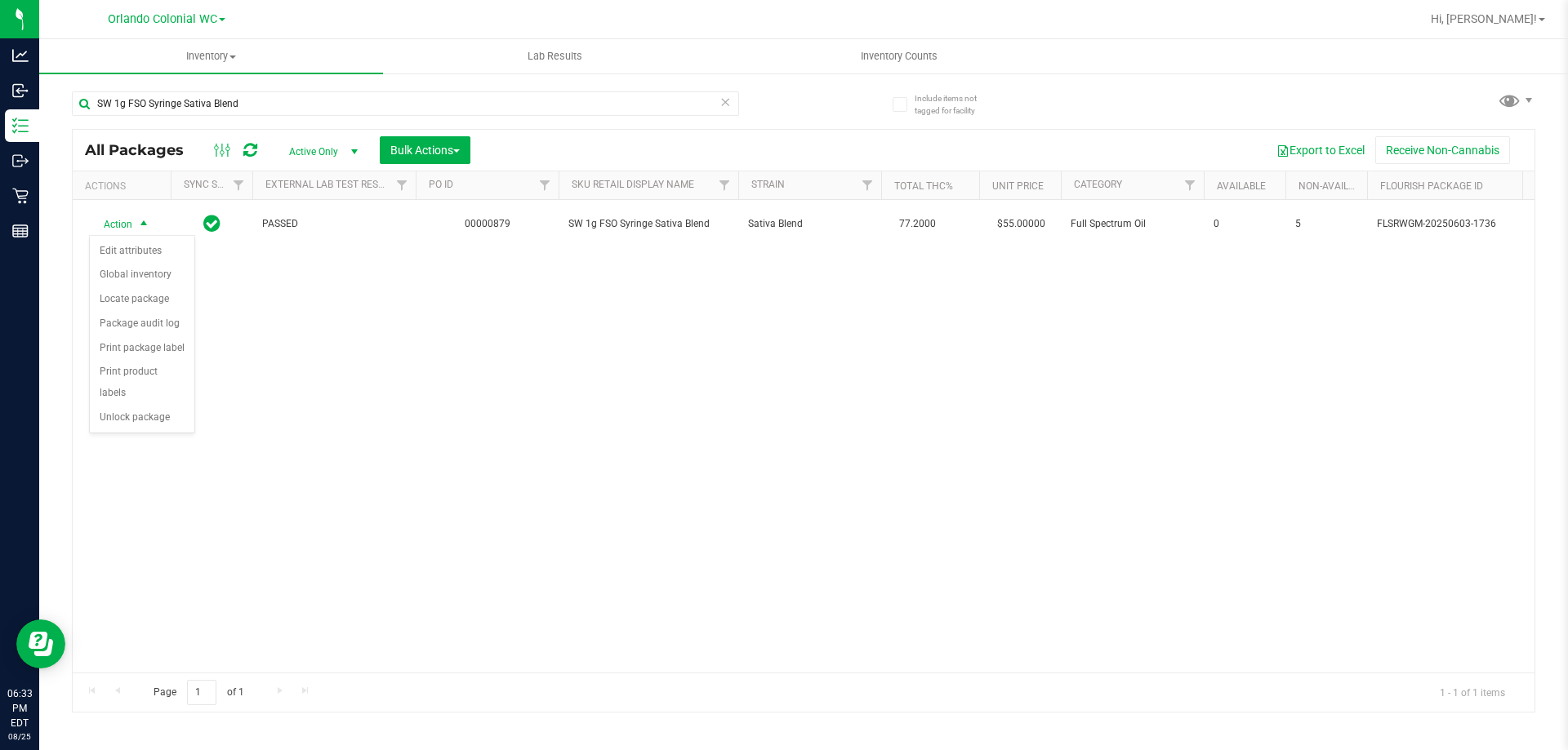
click at [136, 409] on div "Action Edit attributes Global inventory Locate package Package audit log Print …" at bounding box center [142, 334] width 106 height 198
drag, startPoint x: 163, startPoint y: 401, endPoint x: 140, endPoint y: 397, distance: 23.3
click at [156, 406] on li "Unlock package" at bounding box center [142, 418] width 104 height 25
